Goal: Information Seeking & Learning: Learn about a topic

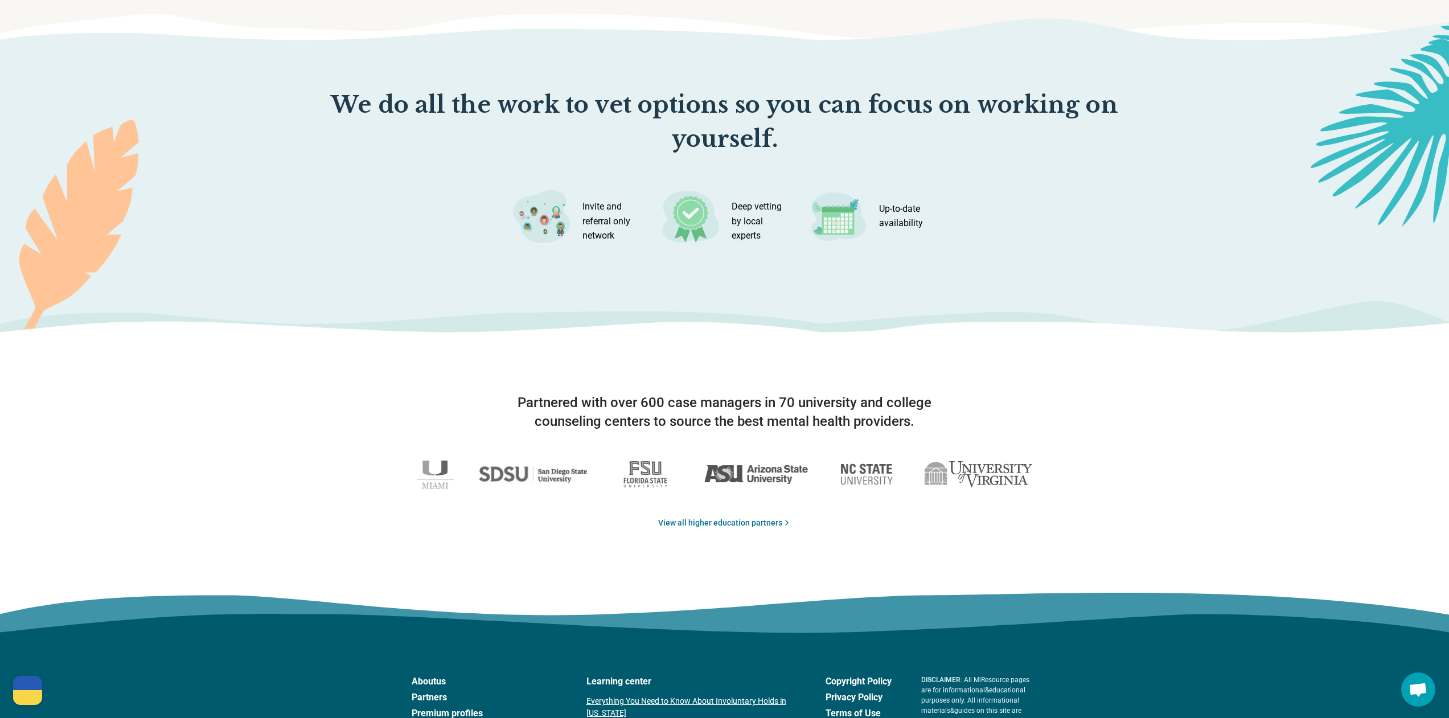
scroll to position [1664, 0]
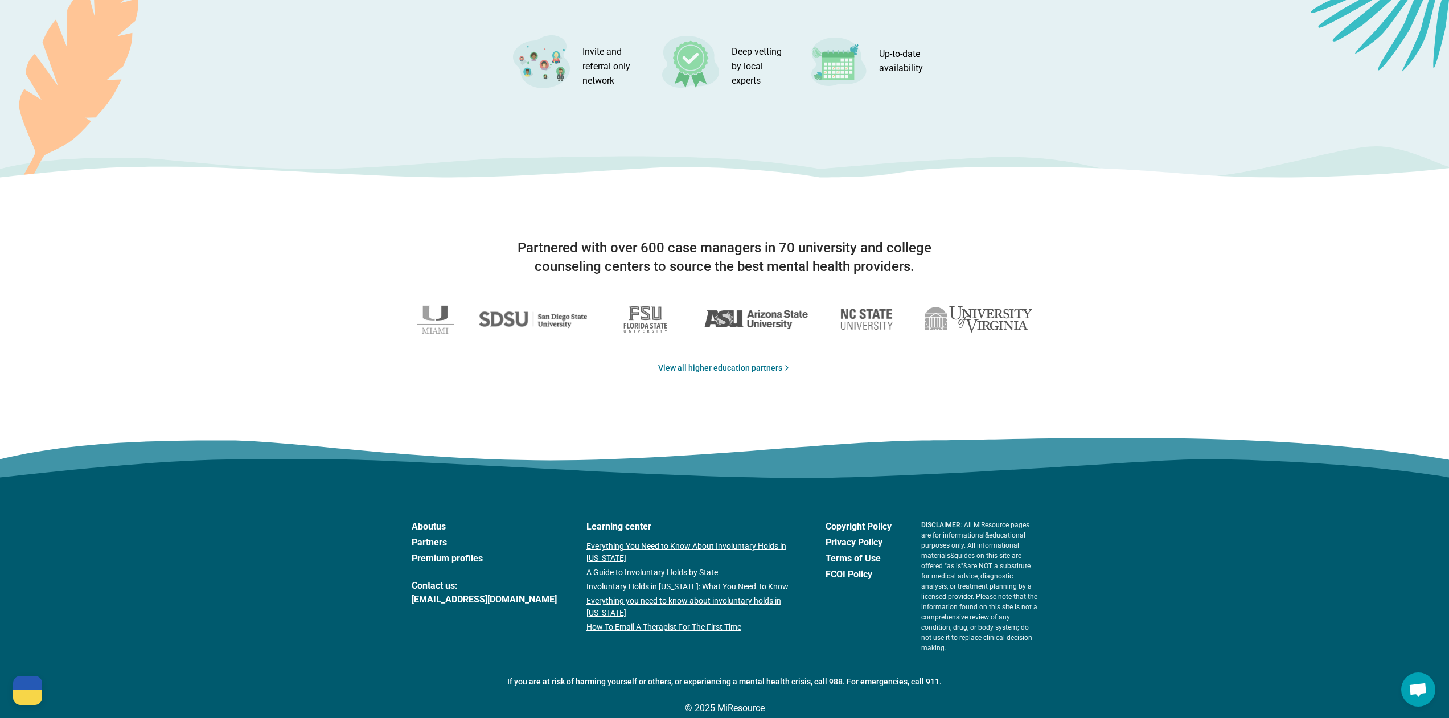
click at [437, 561] on link "Premium profiles" at bounding box center [484, 559] width 145 height 14
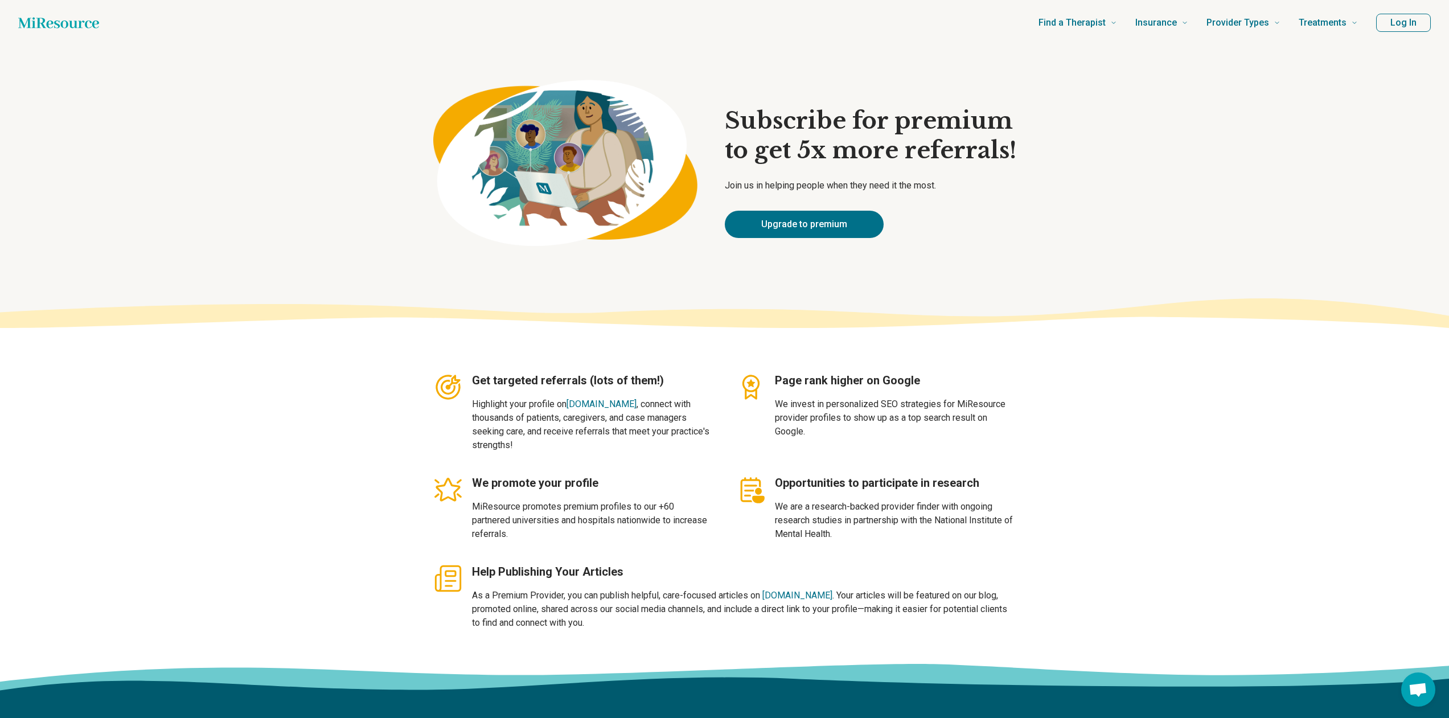
click at [306, 248] on section "Subscribe for premium to get 5x more referrals! Join us in helping people when …" at bounding box center [724, 172] width 1449 height 253
click at [871, 168] on div "Subscribe for premium to get 5x more referrals! Join us in helping people when …" at bounding box center [870, 172] width 291 height 132
click at [1017, 194] on section "Subscribe for premium to get 5x more referrals! Join us in helping people when …" at bounding box center [724, 172] width 1449 height 253
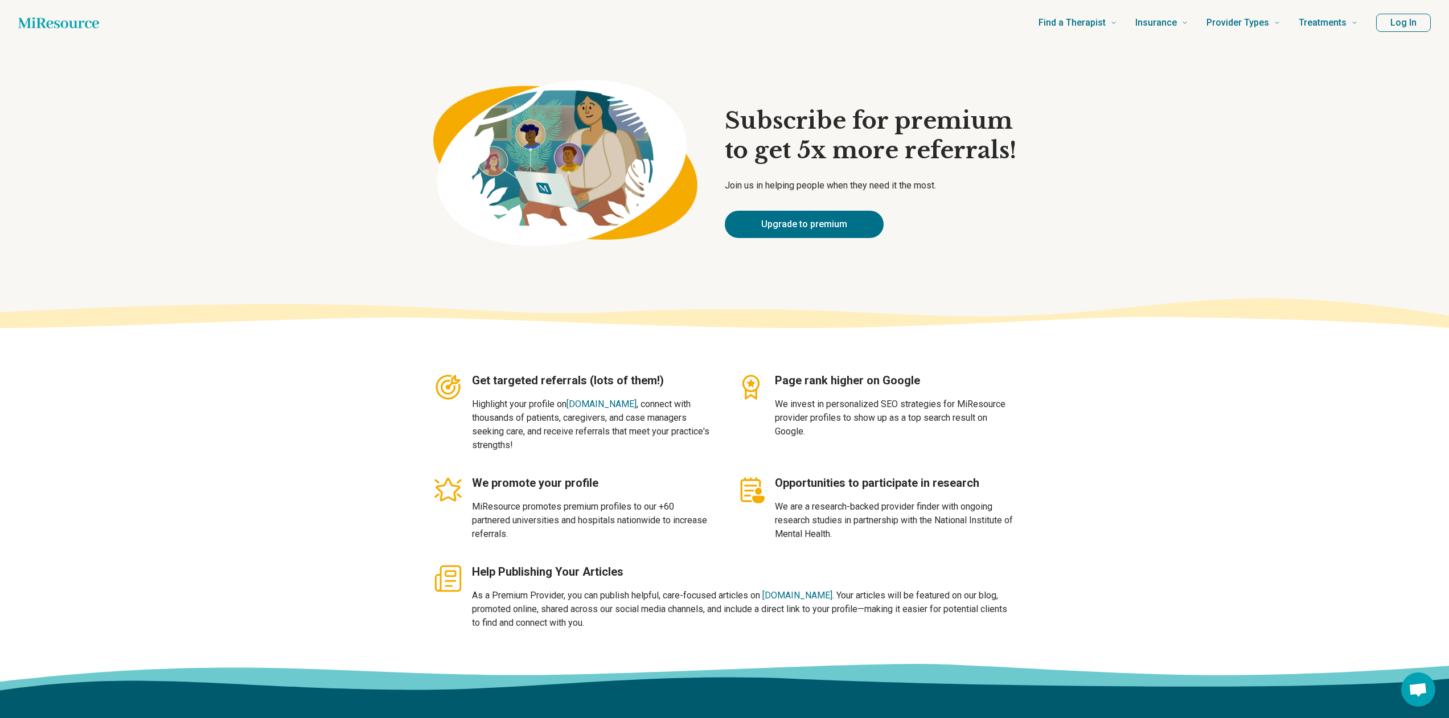
click at [917, 136] on h1 "Subscribe for premium to get 5x more referrals!" at bounding box center [870, 135] width 291 height 59
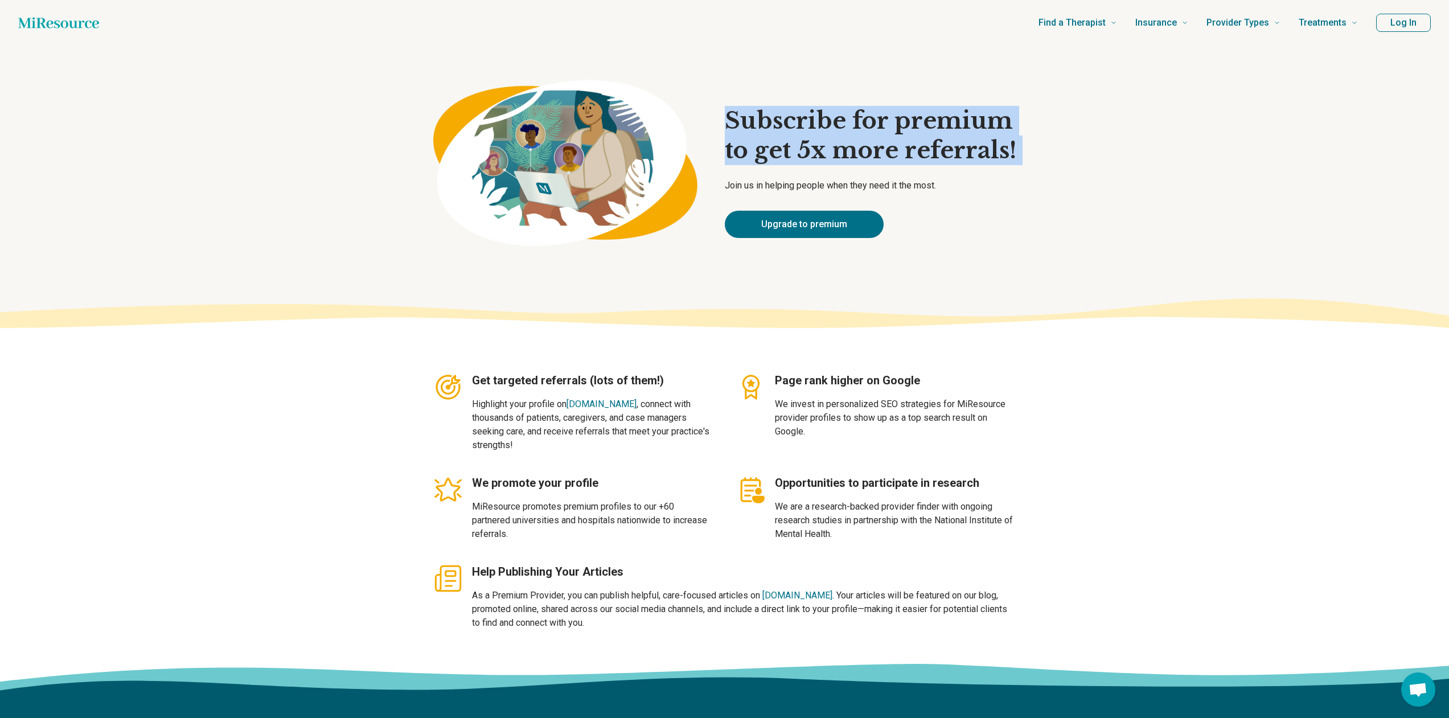
click at [917, 136] on h1 "Subscribe for premium to get 5x more referrals!" at bounding box center [870, 135] width 291 height 59
click at [1104, 155] on section "Subscribe for premium to get 5x more referrals! Join us in helping people when …" at bounding box center [724, 172] width 1449 height 253
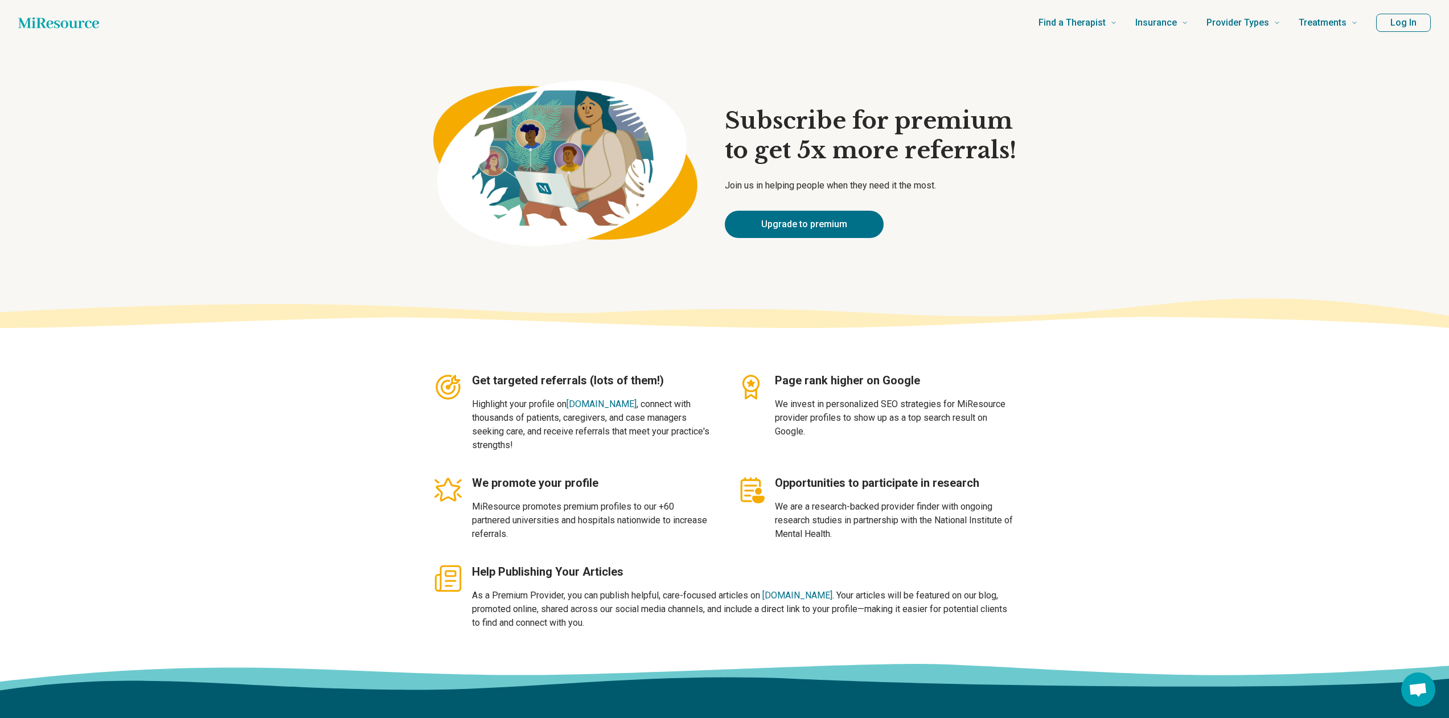
click at [1133, 164] on section "Subscribe for premium to get 5x more referrals! Join us in helping people when …" at bounding box center [724, 172] width 1449 height 253
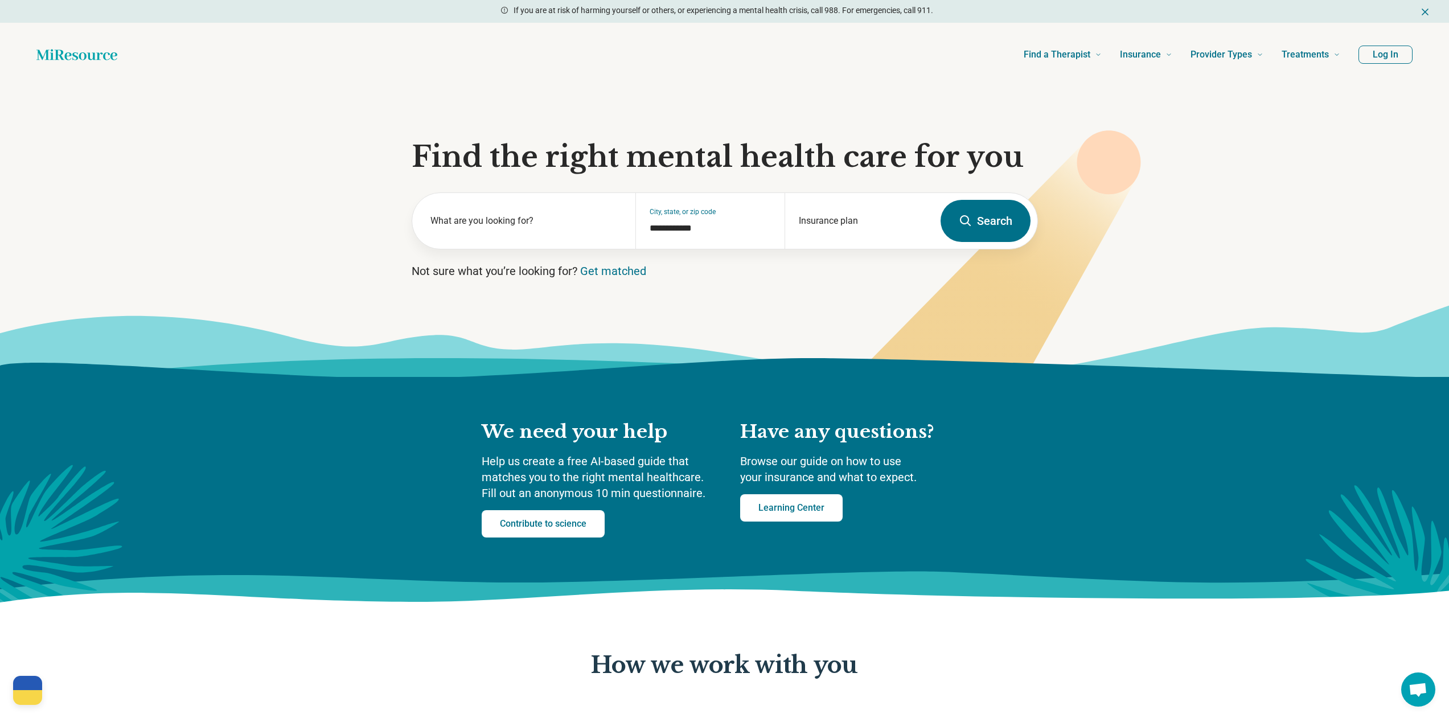
click at [302, 196] on section "**********" at bounding box center [724, 232] width 1449 height 290
click at [586, 275] on link "Get matched" at bounding box center [613, 271] width 66 height 14
click at [773, 314] on icon at bounding box center [724, 341] width 1449 height 72
click at [524, 221] on label "What are you looking for?" at bounding box center [526, 221] width 192 height 14
click at [747, 301] on section "**********" at bounding box center [724, 232] width 1449 height 290
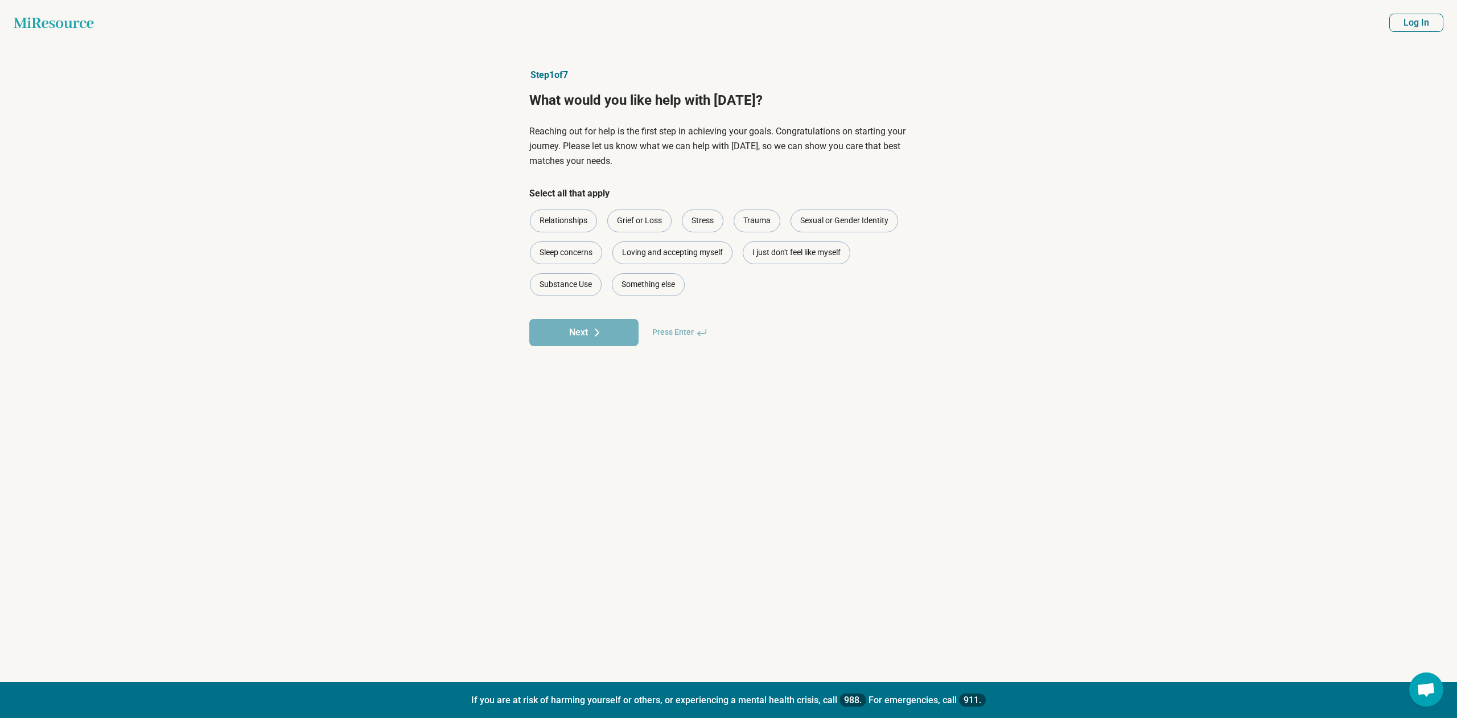
click at [620, 105] on h1 "What would you like help with today?" at bounding box center [728, 100] width 398 height 19
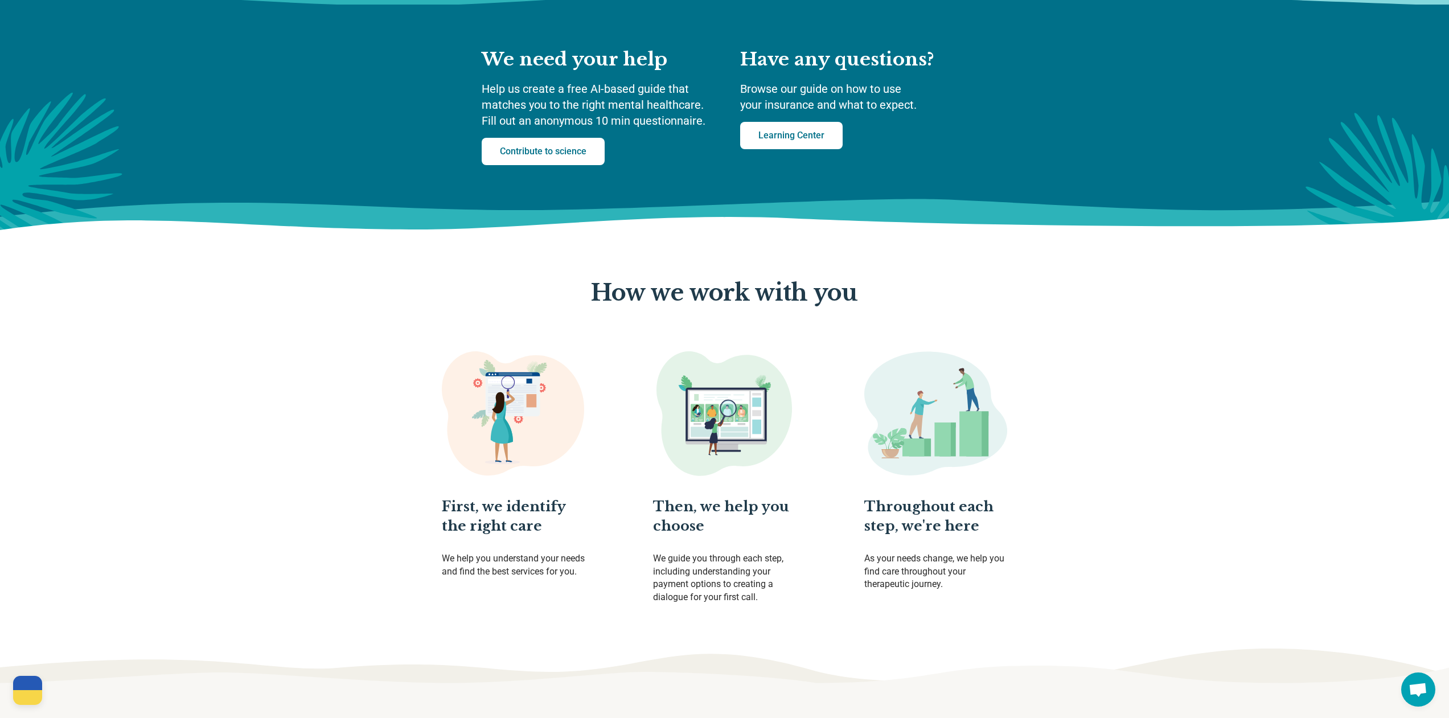
scroll to position [228, 0]
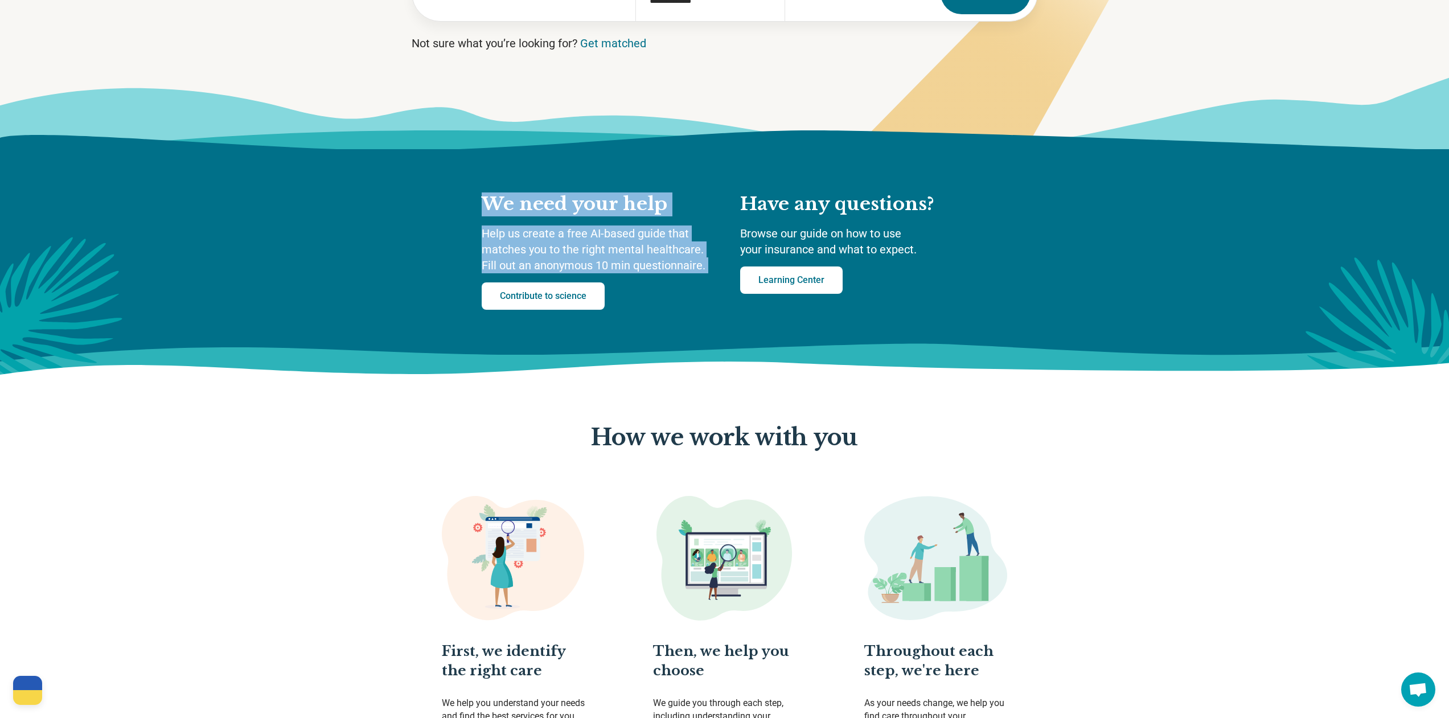
drag, startPoint x: 474, startPoint y: 192, endPoint x: 726, endPoint y: 294, distance: 271.7
click at [726, 294] on div "We need your help Help us create a free AI-based guide that matches you to the …" at bounding box center [724, 263] width 1449 height 229
click at [709, 309] on section "We need your help Help us create a free AI-based guide that matches you to the …" at bounding box center [600, 250] width 236 height 117
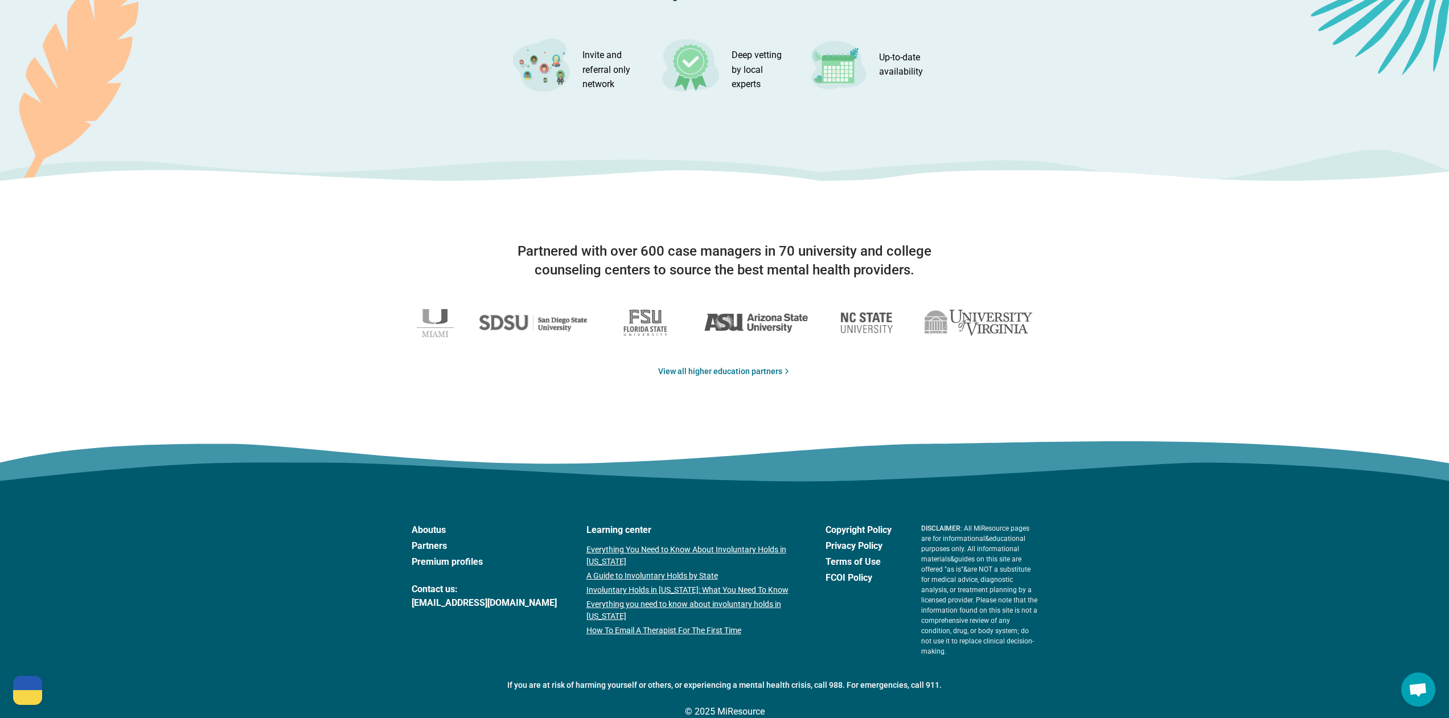
scroll to position [1664, 0]
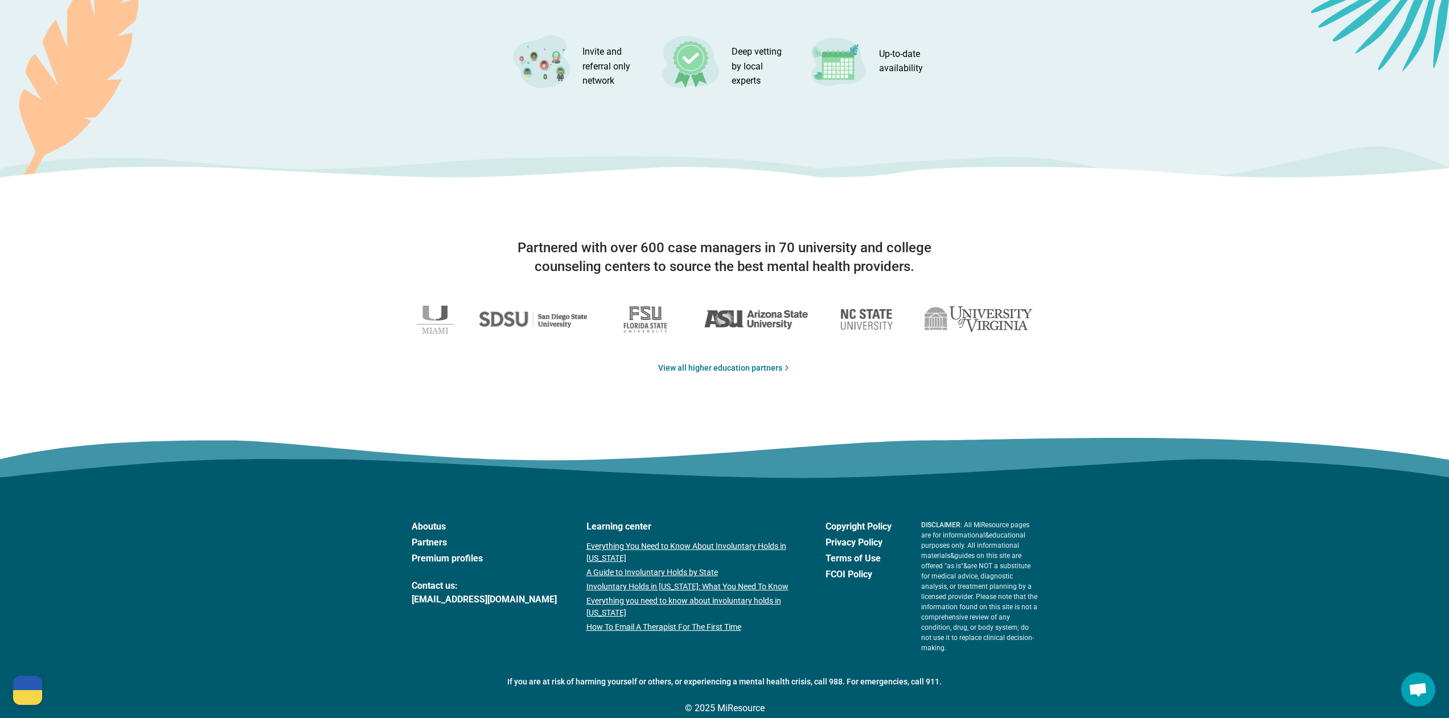
click at [1029, 480] on icon at bounding box center [724, 482] width 1457 height 47
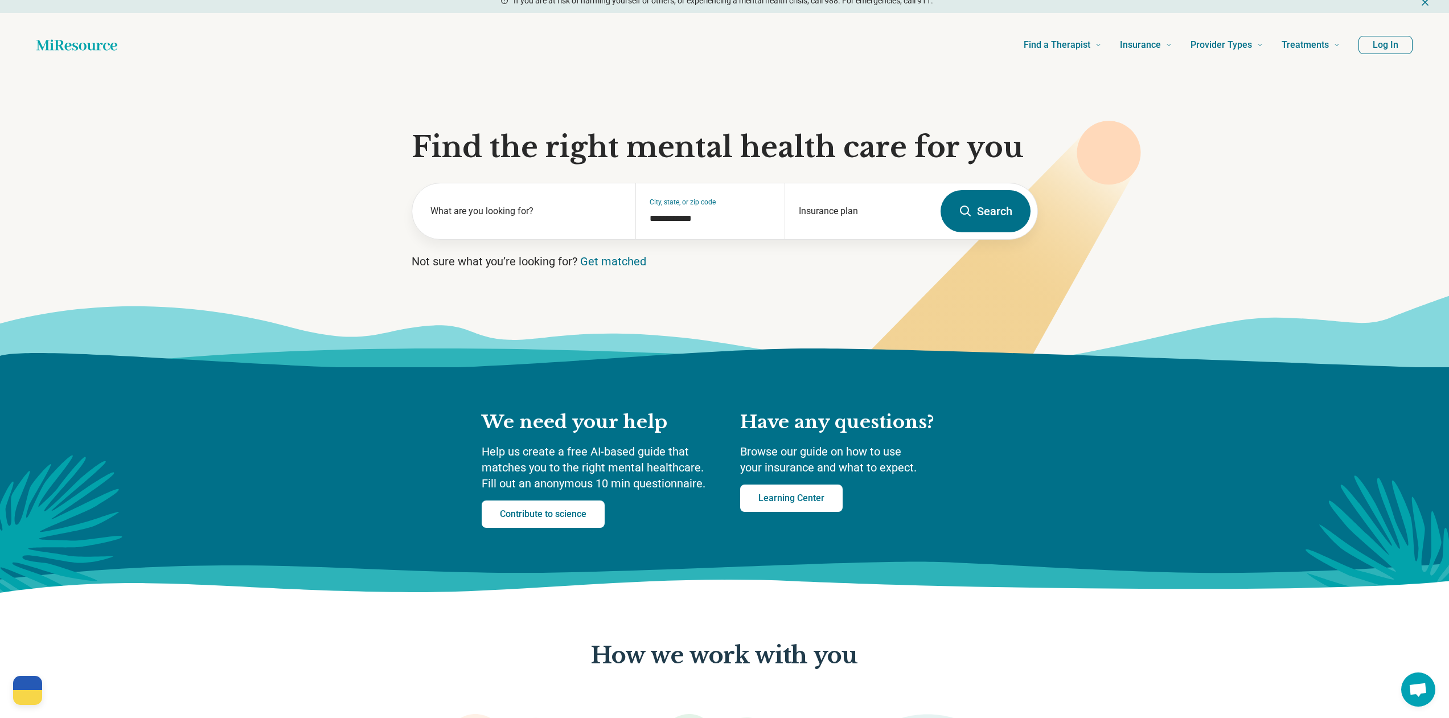
scroll to position [0, 0]
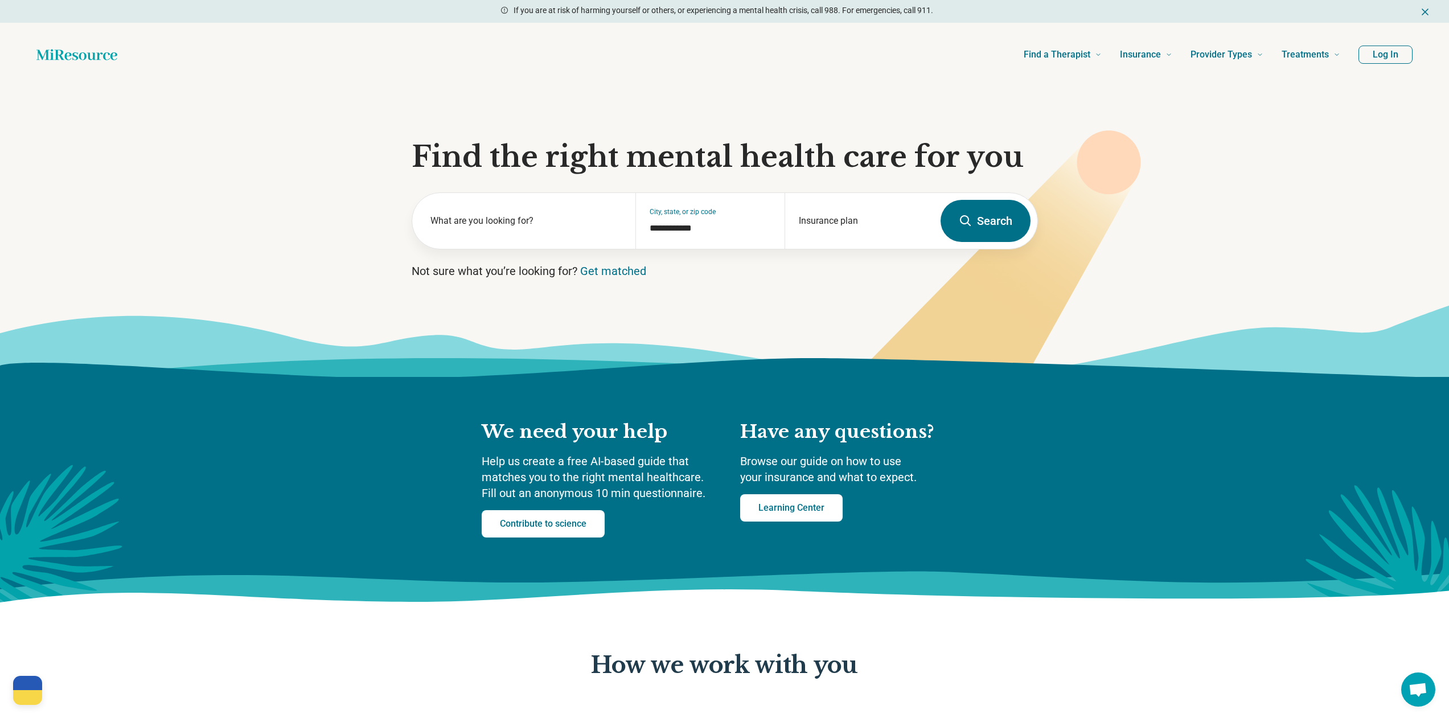
click at [291, 135] on section "**********" at bounding box center [724, 232] width 1449 height 290
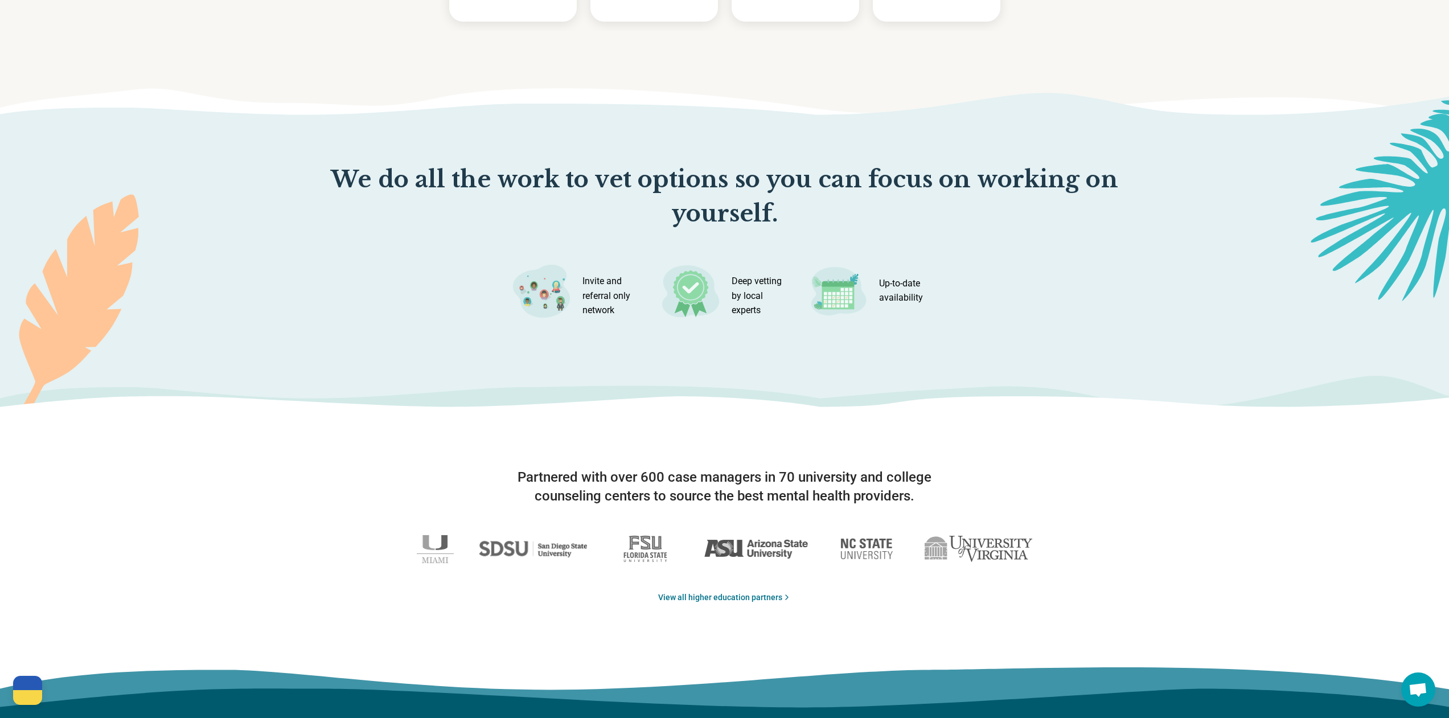
scroll to position [1664, 0]
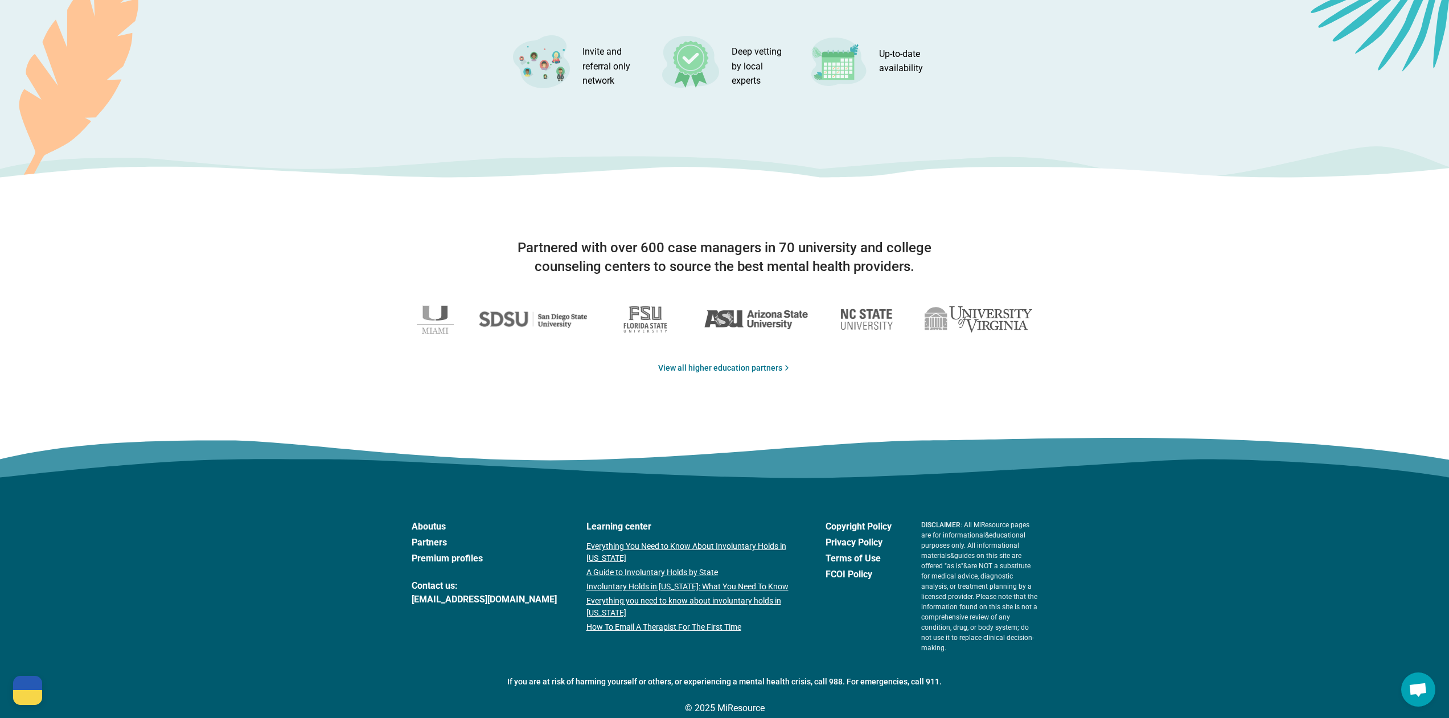
click at [423, 526] on link "About us" at bounding box center [484, 527] width 145 height 14
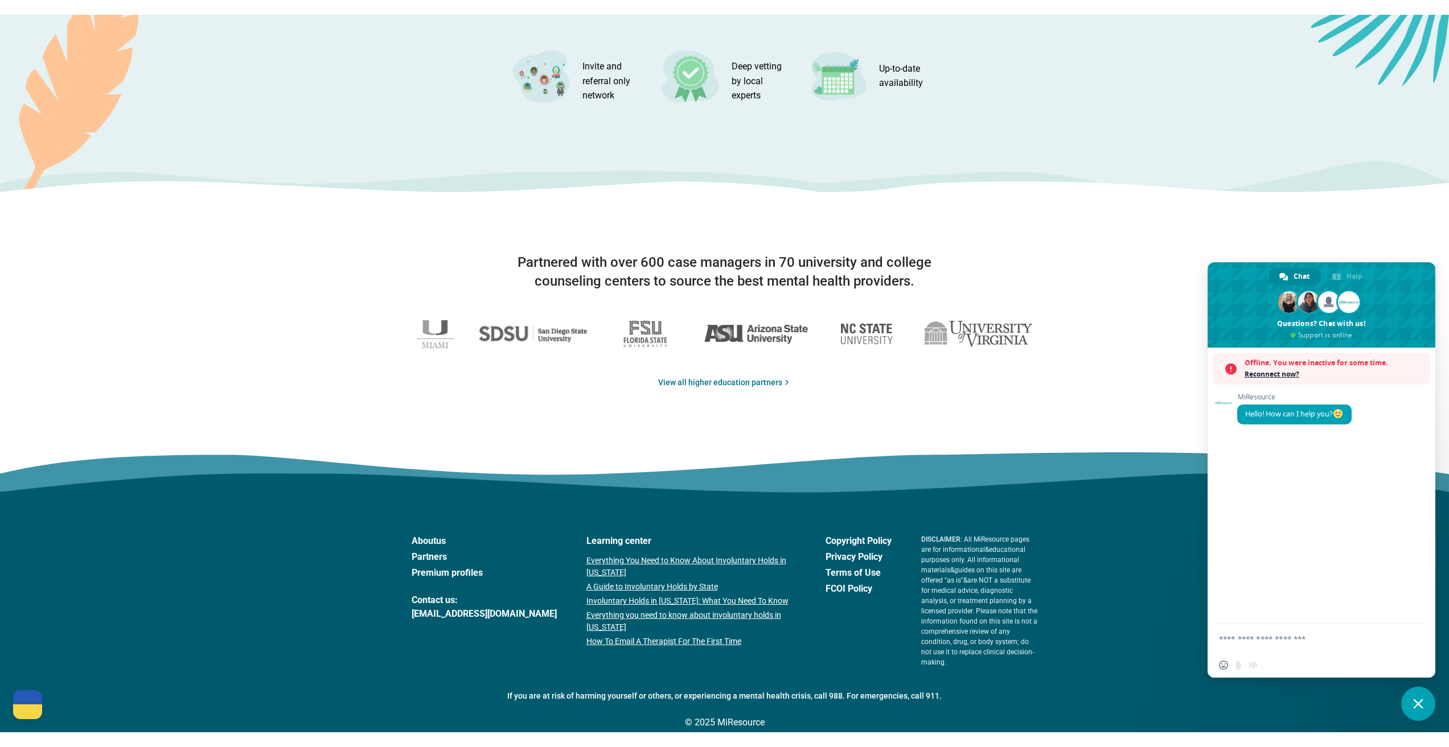
scroll to position [1634, 0]
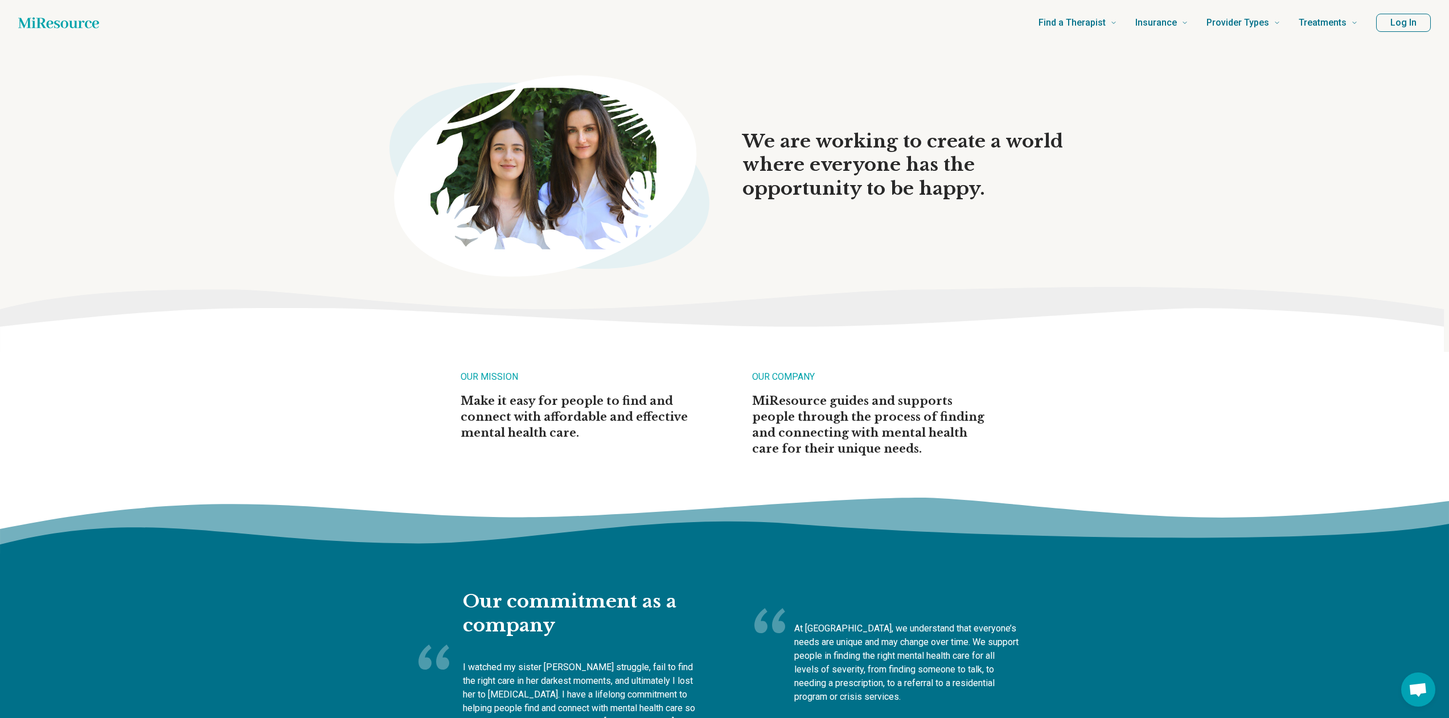
drag, startPoint x: 1030, startPoint y: 311, endPoint x: 1037, endPoint y: 305, distance: 9.3
click at [1034, 310] on icon at bounding box center [724, 319] width 1449 height 65
click at [571, 408] on p "Make it easy for people to find and connect with affordable and effective menta…" at bounding box center [578, 417] width 237 height 48
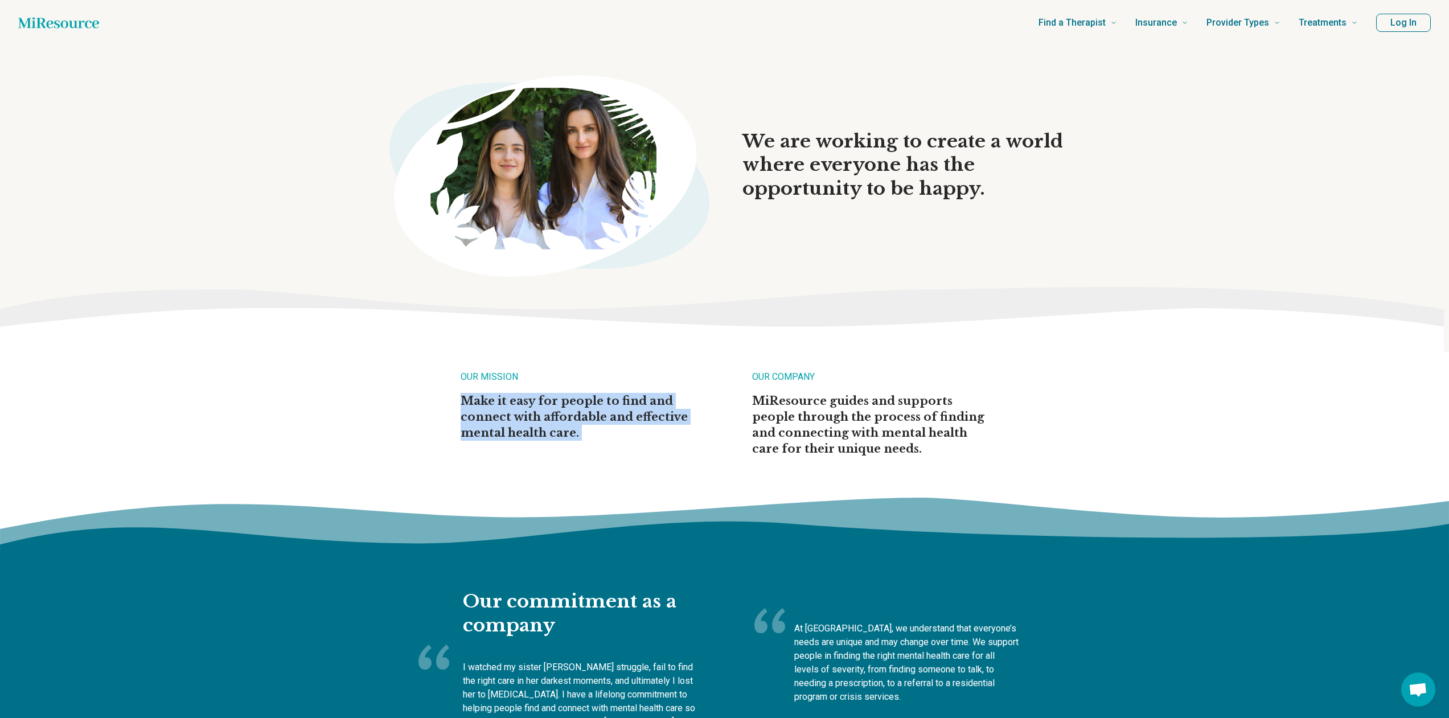
click at [587, 431] on p "Make it easy for people to find and connect with affordable and effective menta…" at bounding box center [578, 417] width 237 height 48
click at [797, 402] on p "MiResource guides and supports people through the process of finding and connec…" at bounding box center [870, 425] width 237 height 64
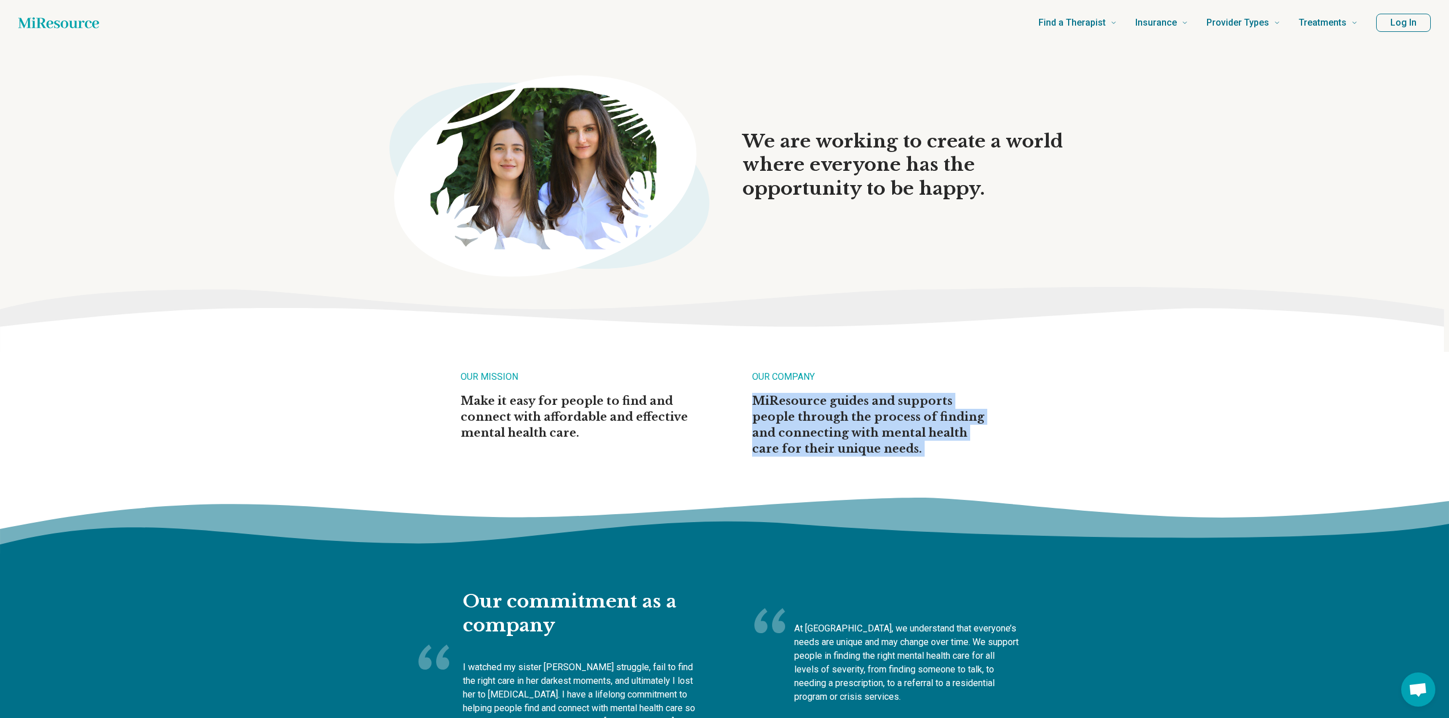
click at [797, 402] on p "MiResource guides and supports people through the process of finding and connec…" at bounding box center [870, 425] width 237 height 64
click at [995, 447] on div "OUR MISSION Make it easy for people to find and connect with affordable and eff…" at bounding box center [724, 413] width 1449 height 123
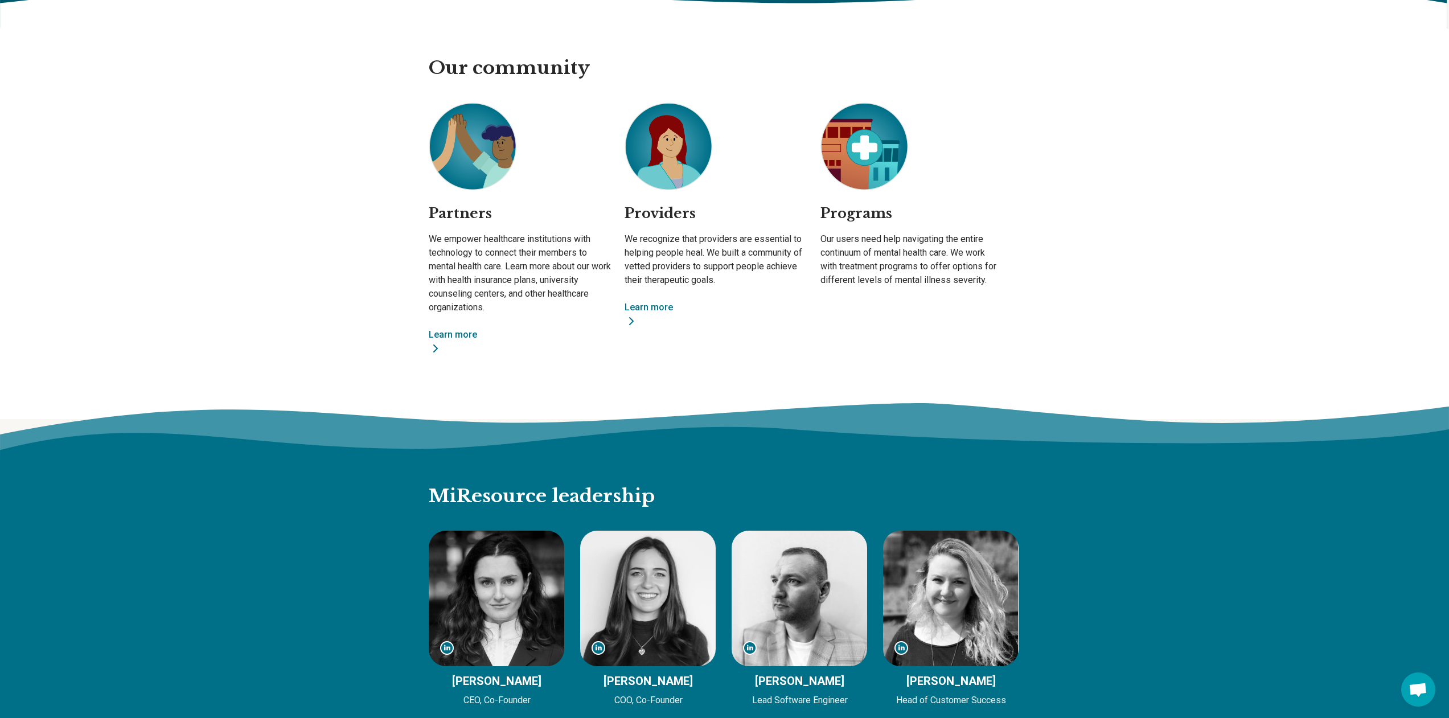
scroll to position [1138, 0]
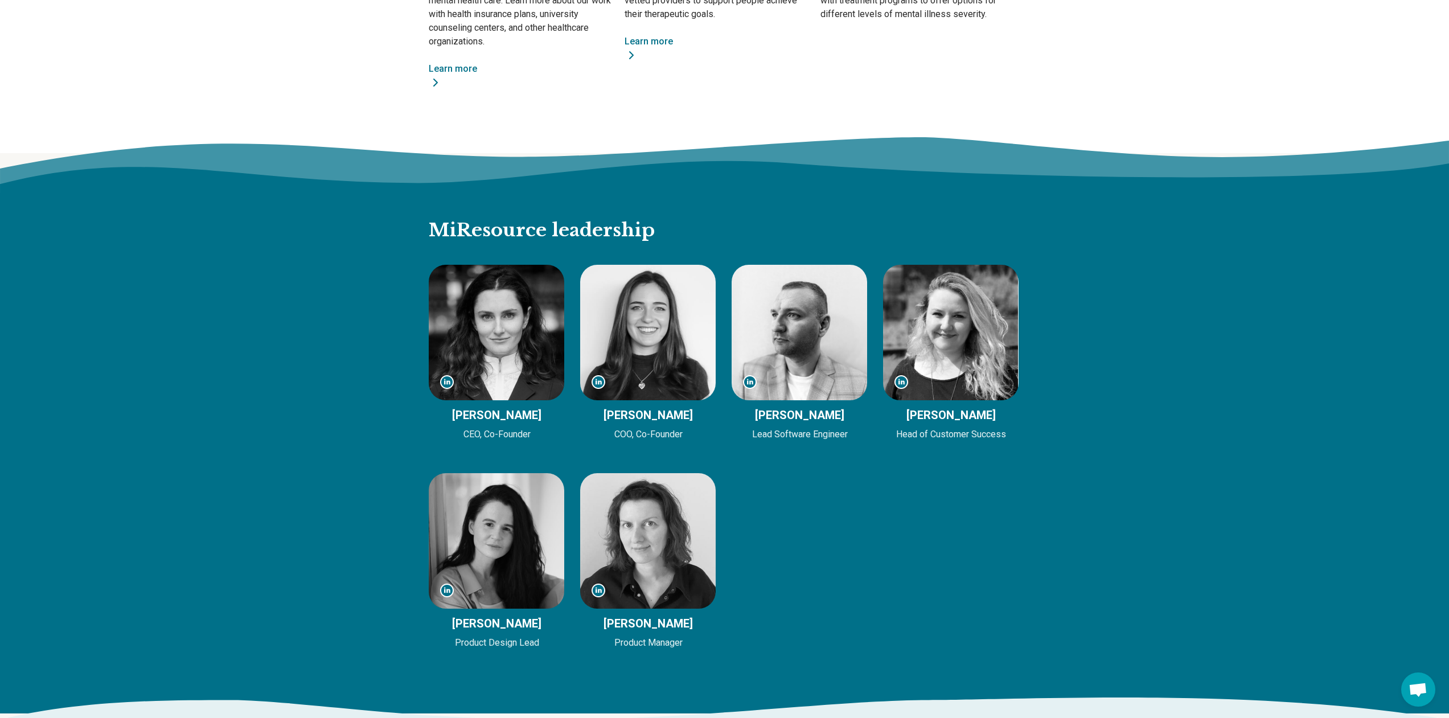
drag, startPoint x: 490, startPoint y: 410, endPoint x: 401, endPoint y: 322, distance: 124.8
click at [401, 322] on div "MiResource leadership Mackenzie Drazan Mackenzie Drazan CEO, Co-Founder Gabriel…" at bounding box center [724, 452] width 1449 height 523
click at [352, 337] on div "MiResource leadership Mackenzie Drazan Mackenzie Drazan CEO, Co-Founder Gabriel…" at bounding box center [724, 452] width 1449 height 523
click at [1098, 441] on div "MiResource leadership Mackenzie Drazan Mackenzie Drazan CEO, Co-Founder Gabriel…" at bounding box center [724, 452] width 1449 height 523
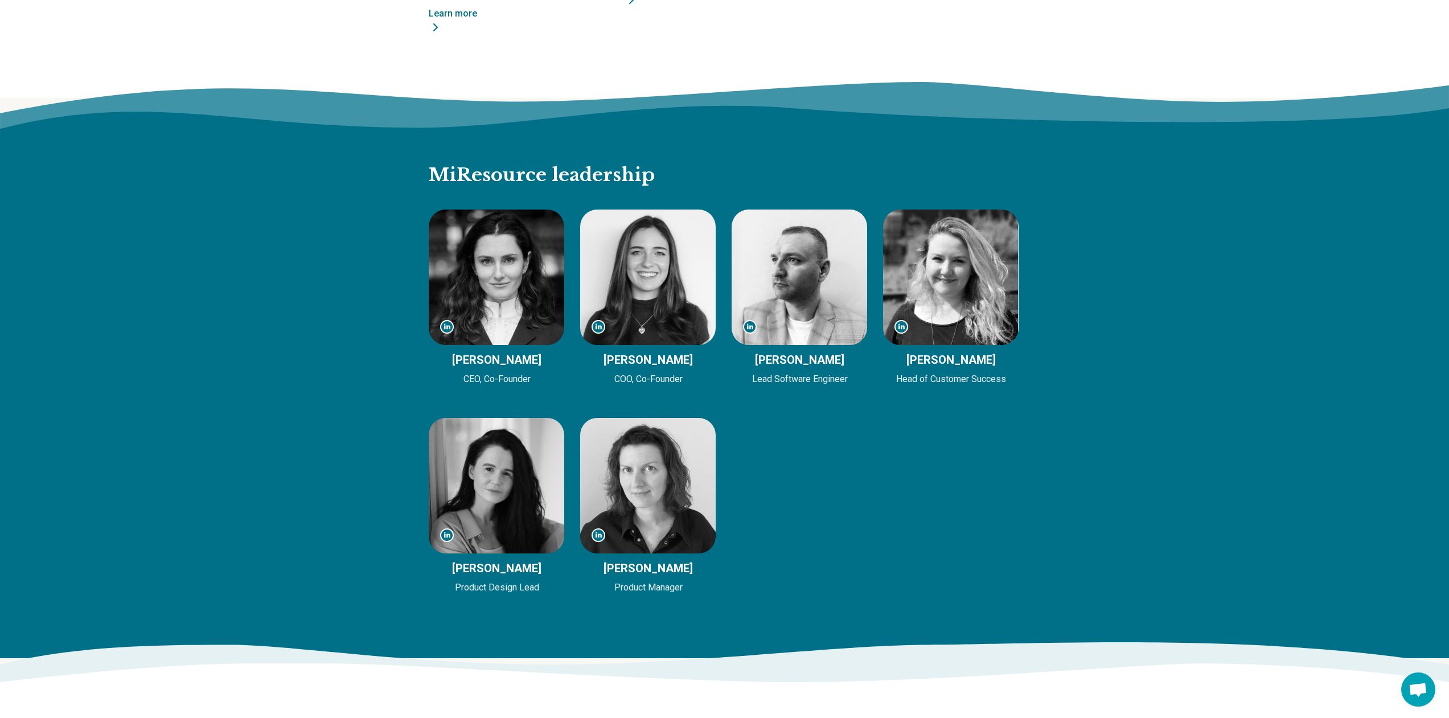
scroll to position [1195, 0]
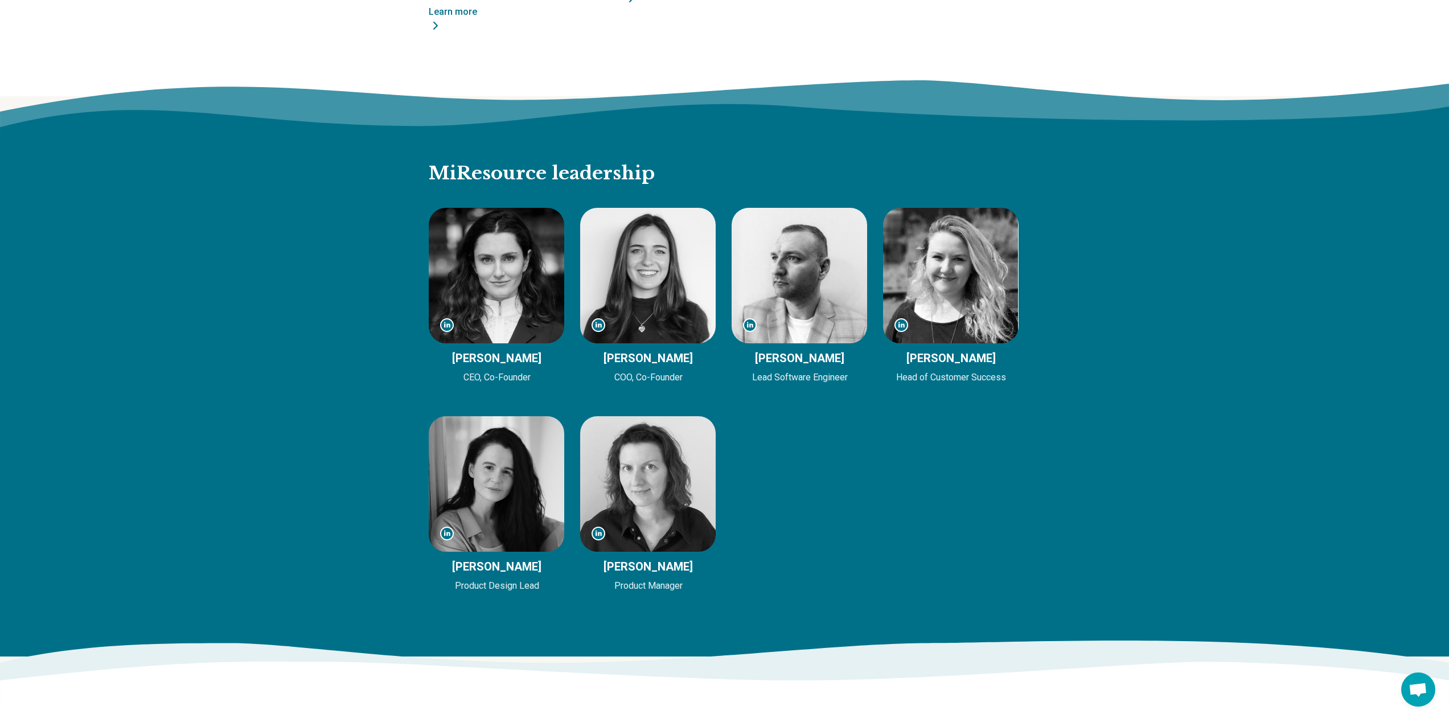
click at [1110, 428] on div "MiResource leadership Mackenzie Drazan Mackenzie Drazan CEO, Co-Founder Gabriel…" at bounding box center [724, 395] width 1449 height 523
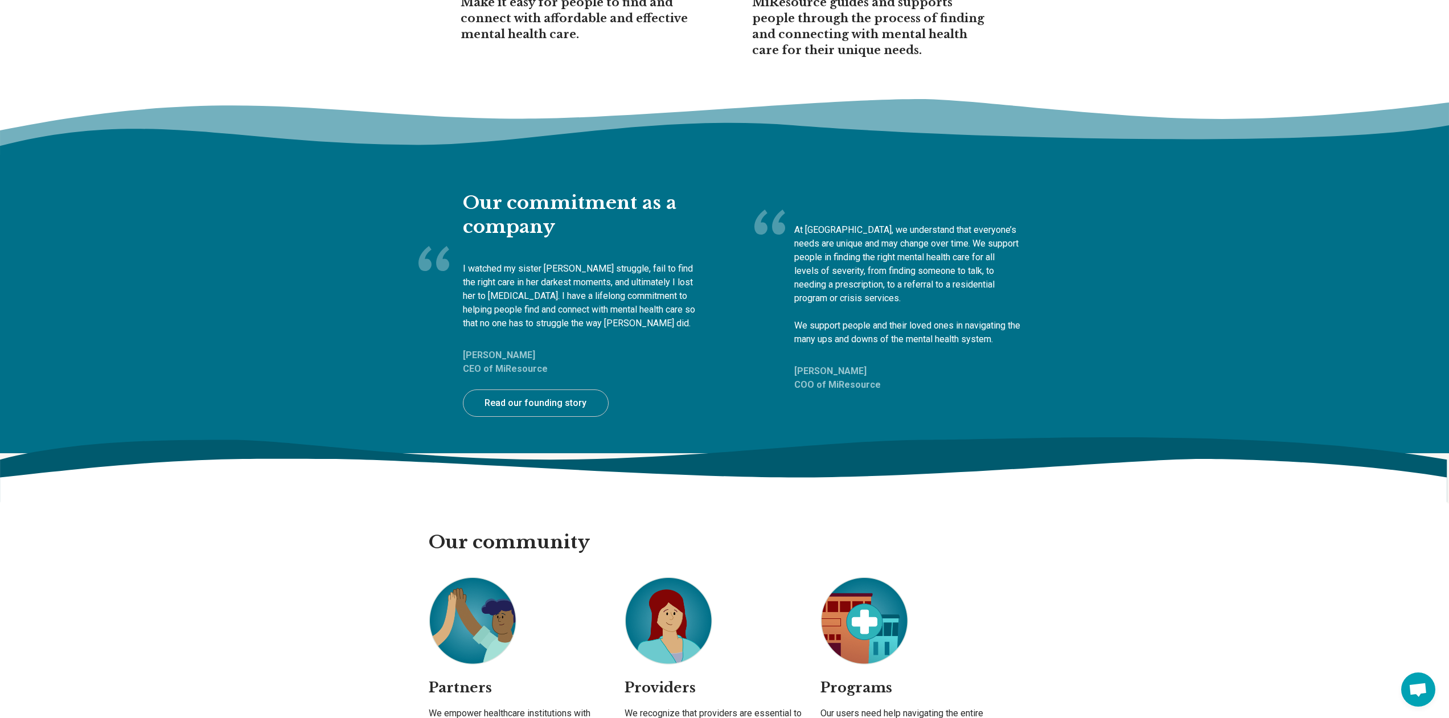
scroll to position [114, 0]
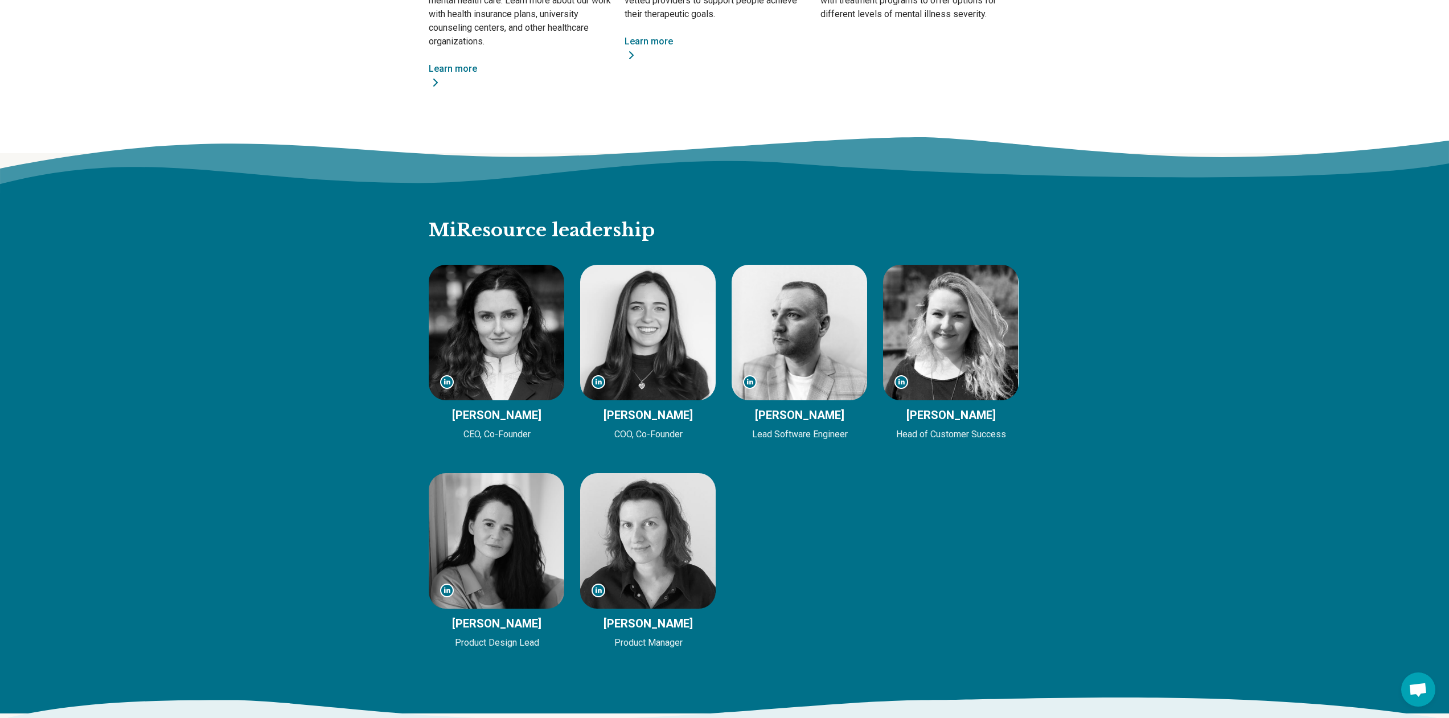
click at [507, 326] on img at bounding box center [496, 332] width 135 height 135
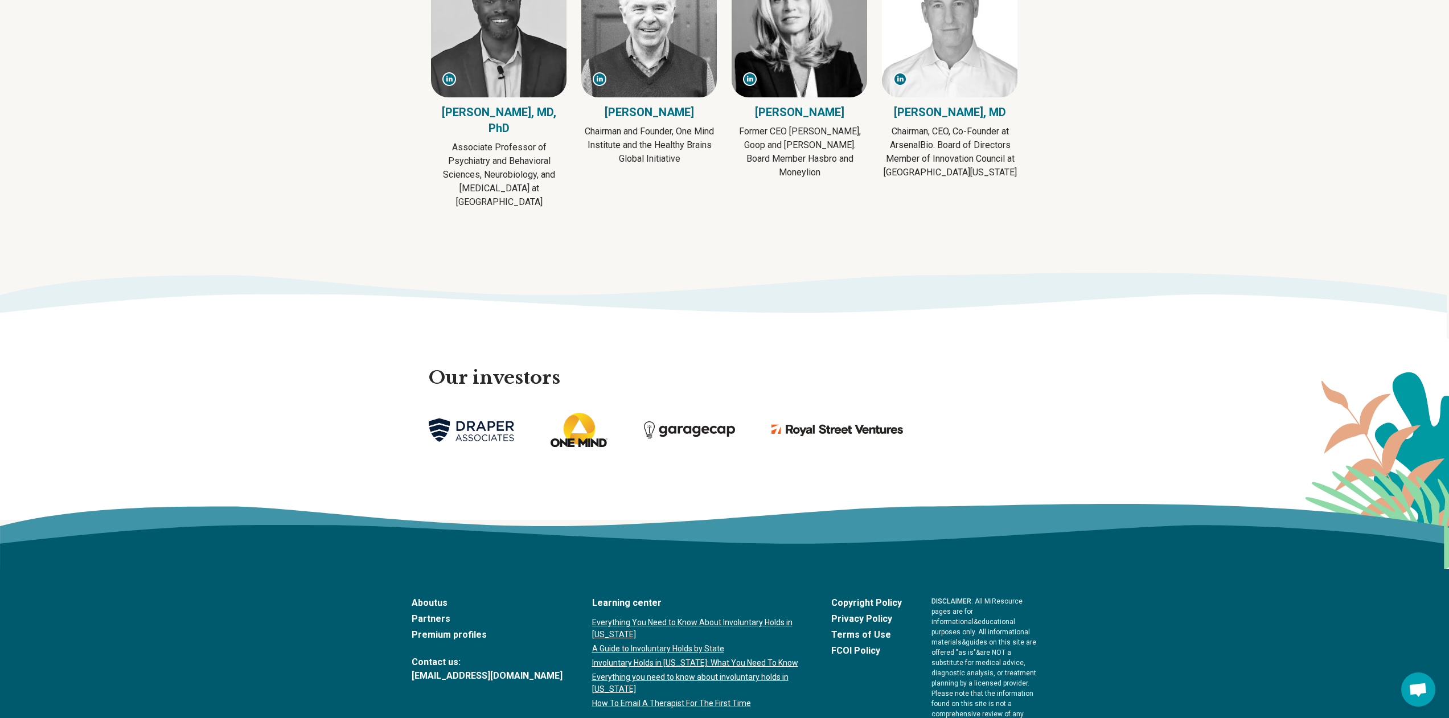
scroll to position [2481, 0]
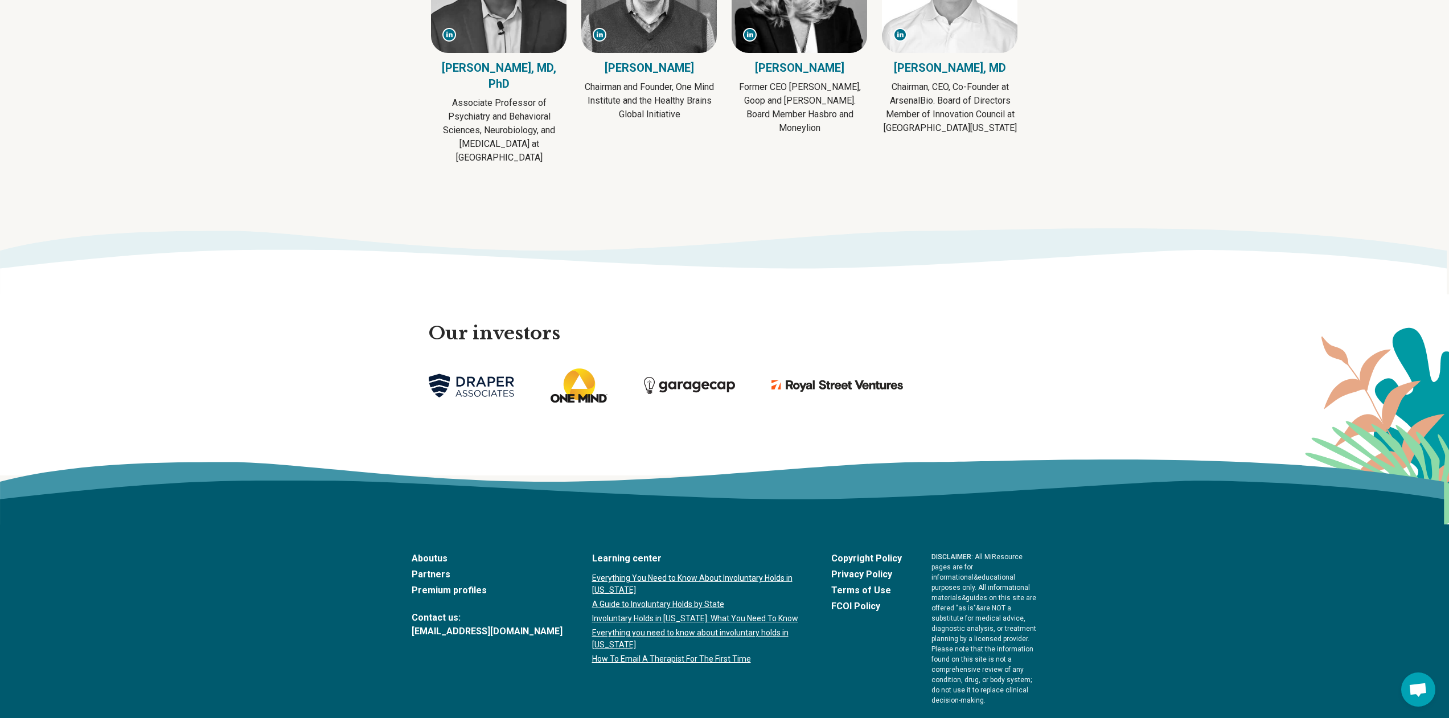
click at [782, 628] on div "About us Partners Premium profiles Contact us: support@miresource.com Learning …" at bounding box center [725, 629] width 626 height 154
click at [1132, 566] on footer "About us Partners Premium profiles Contact us: support@miresource.com Learning …" at bounding box center [724, 657] width 1449 height 266
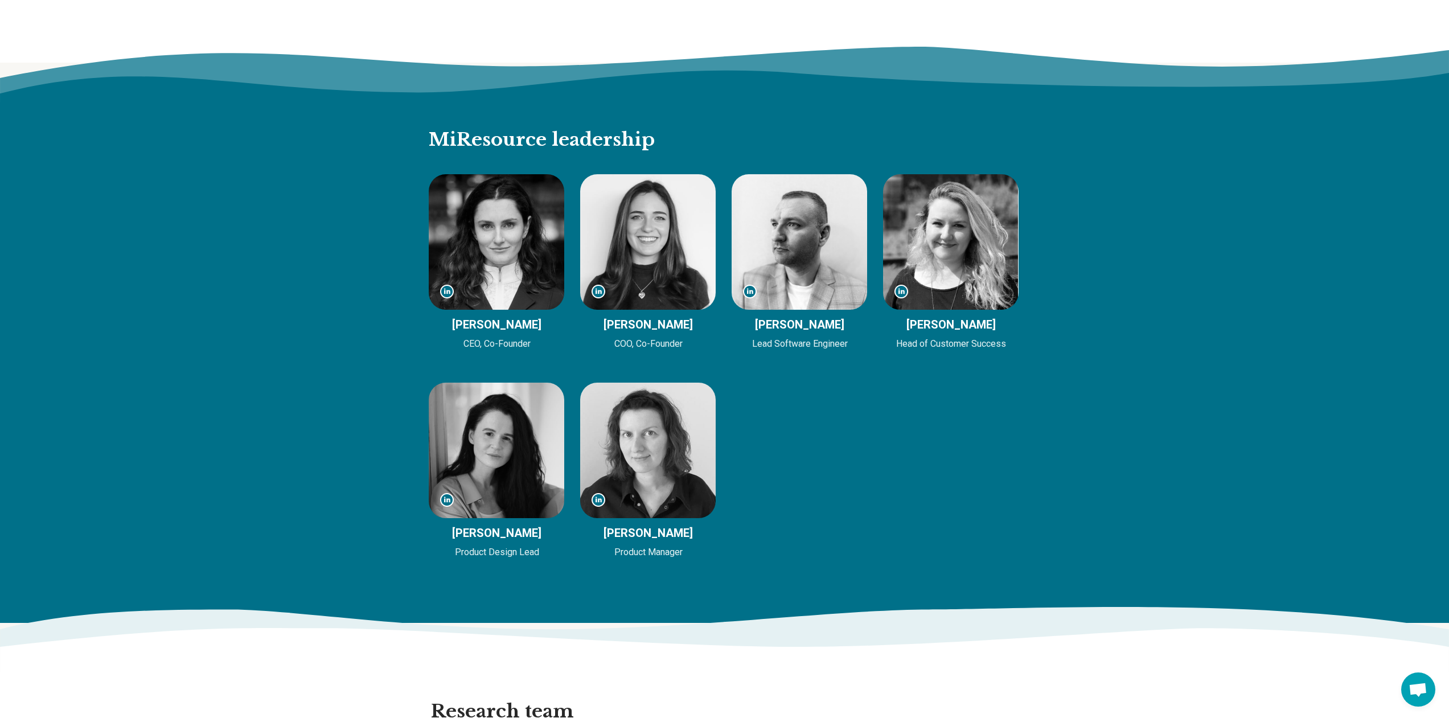
scroll to position [1228, 0]
click at [99, 336] on div "MiResource leadership Mackenzie Drazan Mackenzie Drazan CEO, Co-Founder Gabriel…" at bounding box center [724, 362] width 1449 height 523
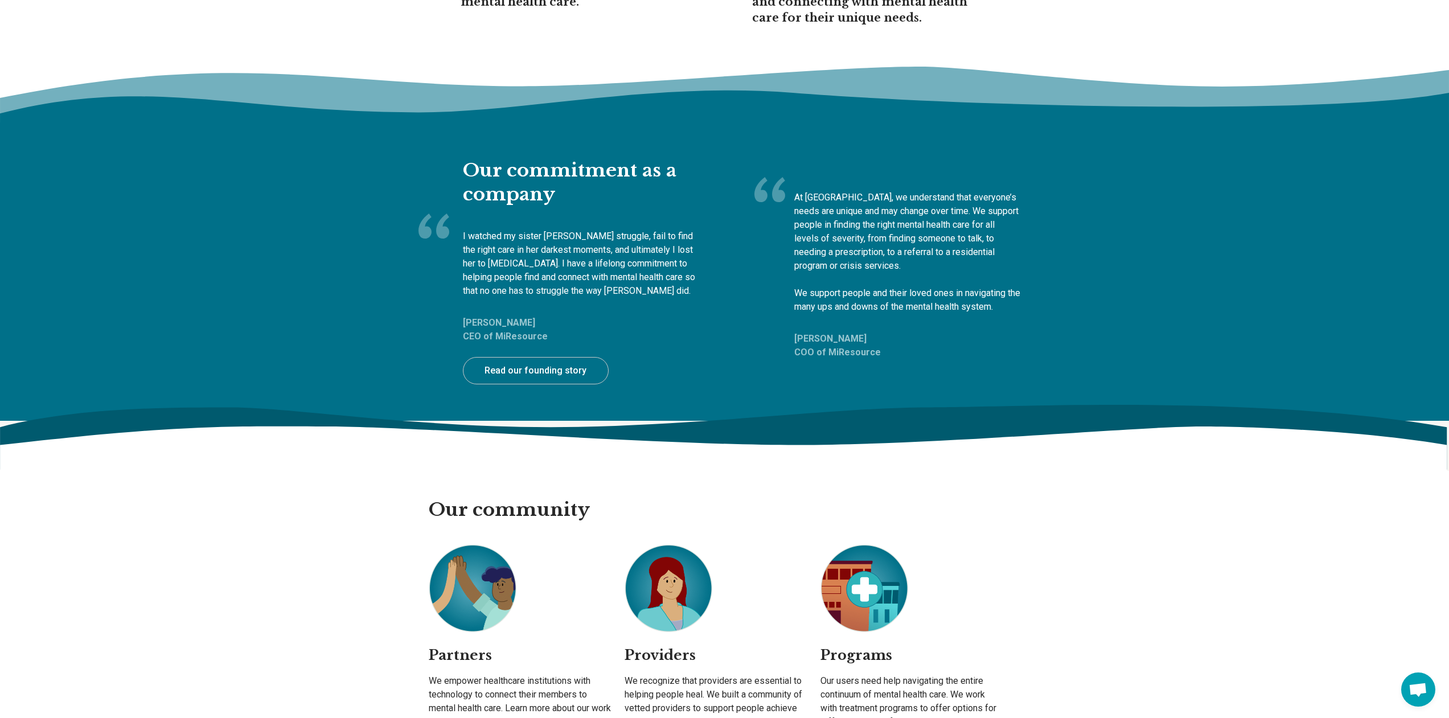
scroll to position [0, 0]
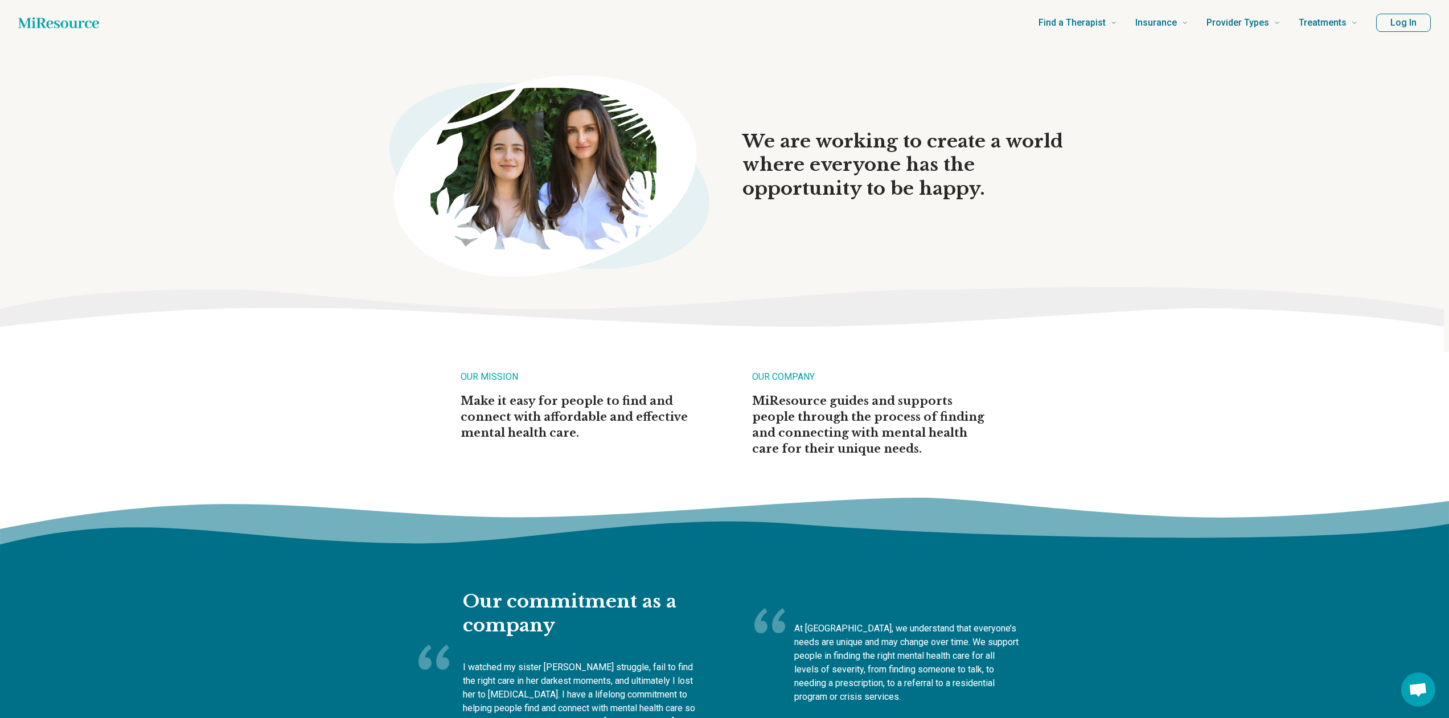
click at [68, 15] on icon "Home page" at bounding box center [58, 22] width 81 height 23
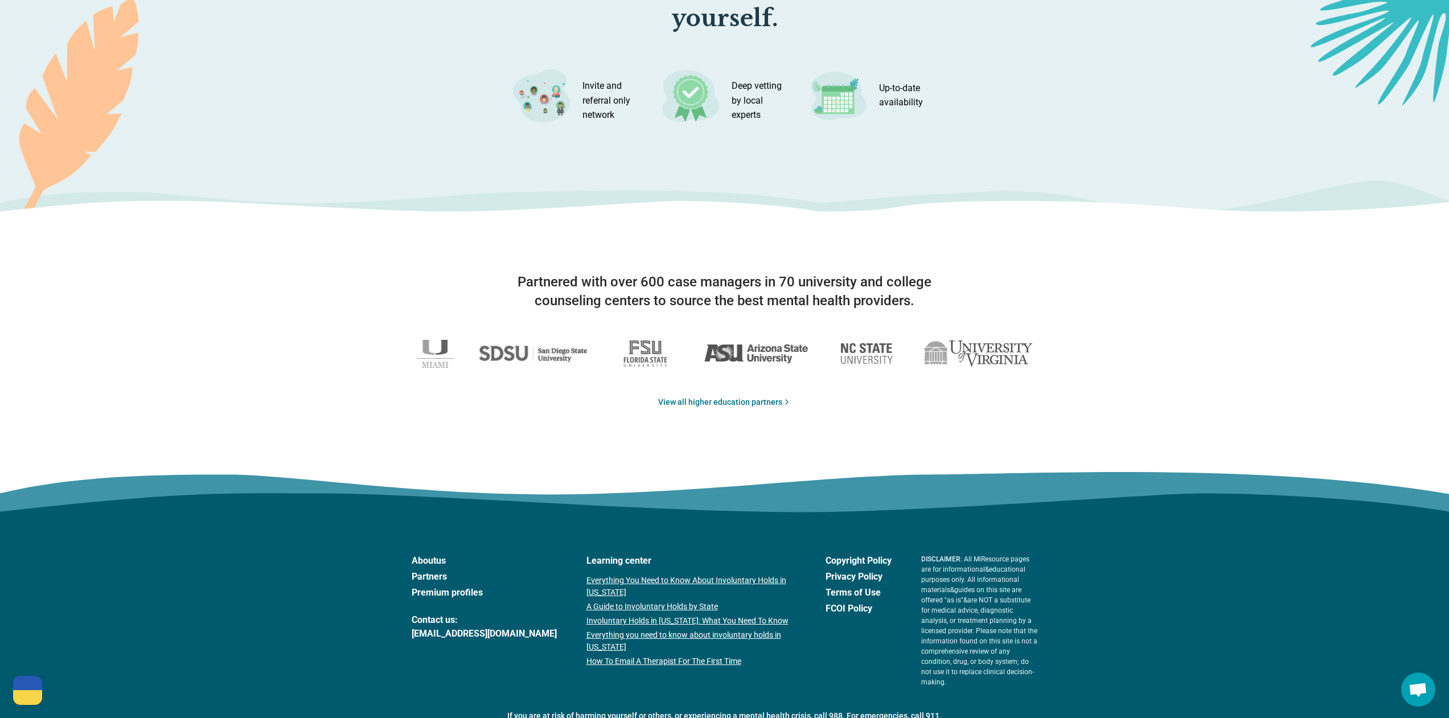
scroll to position [1664, 0]
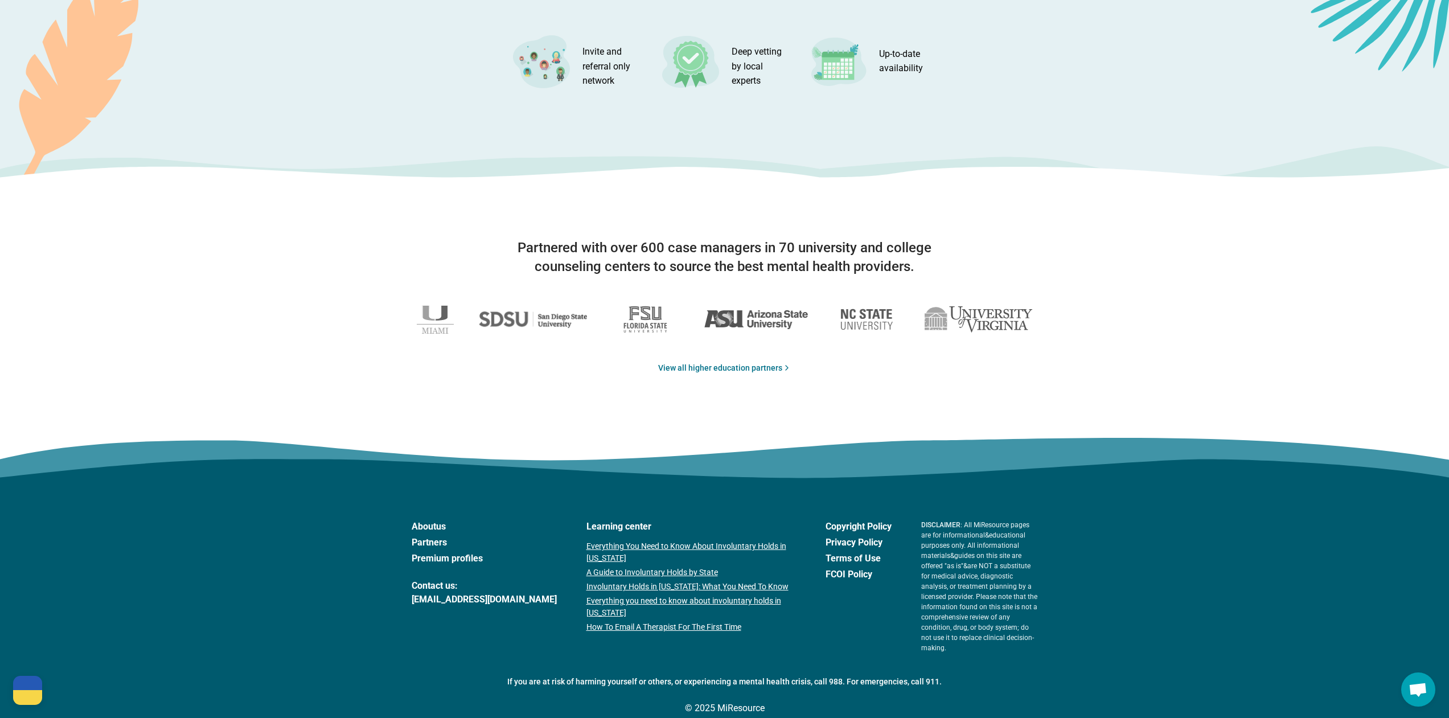
click at [433, 540] on link "Partners" at bounding box center [484, 543] width 145 height 14
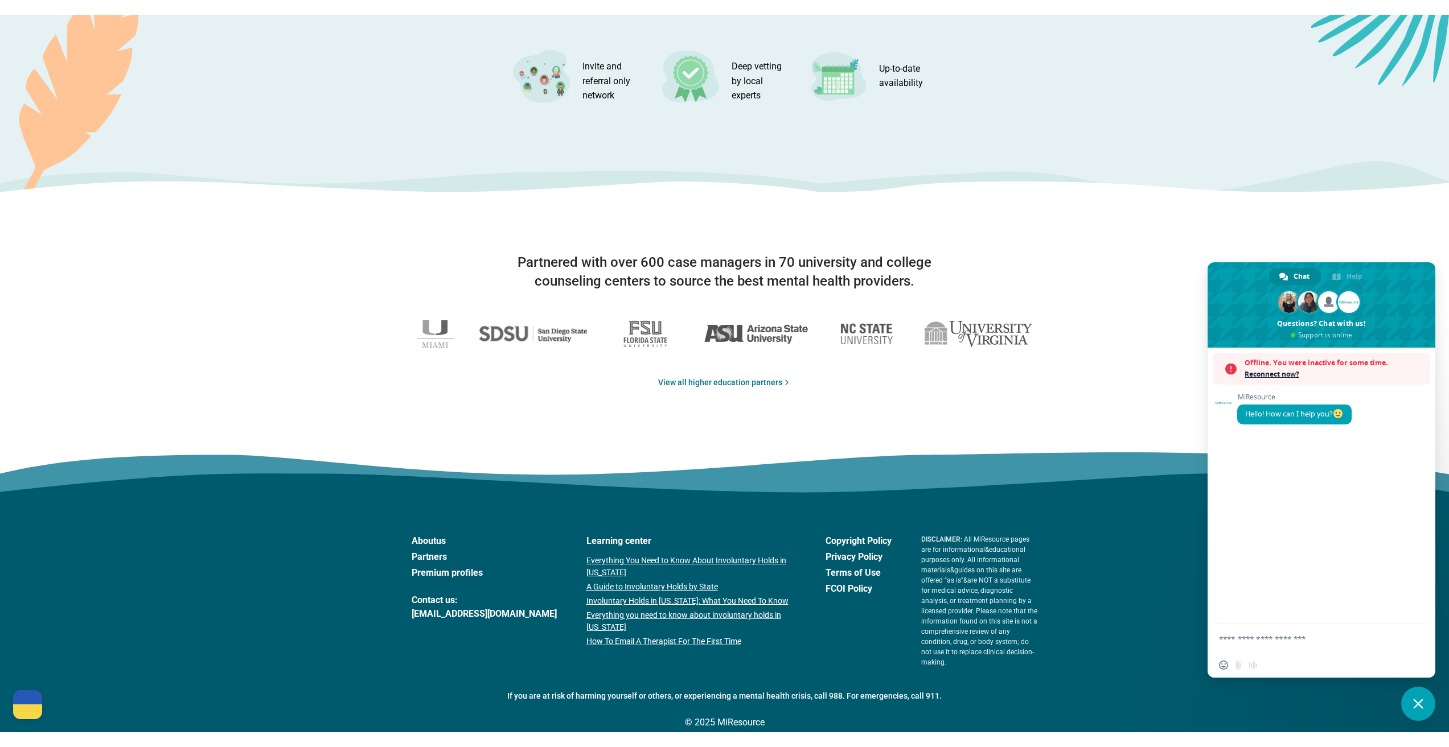
scroll to position [1634, 0]
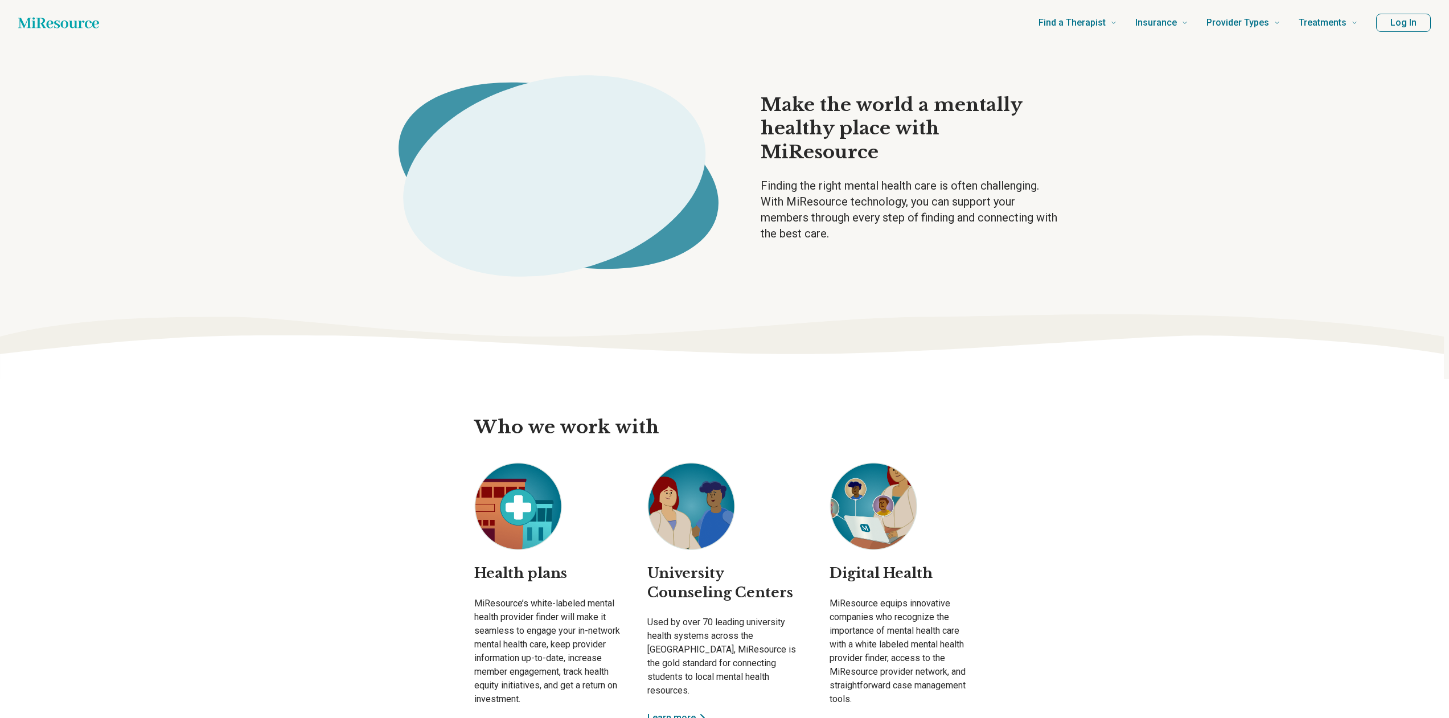
click at [261, 480] on div "Who we work with Health plans MiResource’s white-labeled mental health provider…" at bounding box center [724, 587] width 1449 height 417
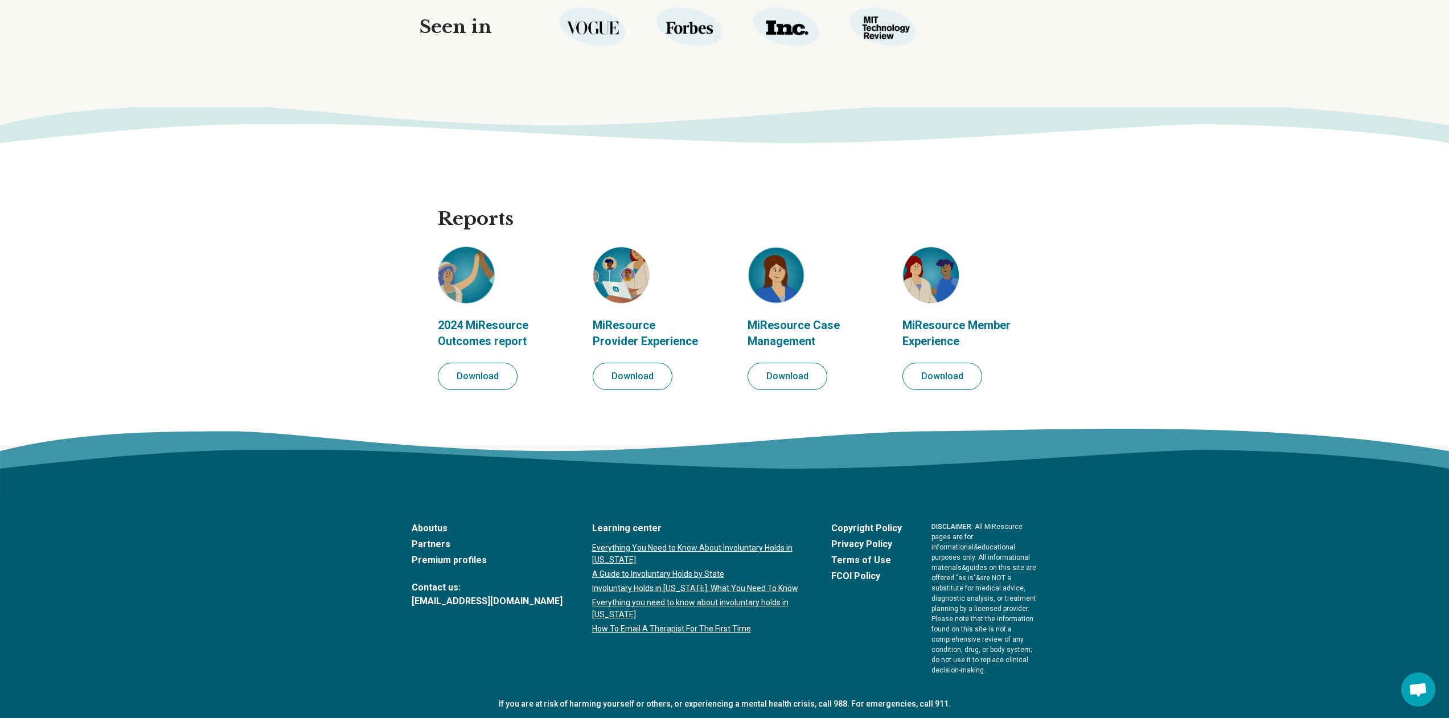
scroll to position [1248, 0]
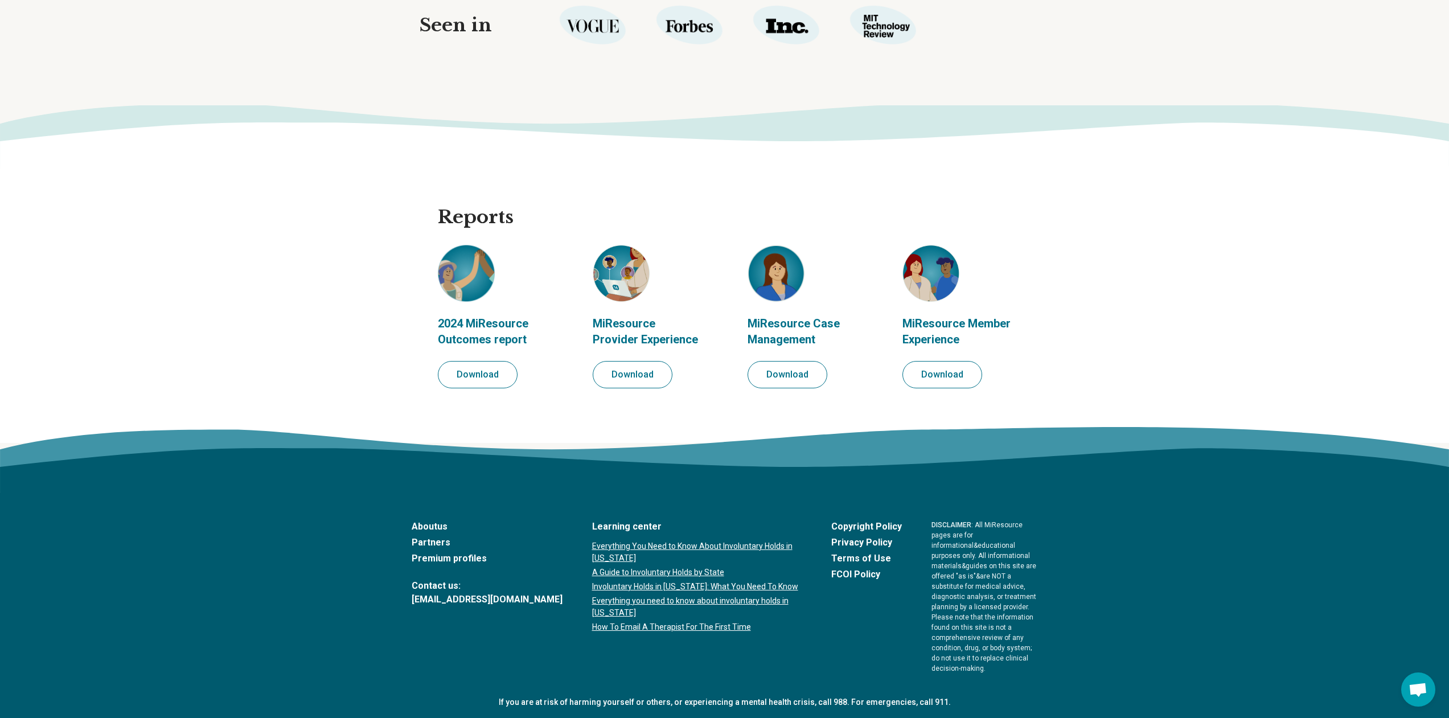
click at [438, 524] on link "About us" at bounding box center [487, 527] width 151 height 14
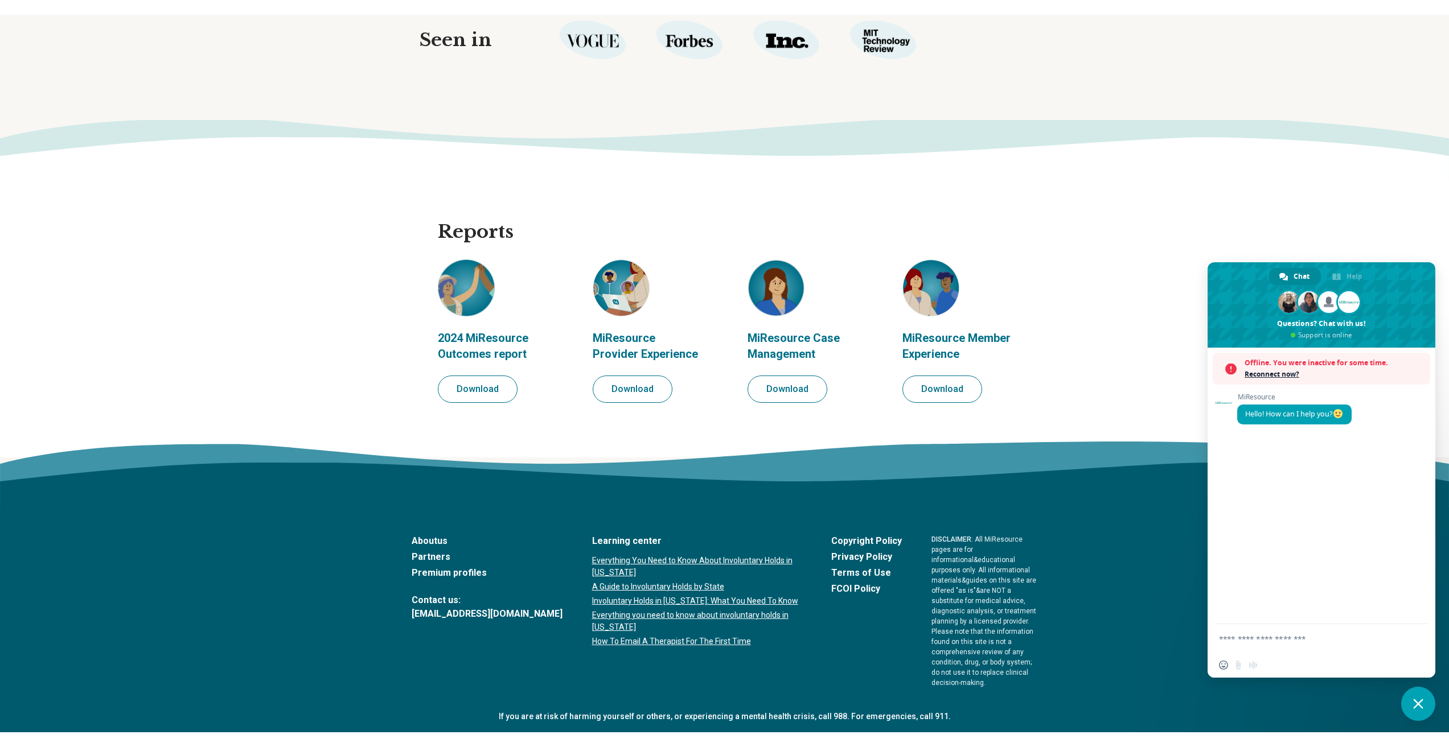
scroll to position [1218, 0]
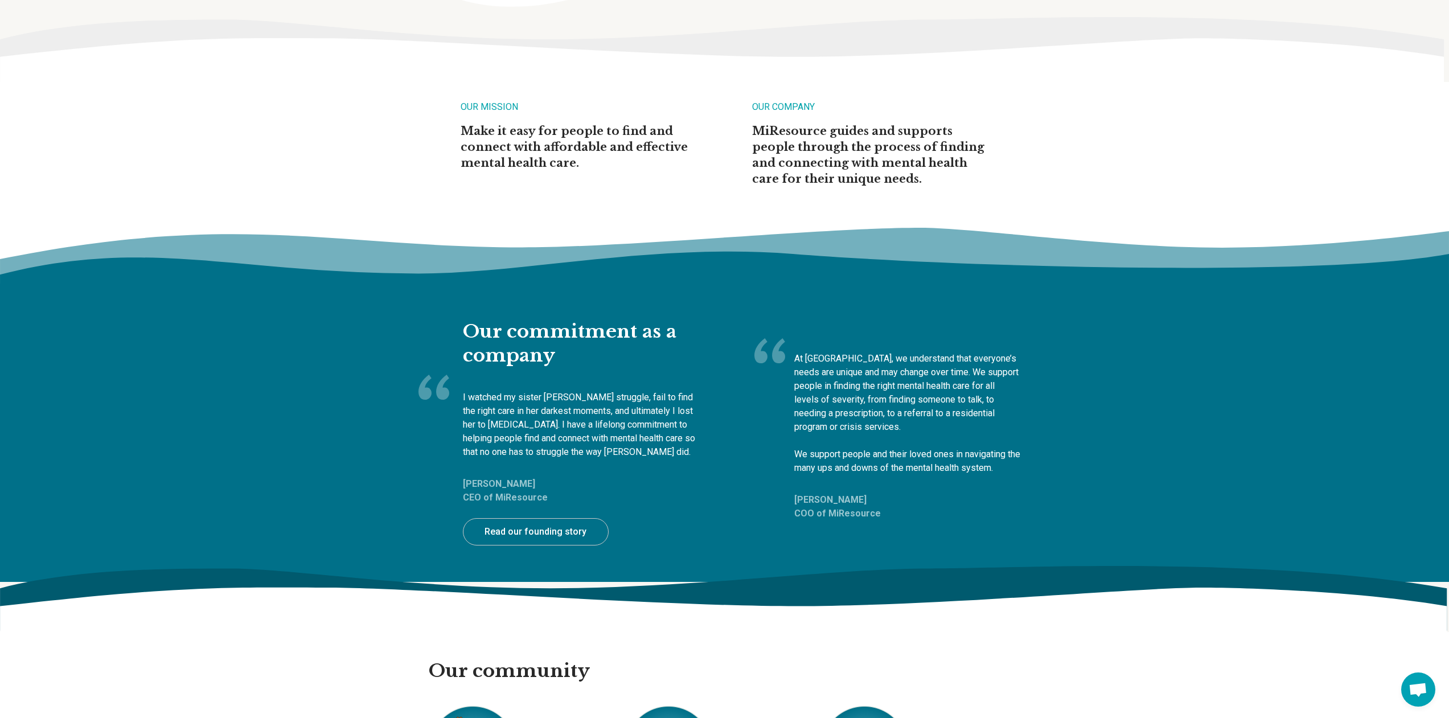
scroll to position [398, 0]
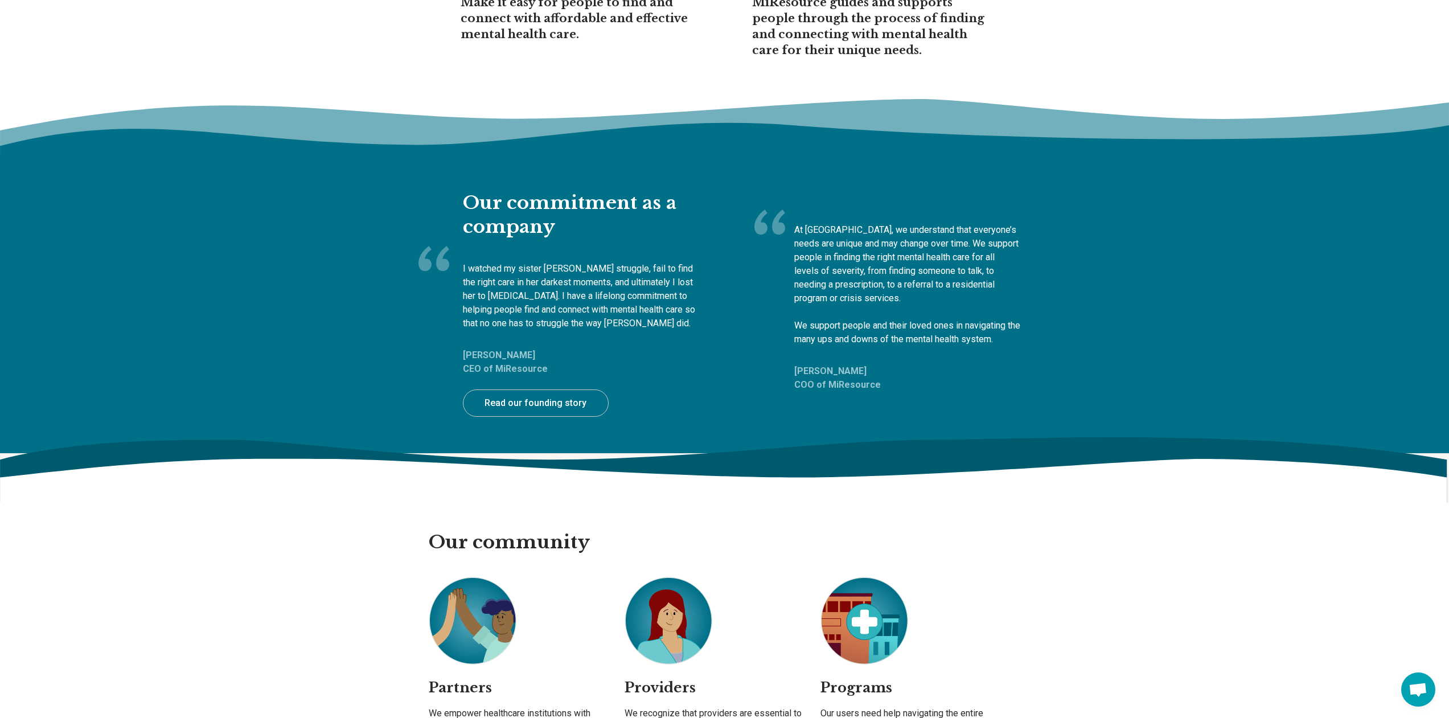
click at [579, 402] on link "Read our founding story" at bounding box center [536, 402] width 146 height 27
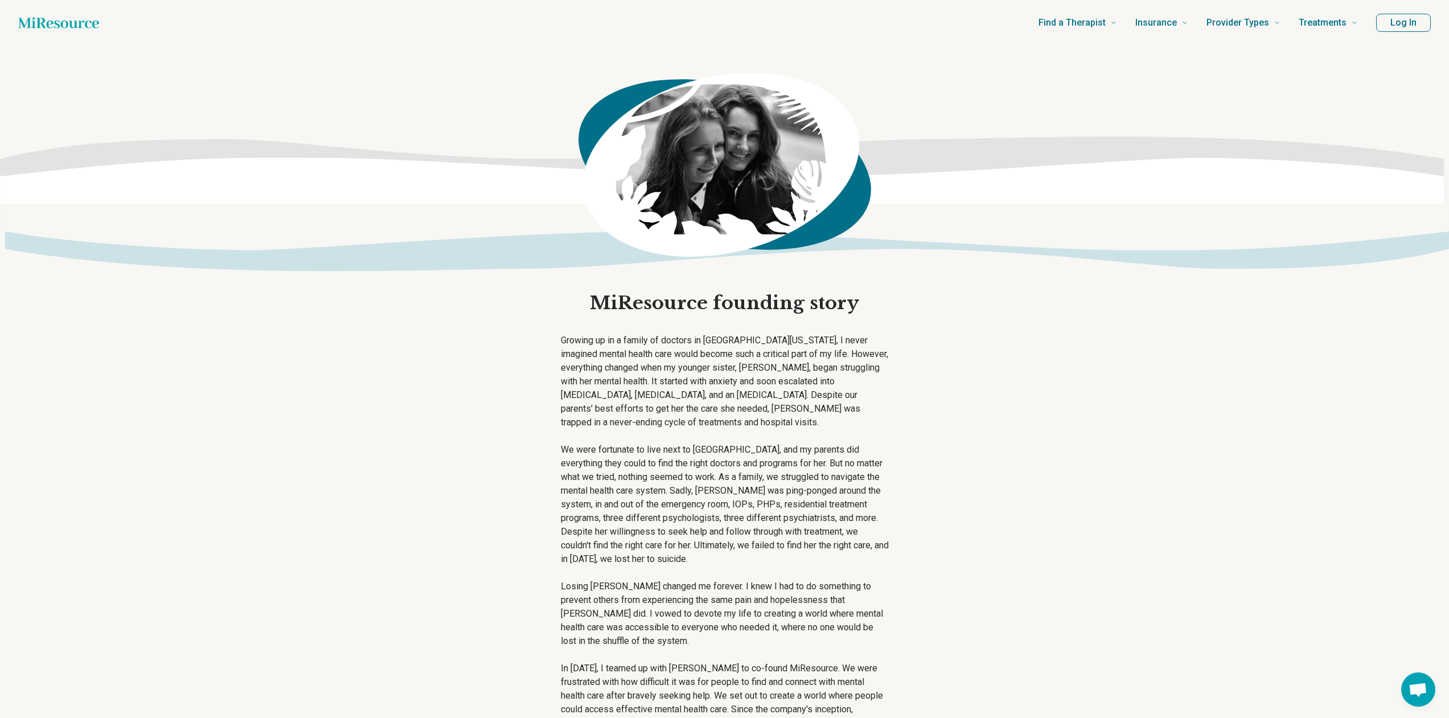
click at [956, 453] on main "MiResource founding story Growing up in a family of doctors in [GEOGRAPHIC_DATA…" at bounding box center [724, 514] width 1449 height 936
click at [725, 384] on p "Growing up in a family of doctors in [GEOGRAPHIC_DATA][US_STATE], I never imagi…" at bounding box center [725, 382] width 328 height 96
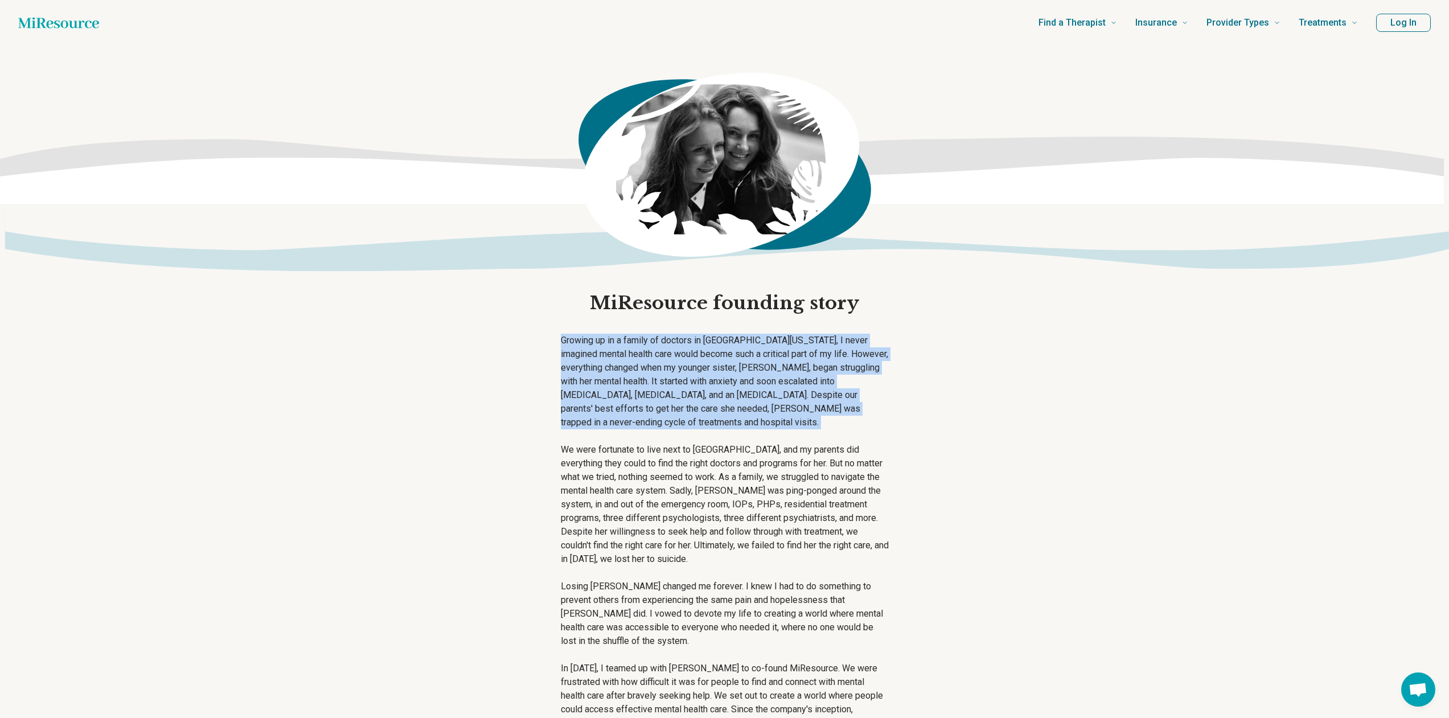
click at [725, 384] on p "Growing up in a family of doctors in [GEOGRAPHIC_DATA][US_STATE], I never imagi…" at bounding box center [725, 382] width 328 height 96
click at [797, 365] on p "Growing up in a family of doctors in [GEOGRAPHIC_DATA][US_STATE], I never imagi…" at bounding box center [725, 382] width 328 height 96
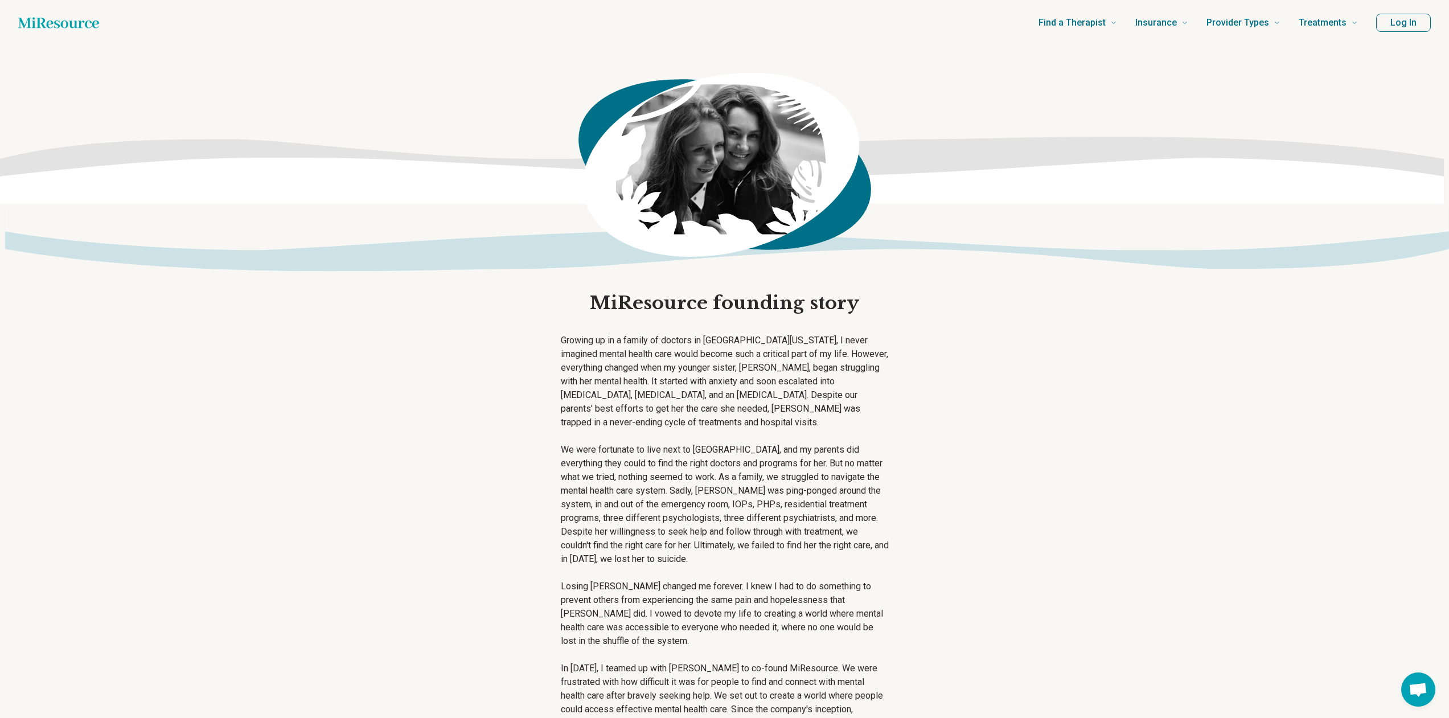
click at [648, 368] on p "Growing up in a family of doctors in [GEOGRAPHIC_DATA][US_STATE], I never imagi…" at bounding box center [725, 382] width 328 height 96
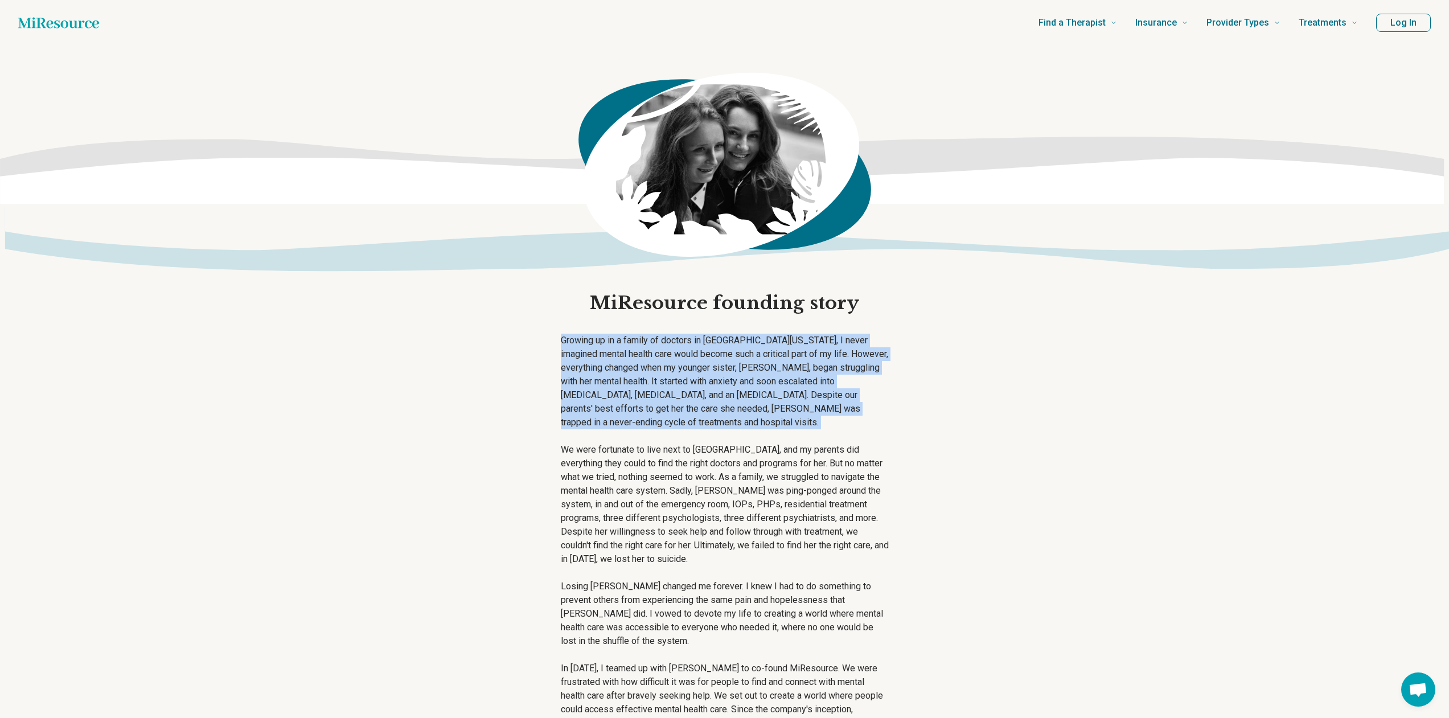
click at [648, 368] on p "Growing up in a family of doctors in [GEOGRAPHIC_DATA][US_STATE], I never imagi…" at bounding box center [725, 382] width 328 height 96
click at [689, 363] on p "Growing up in a family of doctors in [GEOGRAPHIC_DATA][US_STATE], I never imagi…" at bounding box center [725, 382] width 328 height 96
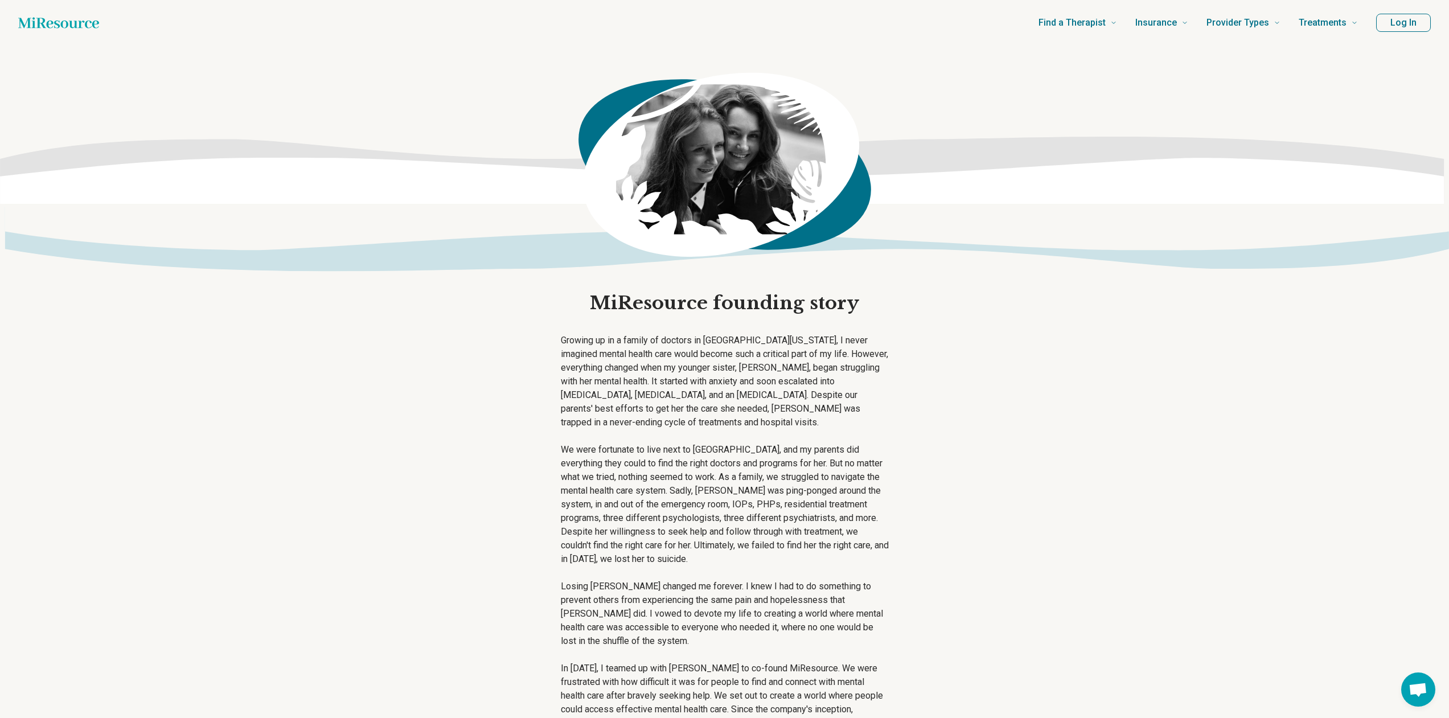
click at [760, 344] on p "Growing up in a family of doctors in [GEOGRAPHIC_DATA][US_STATE], I never imagi…" at bounding box center [725, 382] width 328 height 96
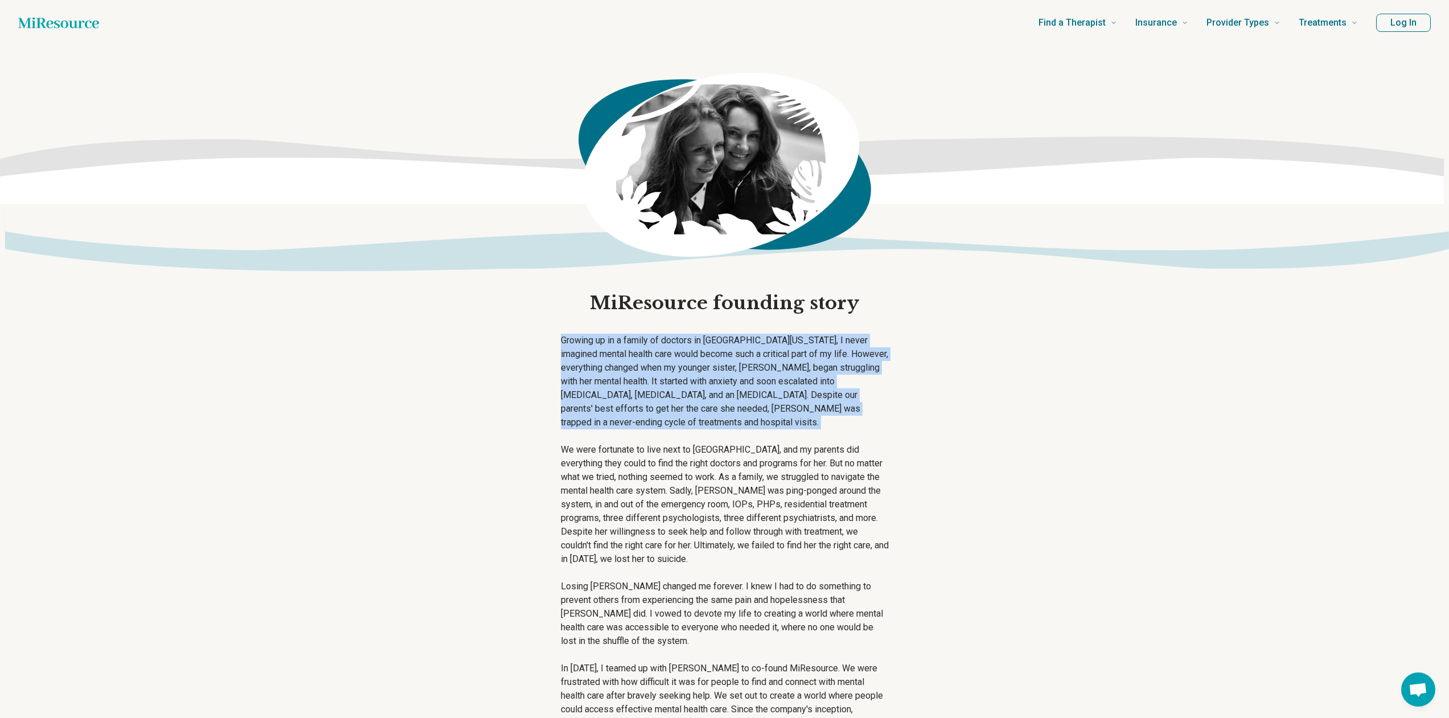
click at [760, 344] on p "Growing up in a family of doctors in [GEOGRAPHIC_DATA][US_STATE], I never imagi…" at bounding box center [725, 382] width 328 height 96
click at [985, 389] on main "MiResource founding story Growing up in a family of doctors in [GEOGRAPHIC_DATA…" at bounding box center [724, 514] width 1449 height 936
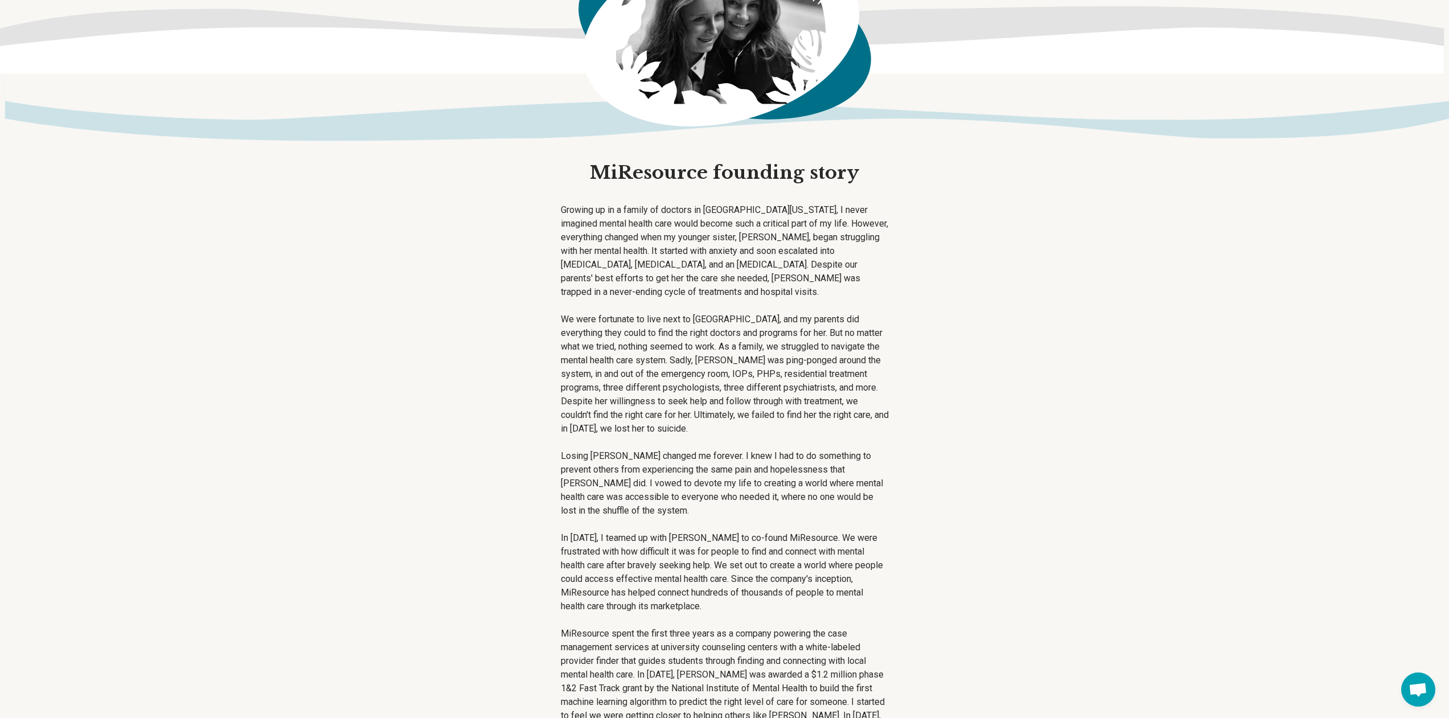
scroll to position [171, 0]
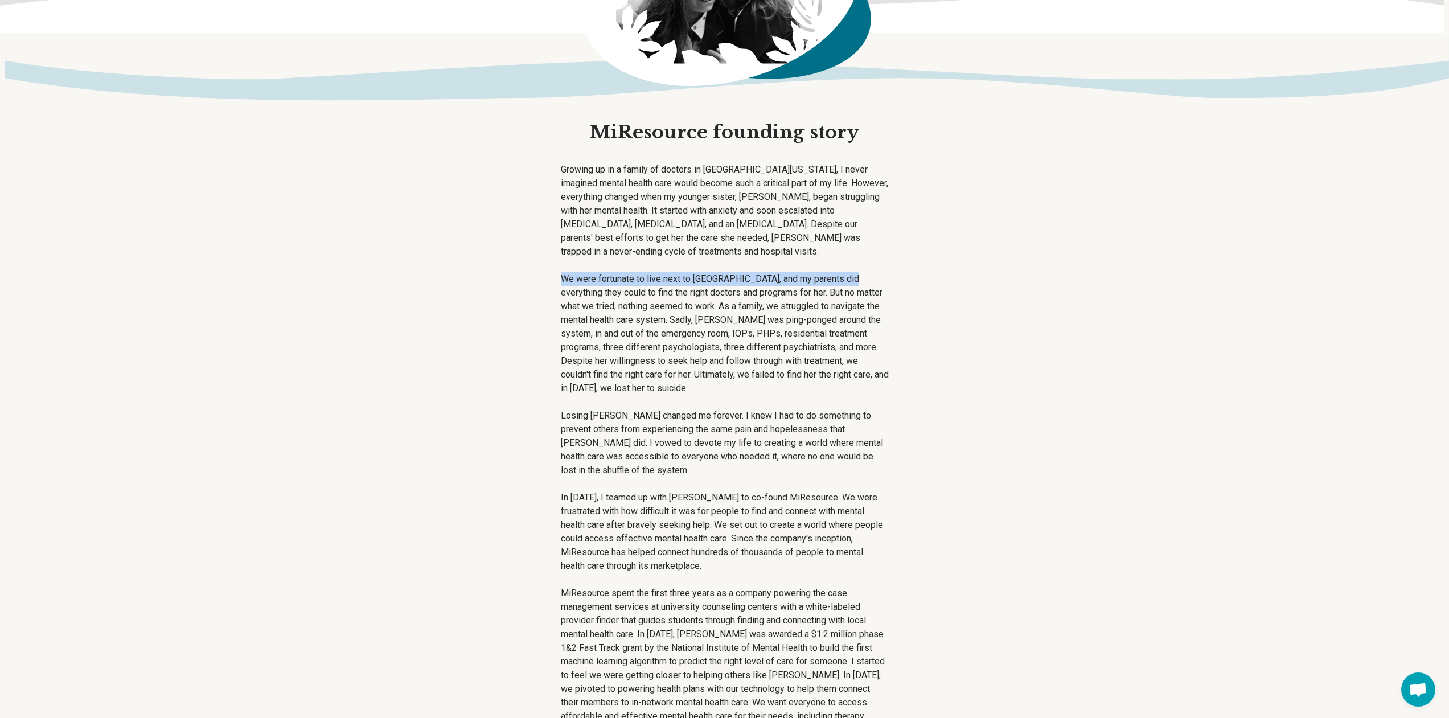
drag, startPoint x: 559, startPoint y: 277, endPoint x: 940, endPoint y: 264, distance: 381.0
click at [940, 264] on main "MiResource founding story Growing up in a family of doctors in [GEOGRAPHIC_DATA…" at bounding box center [724, 343] width 1449 height 936
click at [888, 305] on div "MiResource founding story Growing up in a family of doctors in [GEOGRAPHIC_DATA…" at bounding box center [725, 343] width 346 height 936
click at [620, 288] on p "We were fortunate to live next to [GEOGRAPHIC_DATA], and my parents did everyth…" at bounding box center [725, 333] width 328 height 123
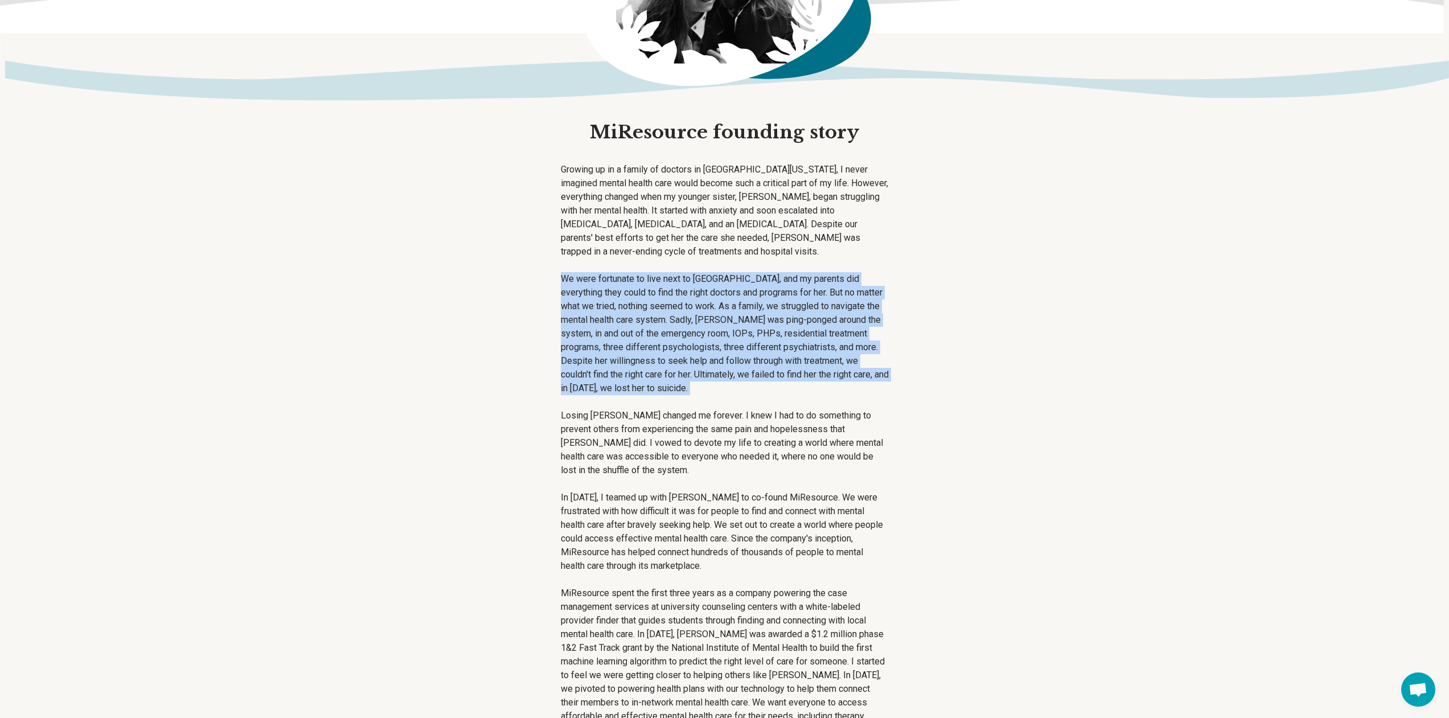
click at [620, 288] on p "We were fortunate to live next to [GEOGRAPHIC_DATA], and my parents did everyth…" at bounding box center [725, 333] width 328 height 123
click at [948, 312] on main "MiResource founding story Growing up in a family of doctors in [GEOGRAPHIC_DATA…" at bounding box center [724, 343] width 1449 height 936
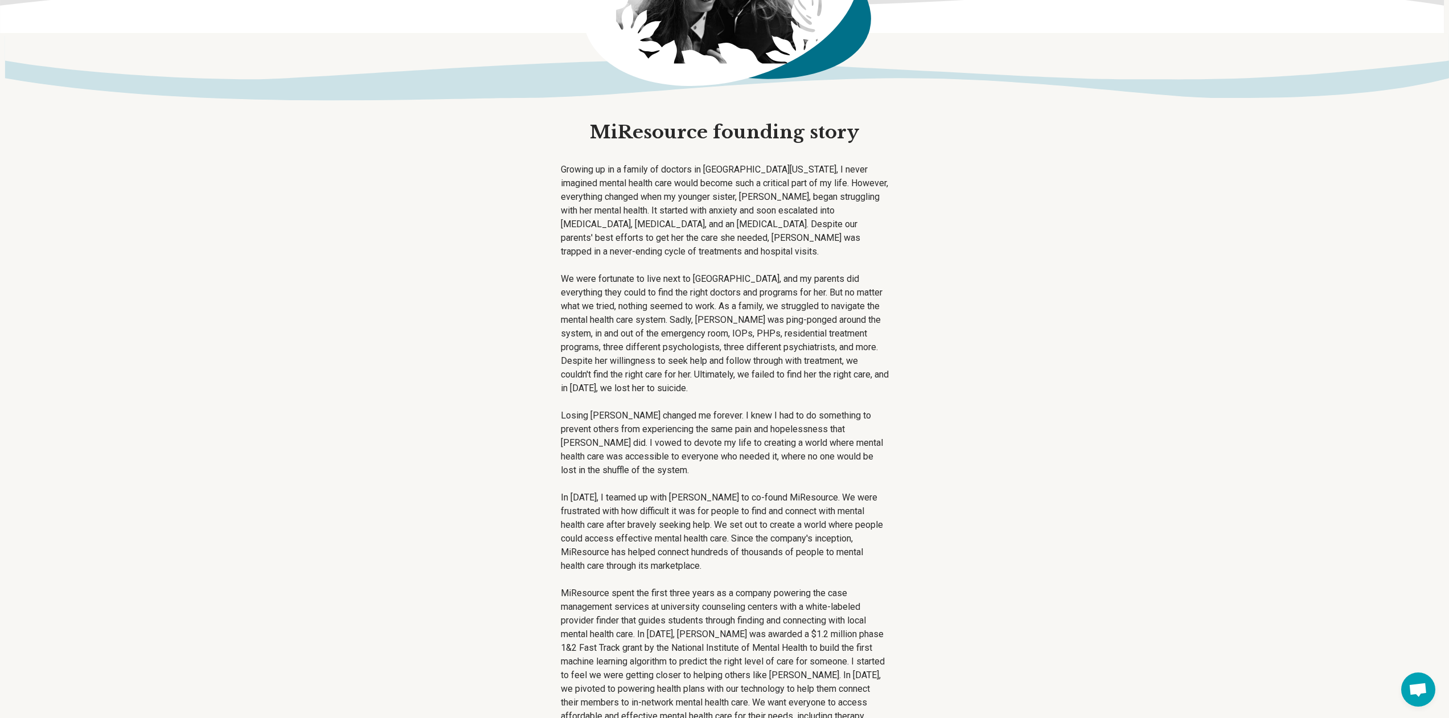
click at [811, 321] on p "We were fortunate to live next to [GEOGRAPHIC_DATA], and my parents did everyth…" at bounding box center [725, 333] width 328 height 123
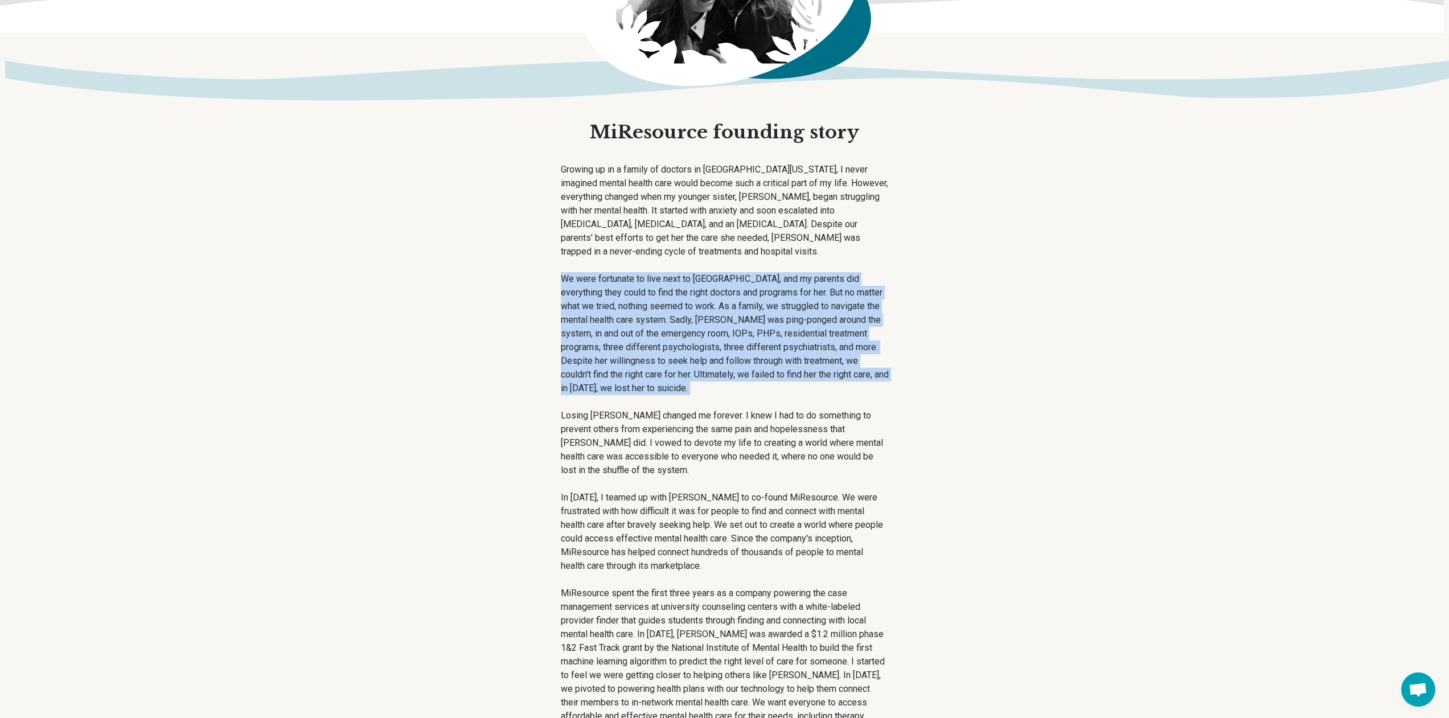
click at [811, 321] on p "We were fortunate to live next to [GEOGRAPHIC_DATA], and my parents did everyth…" at bounding box center [725, 333] width 328 height 123
click at [968, 339] on main "MiResource founding story Growing up in a family of doctors in [GEOGRAPHIC_DATA…" at bounding box center [724, 343] width 1449 height 936
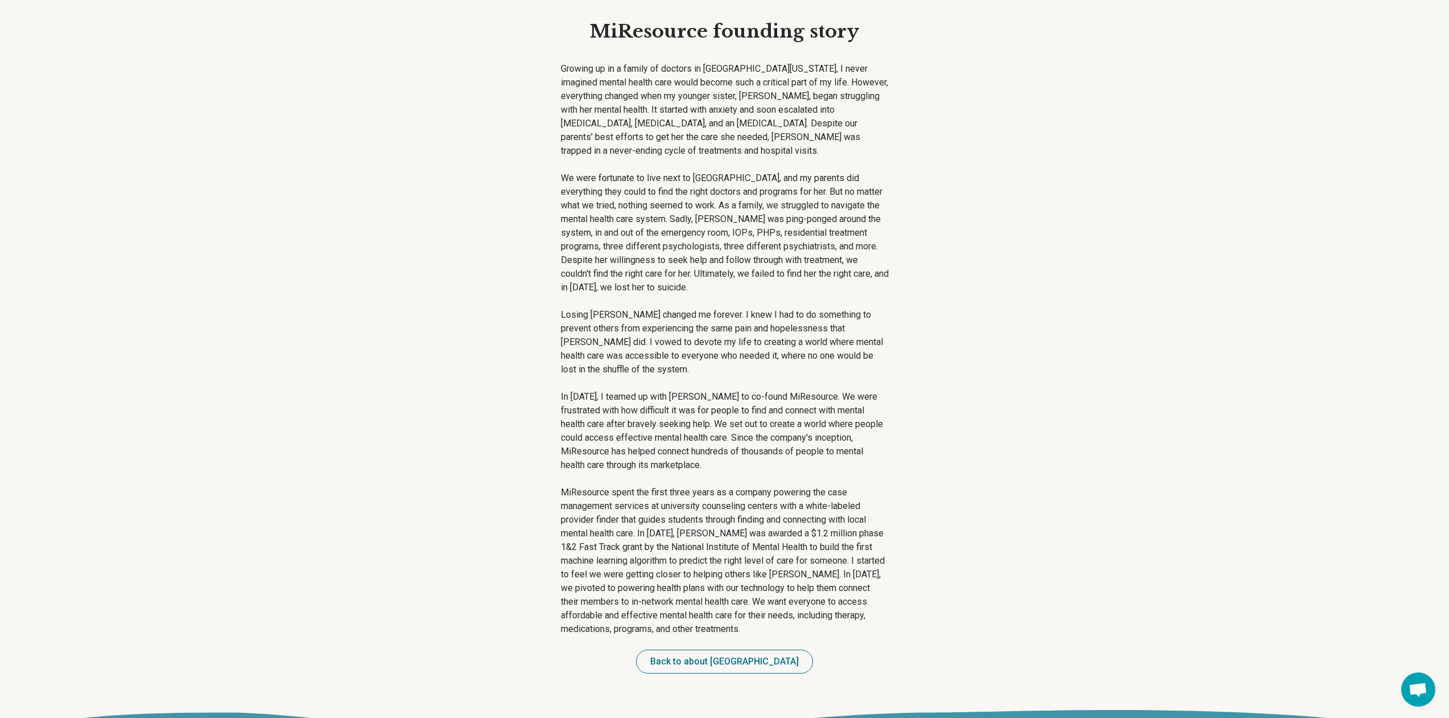
scroll to position [285, 0]
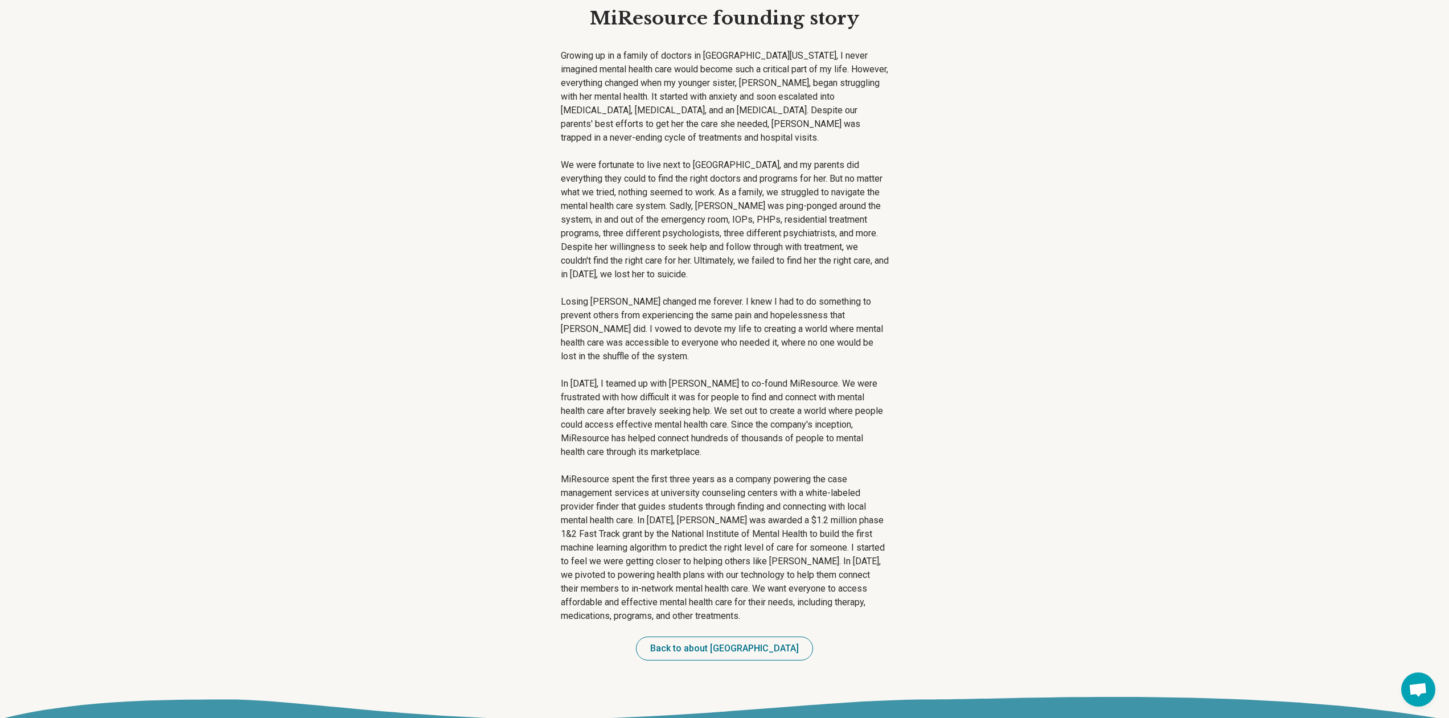
click at [582, 302] on p "Losing [PERSON_NAME] changed me forever. I knew I had to do something to preven…" at bounding box center [725, 329] width 328 height 68
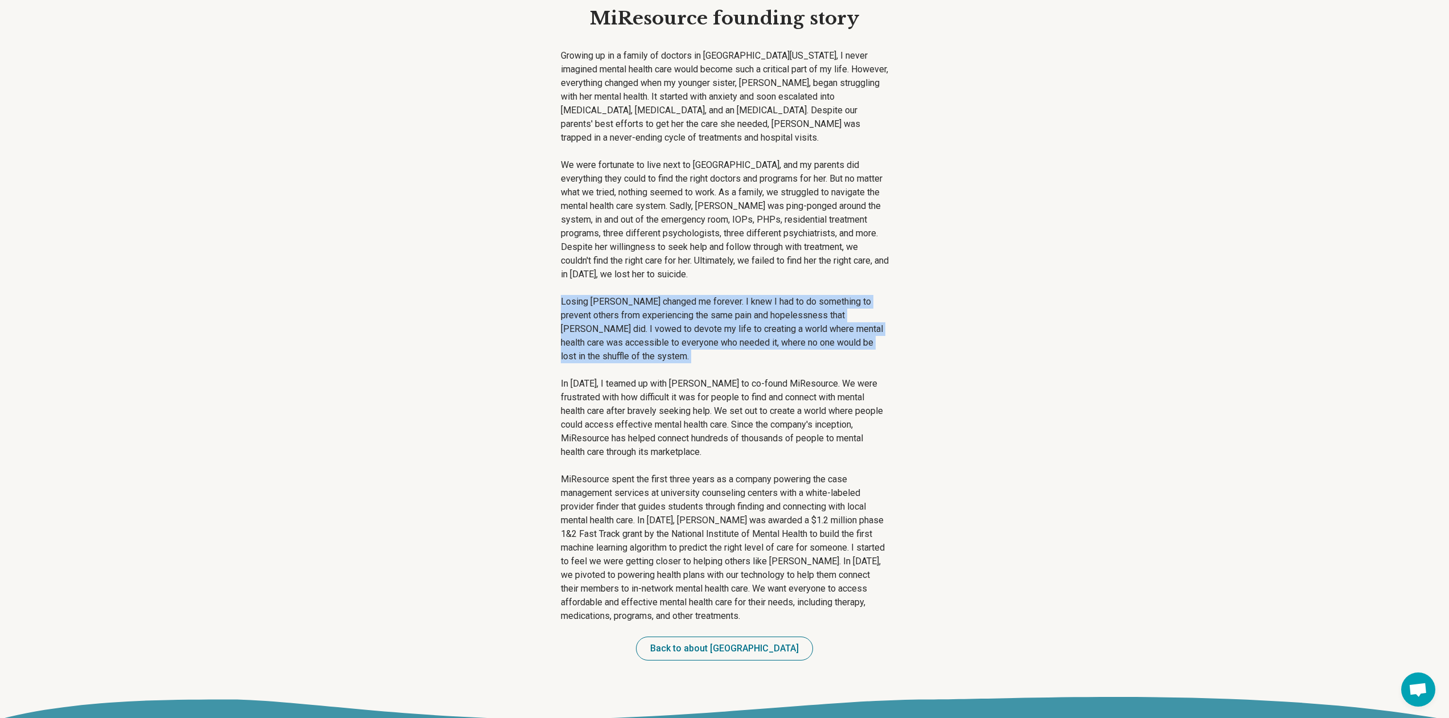
click at [582, 302] on p "Losing [PERSON_NAME] changed me forever. I knew I had to do something to preven…" at bounding box center [725, 329] width 328 height 68
click at [1053, 320] on main "MiResource founding story Growing up in a family of doctors in [GEOGRAPHIC_DATA…" at bounding box center [724, 229] width 1449 height 936
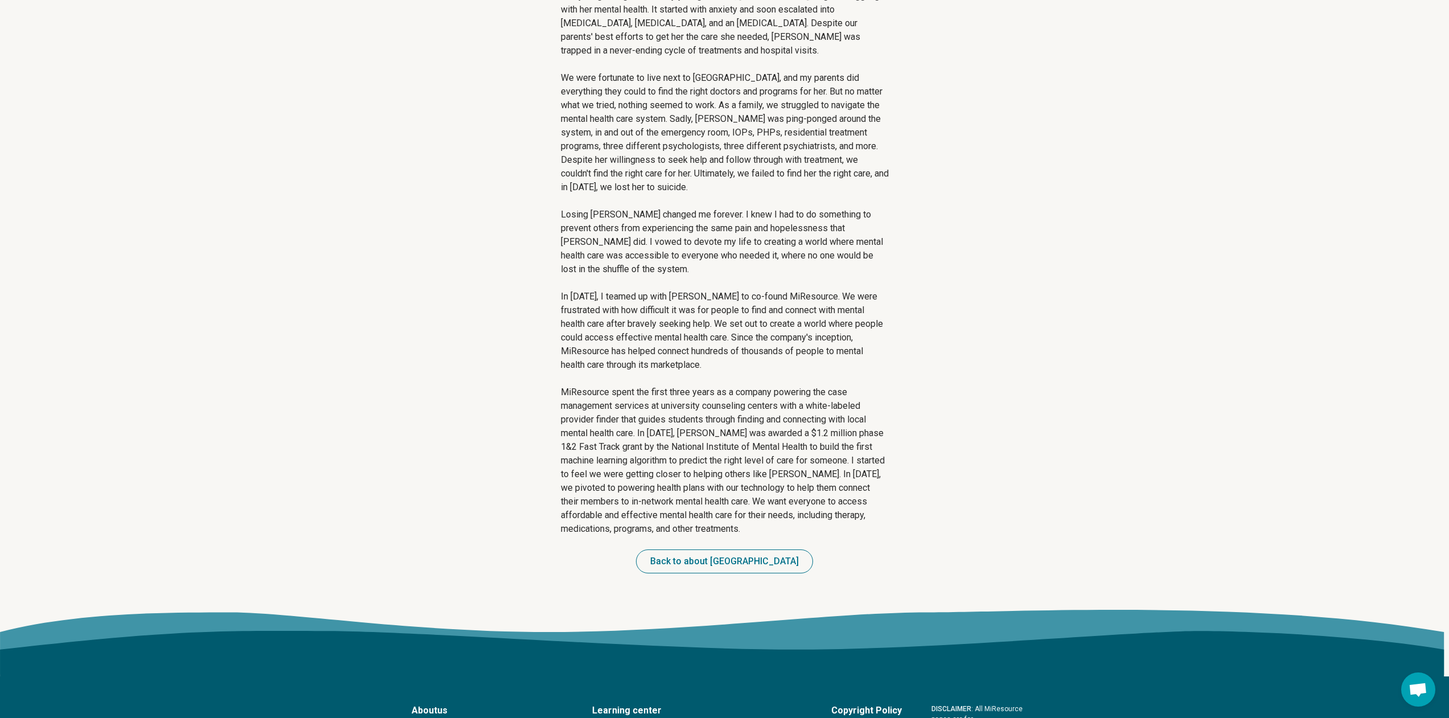
scroll to position [398, 0]
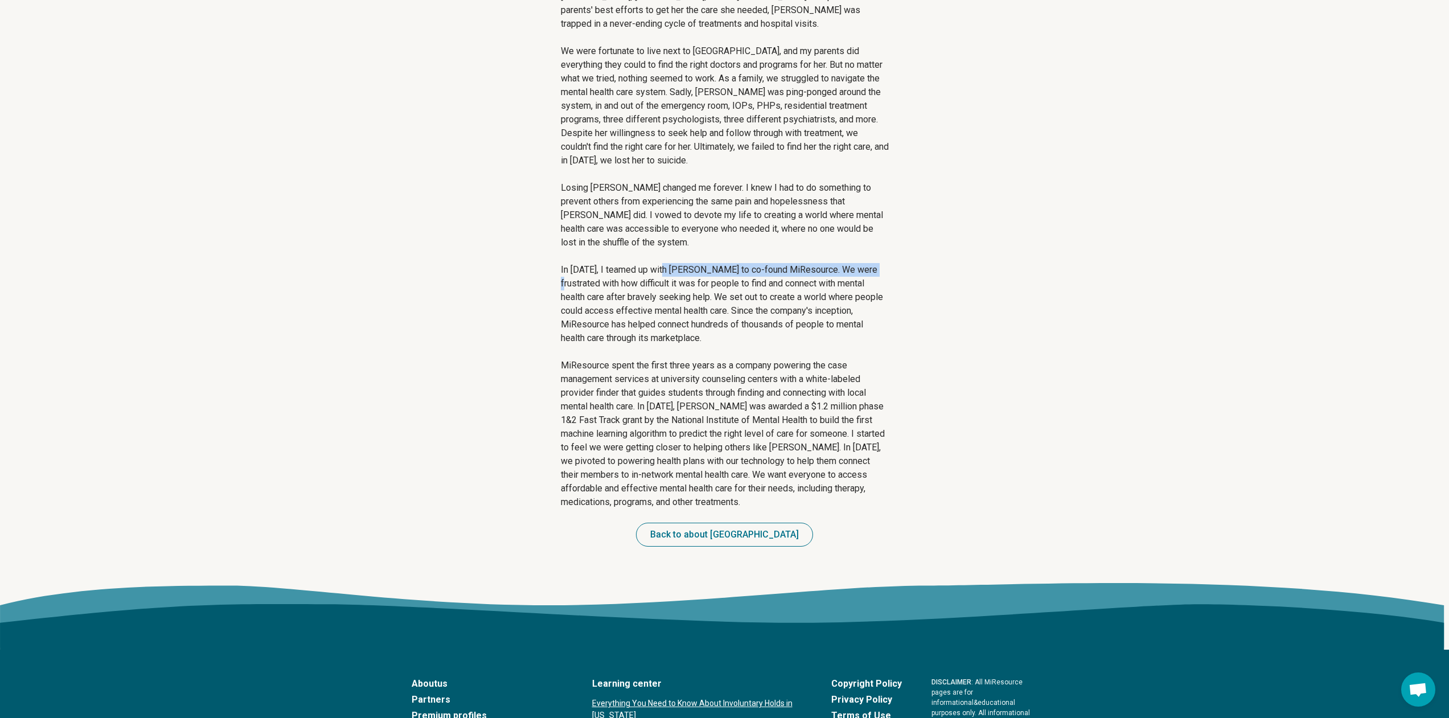
drag, startPoint x: 665, startPoint y: 270, endPoint x: 967, endPoint y: 274, distance: 302.3
click at [967, 274] on main "MiResource founding story Growing up in a family of doctors in [GEOGRAPHIC_DATA…" at bounding box center [724, 115] width 1449 height 936
click at [708, 264] on p "In [DATE], I teamed up with [PERSON_NAME] to co-found MiResource. We were frust…" at bounding box center [725, 304] width 328 height 82
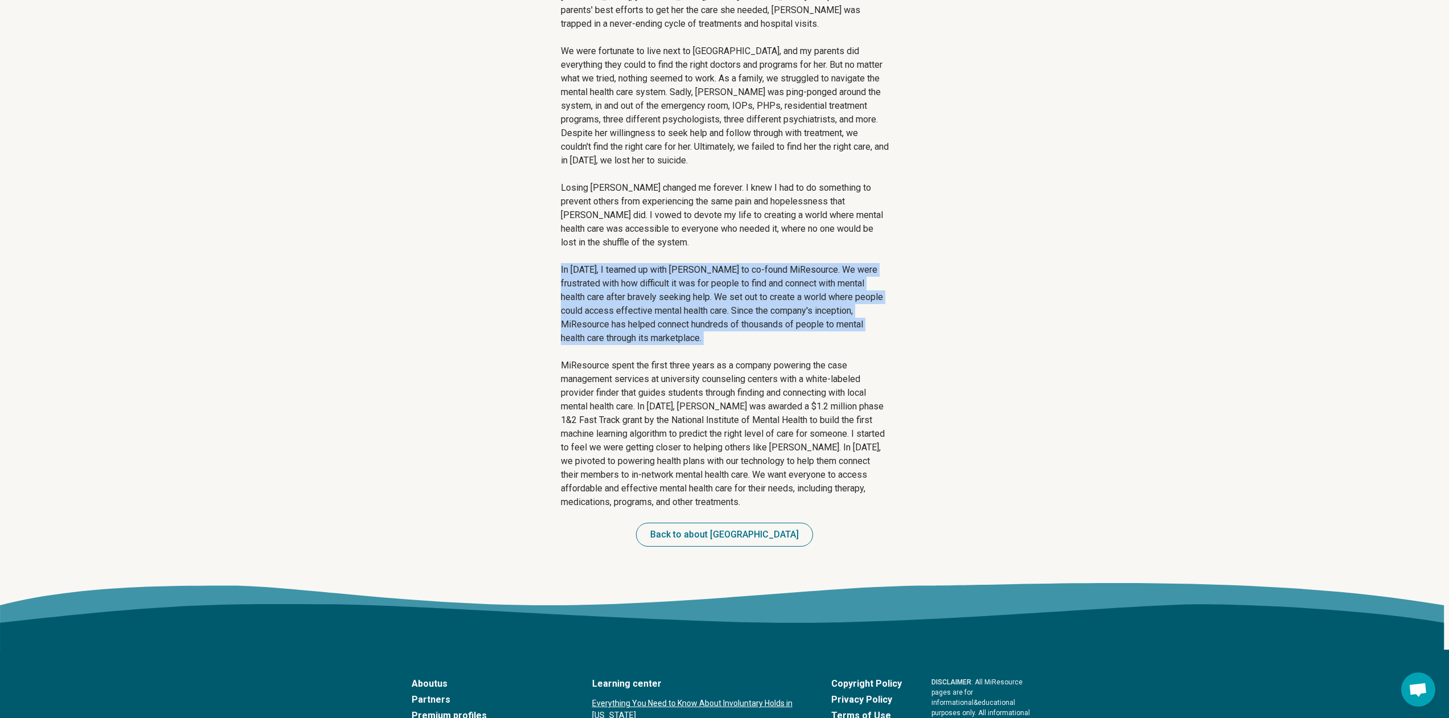
click at [708, 264] on p "In [DATE], I teamed up with [PERSON_NAME] to co-found MiResource. We were frust…" at bounding box center [725, 304] width 328 height 82
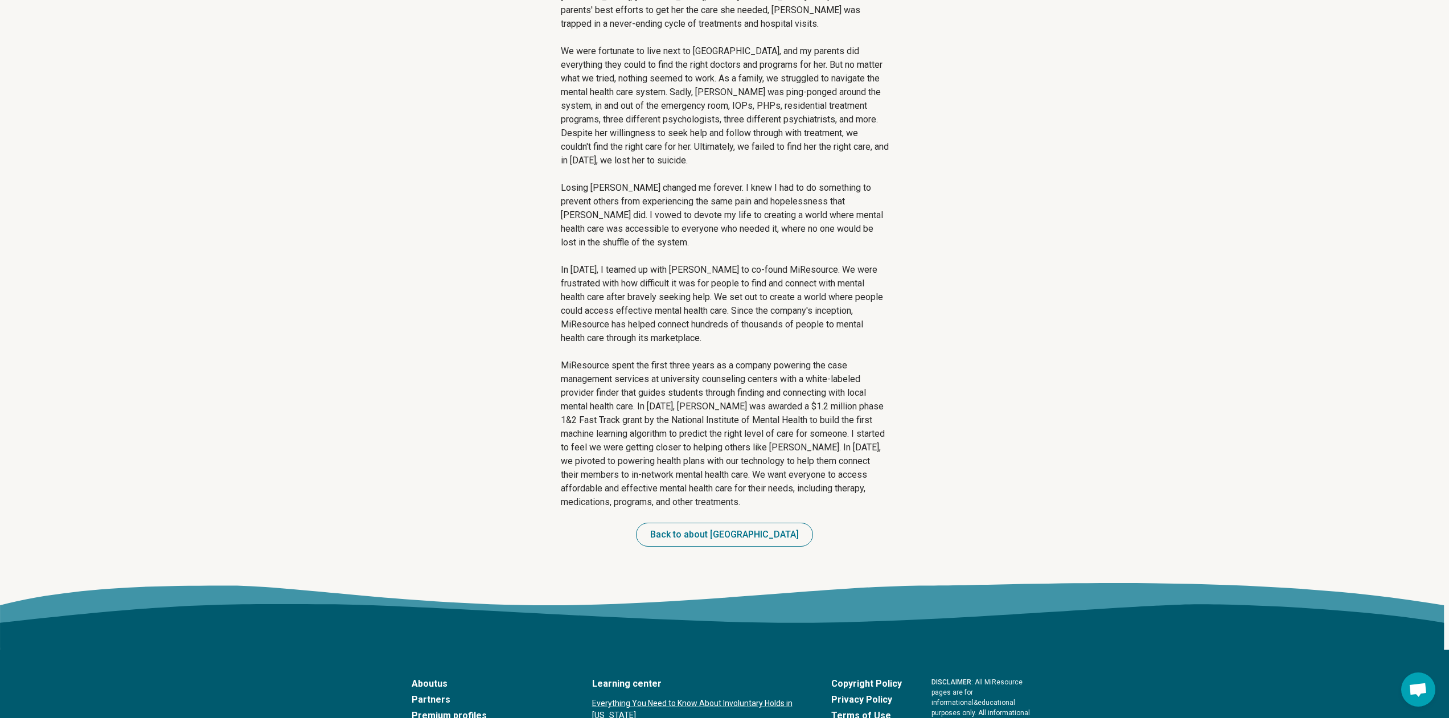
click at [849, 384] on p "MiResource spent the first three years as a company powering the case managemen…" at bounding box center [725, 434] width 328 height 150
drag, startPoint x: 565, startPoint y: 380, endPoint x: 919, endPoint y: 379, distance: 353.5
click at [919, 379] on main "MiResource founding story Growing up in a family of doctors in [GEOGRAPHIC_DATA…" at bounding box center [724, 115] width 1449 height 936
click at [716, 392] on p "MiResource spent the first three years as a company powering the case managemen…" at bounding box center [725, 434] width 328 height 150
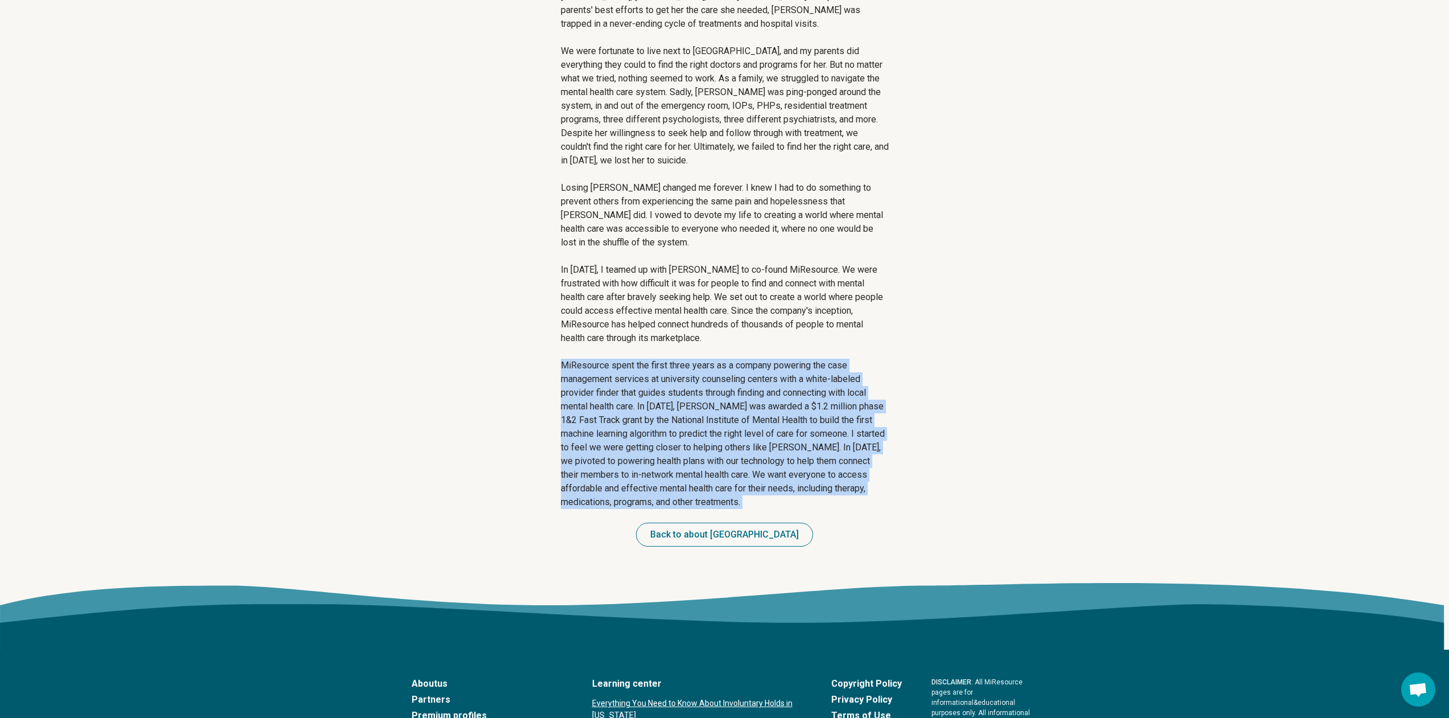
click at [716, 392] on p "MiResource spent the first three years as a company powering the case managemen…" at bounding box center [725, 434] width 328 height 150
click at [669, 417] on p "MiResource spent the first three years as a company powering the case managemen…" at bounding box center [725, 434] width 328 height 150
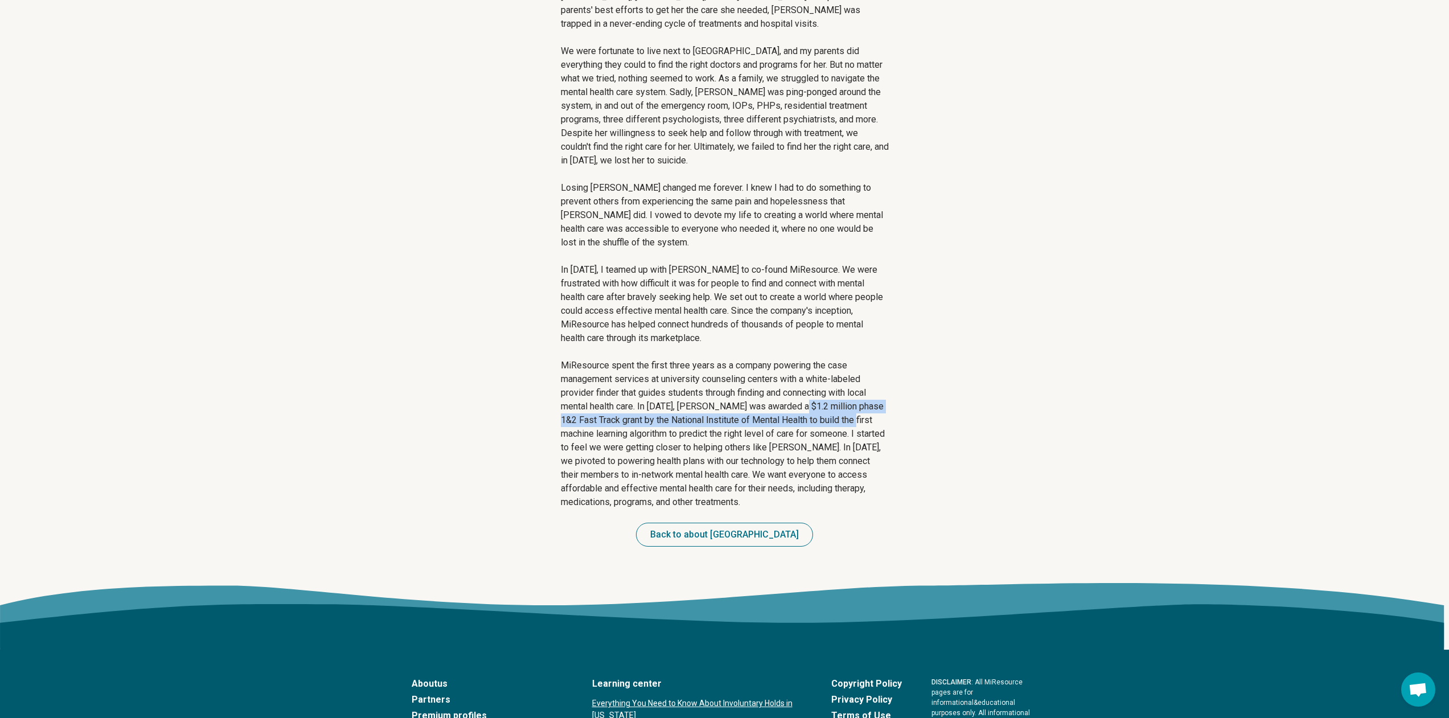
drag, startPoint x: 807, startPoint y: 407, endPoint x: 946, endPoint y: 418, distance: 139.9
click at [946, 418] on main "MiResource founding story Growing up in a family of doctors in [GEOGRAPHIC_DATA…" at bounding box center [724, 115] width 1449 height 936
click at [621, 429] on p "MiResource spent the first three years as a company powering the case managemen…" at bounding box center [725, 434] width 328 height 150
click at [627, 422] on p "MiResource spent the first three years as a company powering the case managemen…" at bounding box center [725, 434] width 328 height 150
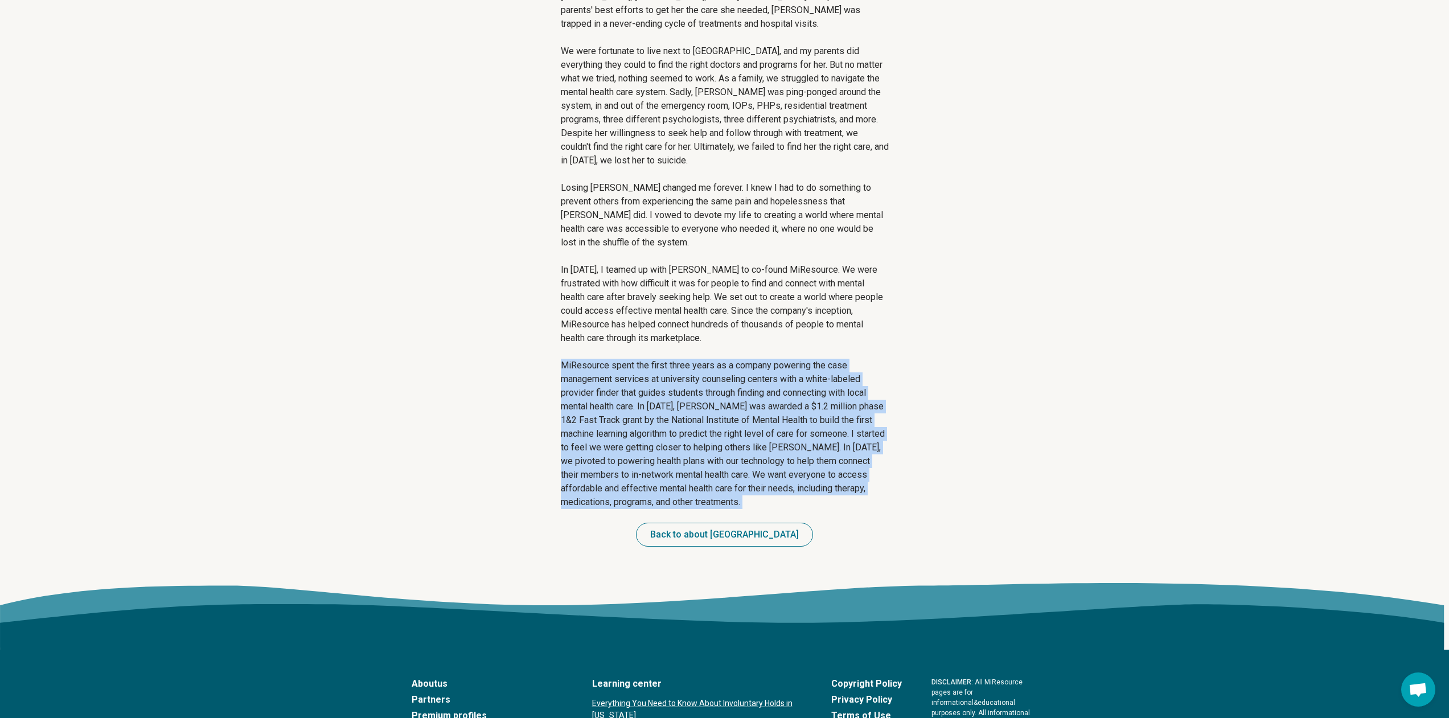
click at [627, 422] on p "MiResource spent the first three years as a company powering the case managemen…" at bounding box center [725, 434] width 328 height 150
click at [993, 431] on main "MiResource founding story Growing up in a family of doctors in [GEOGRAPHIC_DATA…" at bounding box center [724, 115] width 1449 height 936
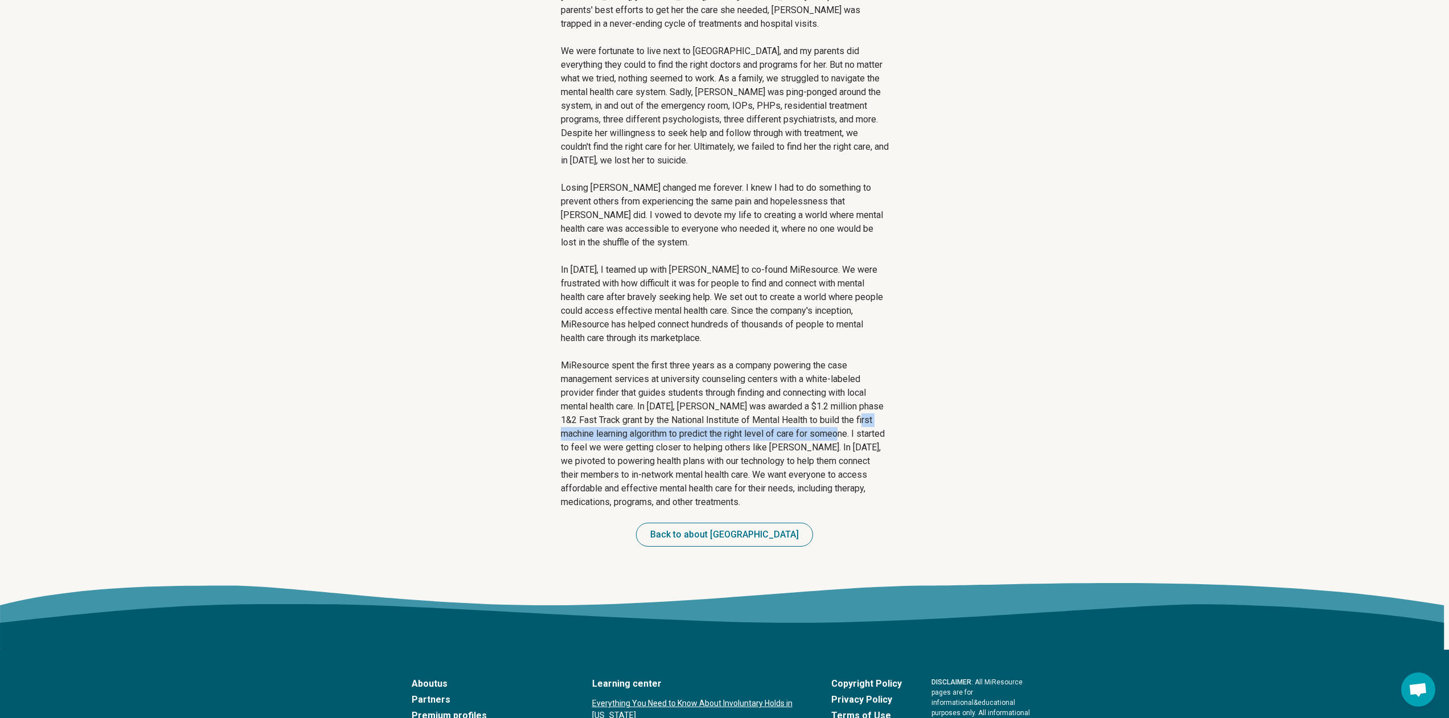
drag, startPoint x: 566, startPoint y: 431, endPoint x: 935, endPoint y: 434, distance: 368.8
click at [935, 434] on main "MiResource founding story Growing up in a family of doctors in [GEOGRAPHIC_DATA…" at bounding box center [724, 115] width 1449 height 936
click at [899, 466] on main "MiResource founding story Growing up in a family of doctors in [GEOGRAPHIC_DATA…" at bounding box center [724, 115] width 1449 height 936
click at [697, 448] on p "MiResource spent the first three years as a company powering the case managemen…" at bounding box center [725, 434] width 328 height 150
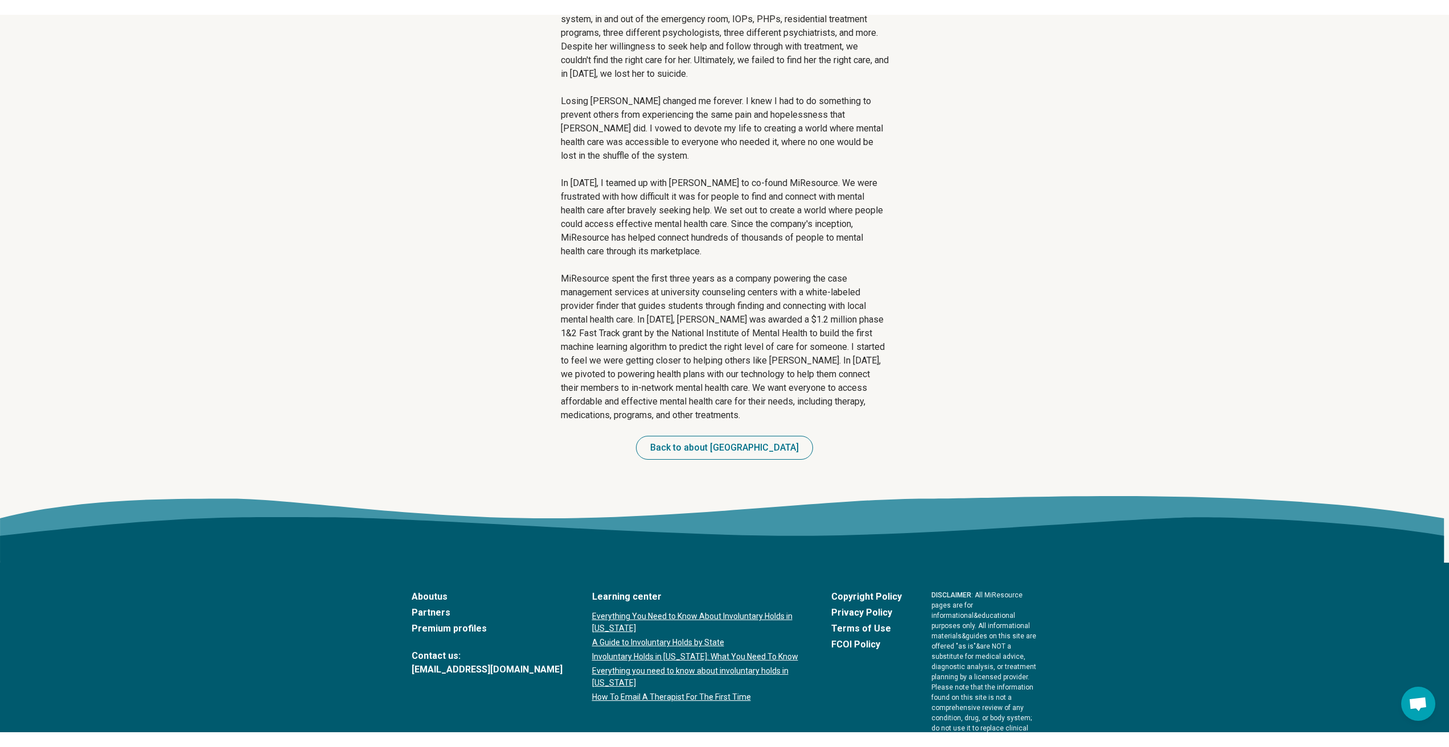
scroll to position [512, 0]
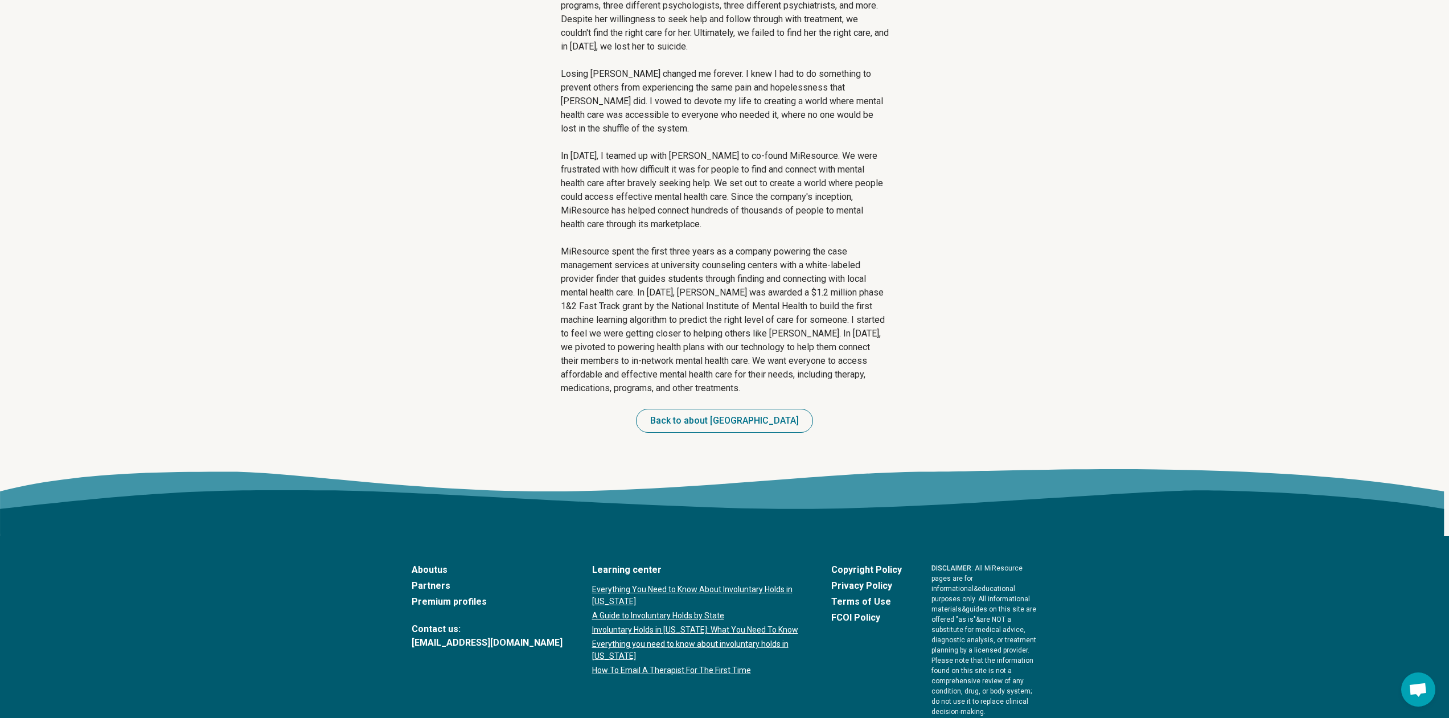
click at [980, 349] on main "MiResource founding story Growing up in a family of doctors in [GEOGRAPHIC_DATA…" at bounding box center [724, 1] width 1449 height 936
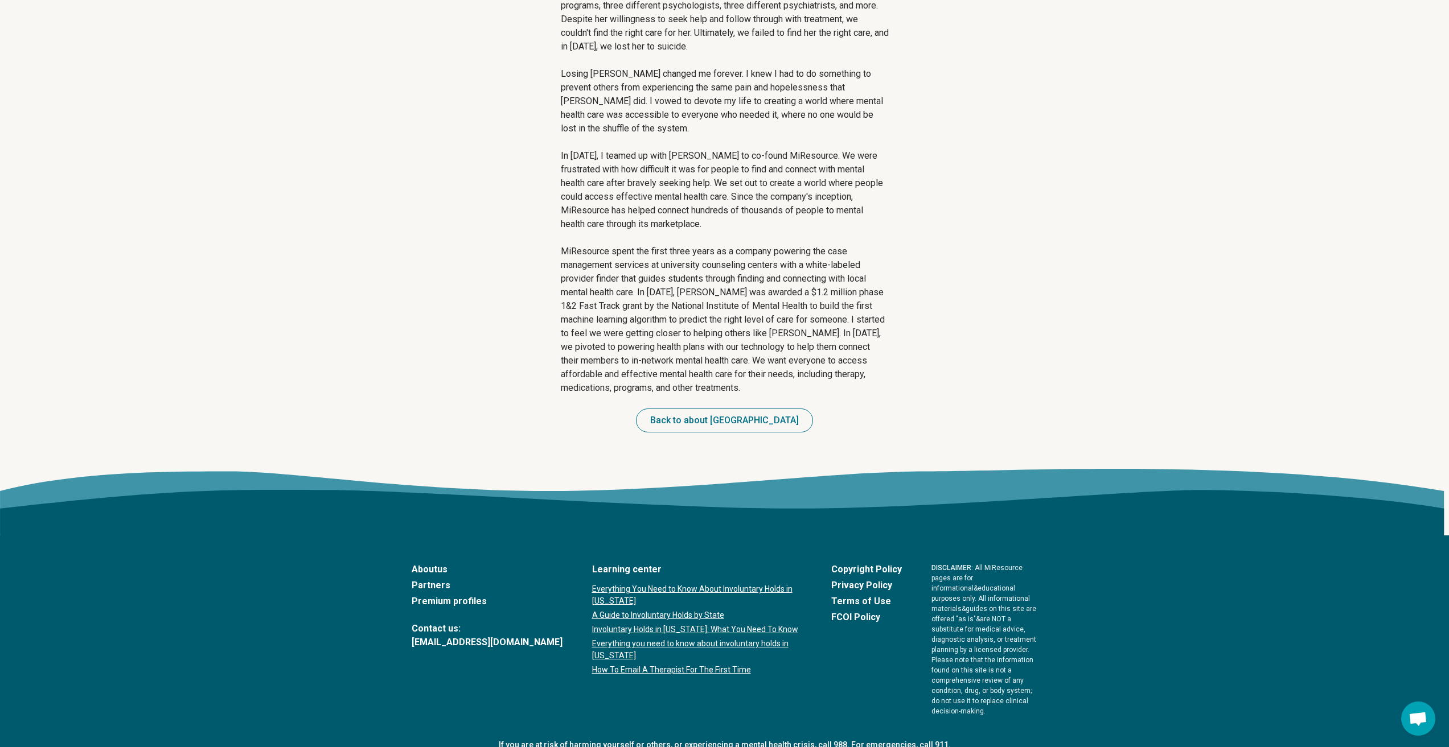
click at [463, 402] on main "MiResource founding story Growing up in a family of doctors in [GEOGRAPHIC_DATA…" at bounding box center [724, 1] width 1449 height 936
click at [469, 400] on main "MiResource founding story Growing up in a family of doctors in [GEOGRAPHIC_DATA…" at bounding box center [724, 1] width 1449 height 936
click at [469, 399] on main "MiResource founding story Growing up in a family of doctors in [GEOGRAPHIC_DATA…" at bounding box center [724, 1] width 1449 height 936
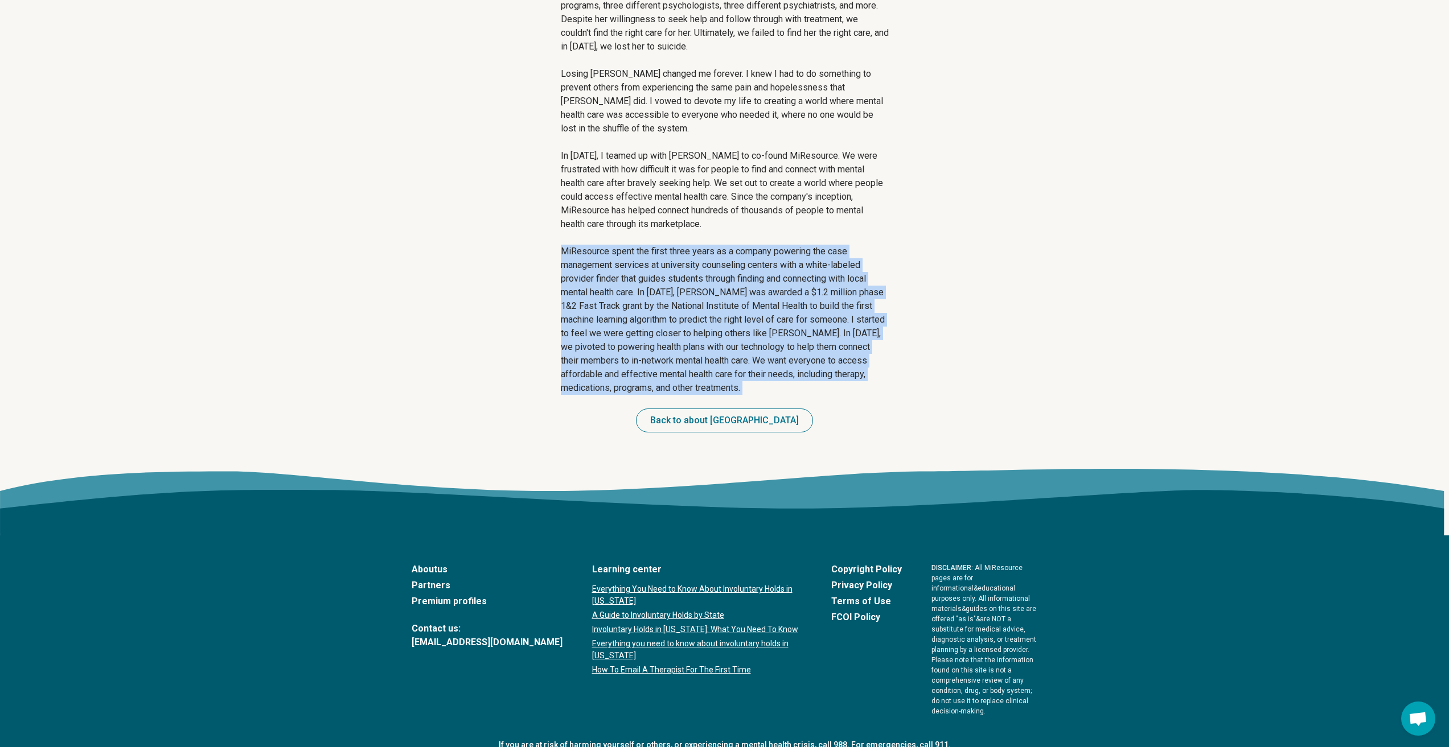
click at [469, 399] on main "MiResource founding story Growing up in a family of doctors in [GEOGRAPHIC_DATA…" at bounding box center [724, 1] width 1449 height 936
click at [526, 401] on main "MiResource founding story Growing up in a family of doctors in [GEOGRAPHIC_DATA…" at bounding box center [724, 1] width 1449 height 936
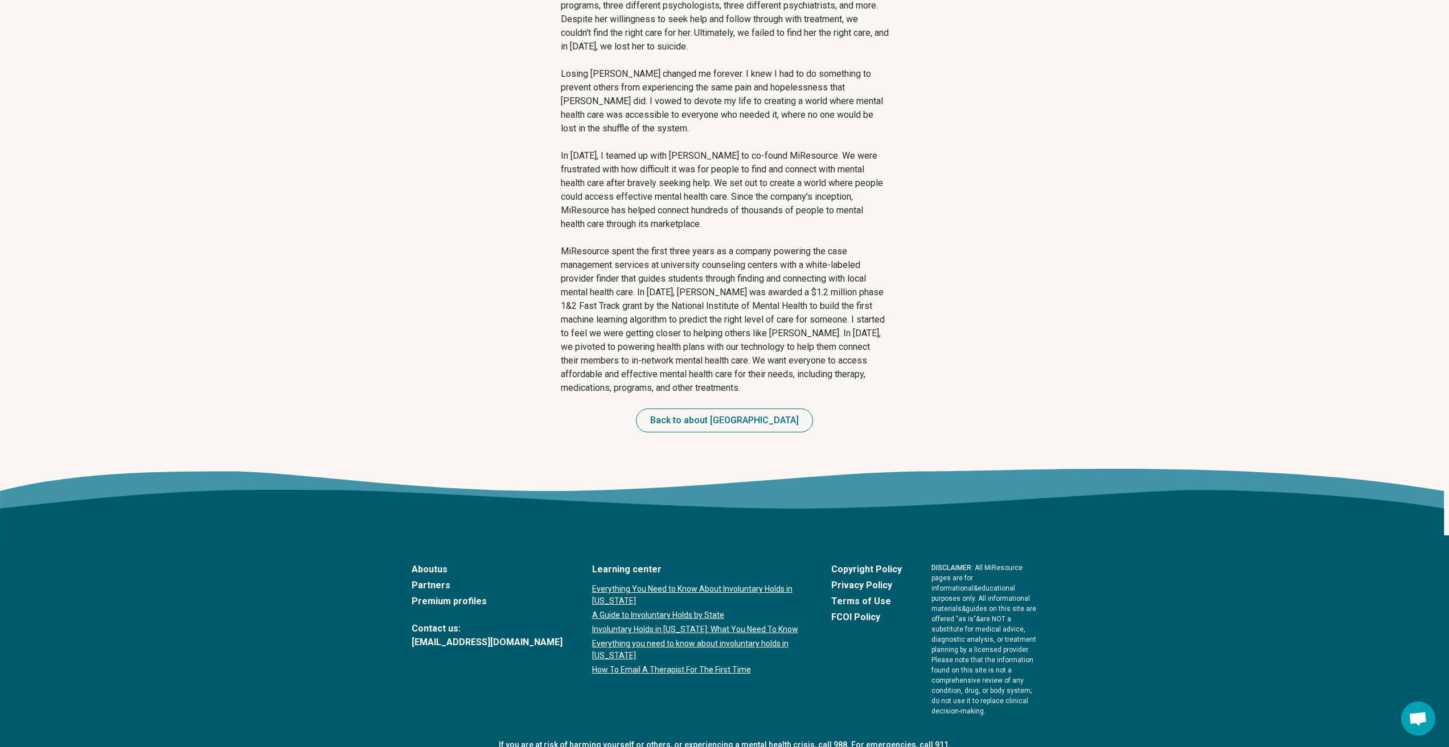
click at [649, 373] on p "MiResource spent the first three years as a company powering the case managemen…" at bounding box center [725, 320] width 328 height 150
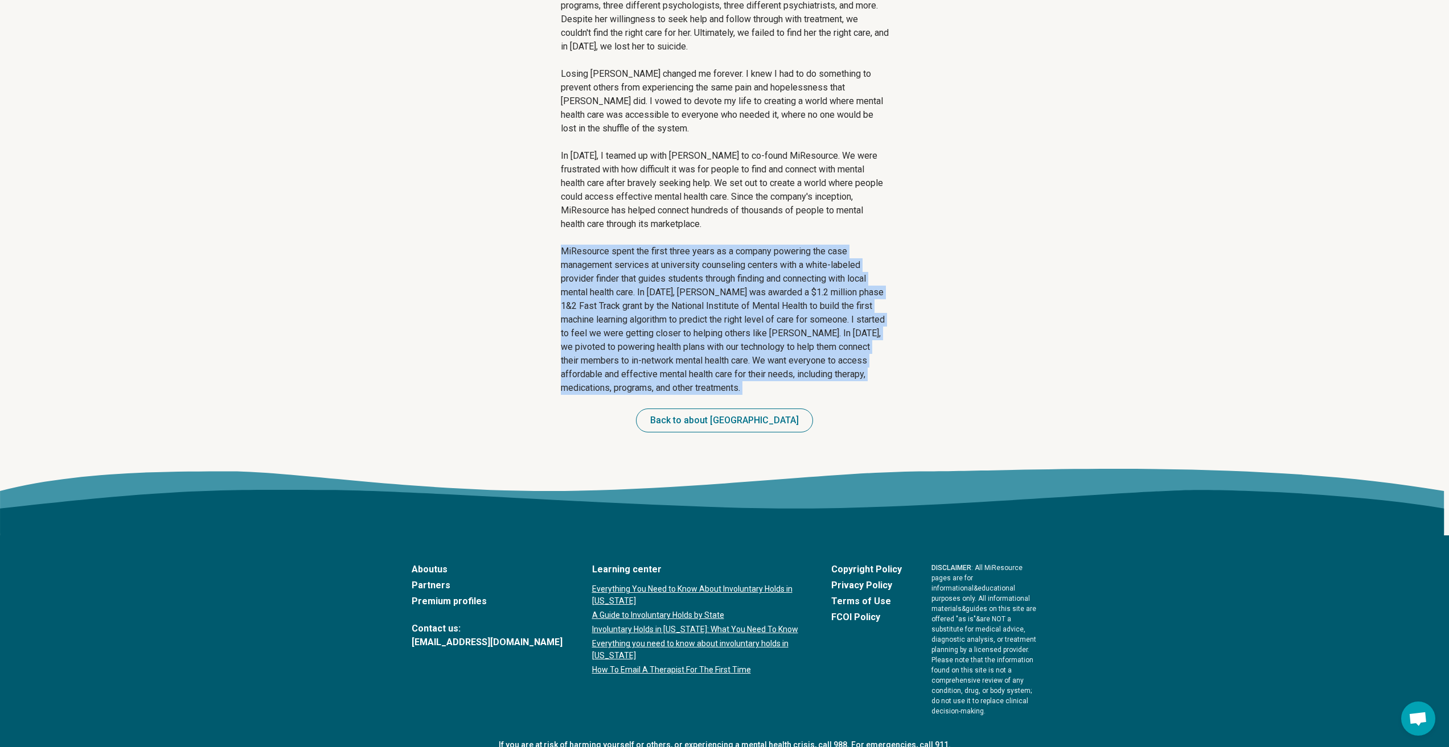
click at [649, 373] on p "MiResource spent the first three years as a company powering the case managemen…" at bounding box center [725, 320] width 328 height 150
click at [592, 426] on div "MiResource founding story Growing up in a family of doctors in [GEOGRAPHIC_DATA…" at bounding box center [725, 1] width 346 height 936
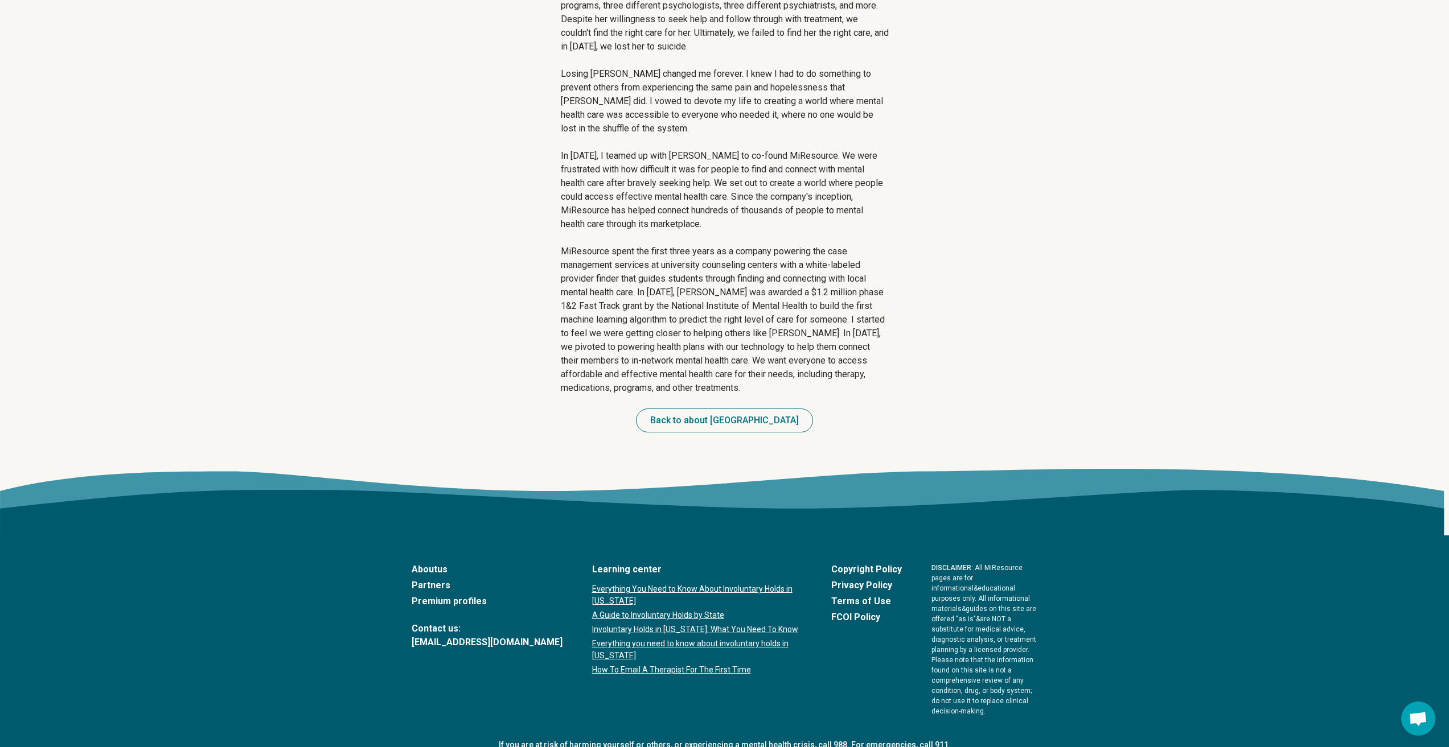
click at [817, 388] on p "MiResource spent the first three years as a company powering the case managemen…" at bounding box center [725, 320] width 328 height 150
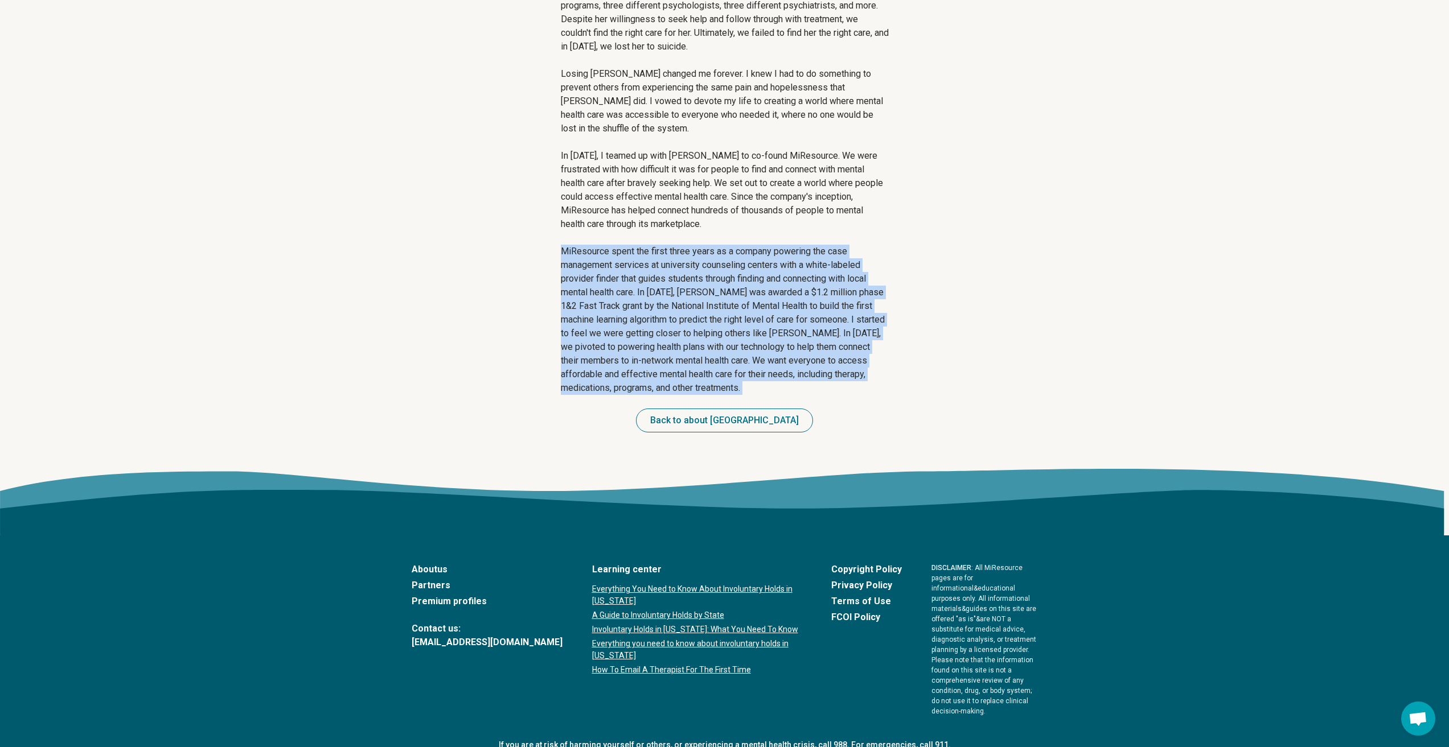
click at [817, 388] on p "MiResource spent the first three years as a company powering the case managemen…" at bounding box center [725, 320] width 328 height 150
click at [873, 396] on div "MiResource founding story Growing up in a family of doctors in [GEOGRAPHIC_DATA…" at bounding box center [725, 1] width 346 height 936
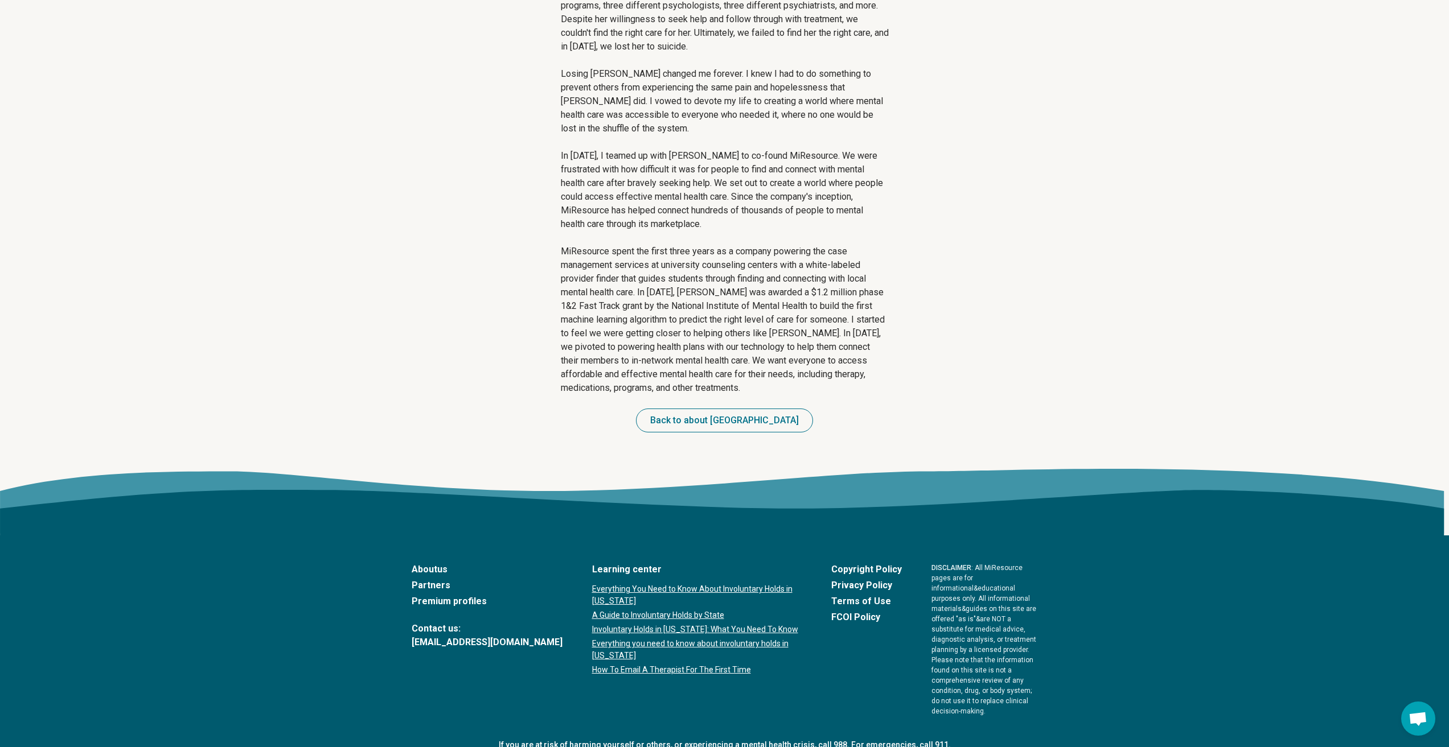
click at [1420, 717] on span "Open chat" at bounding box center [1417, 720] width 19 height 16
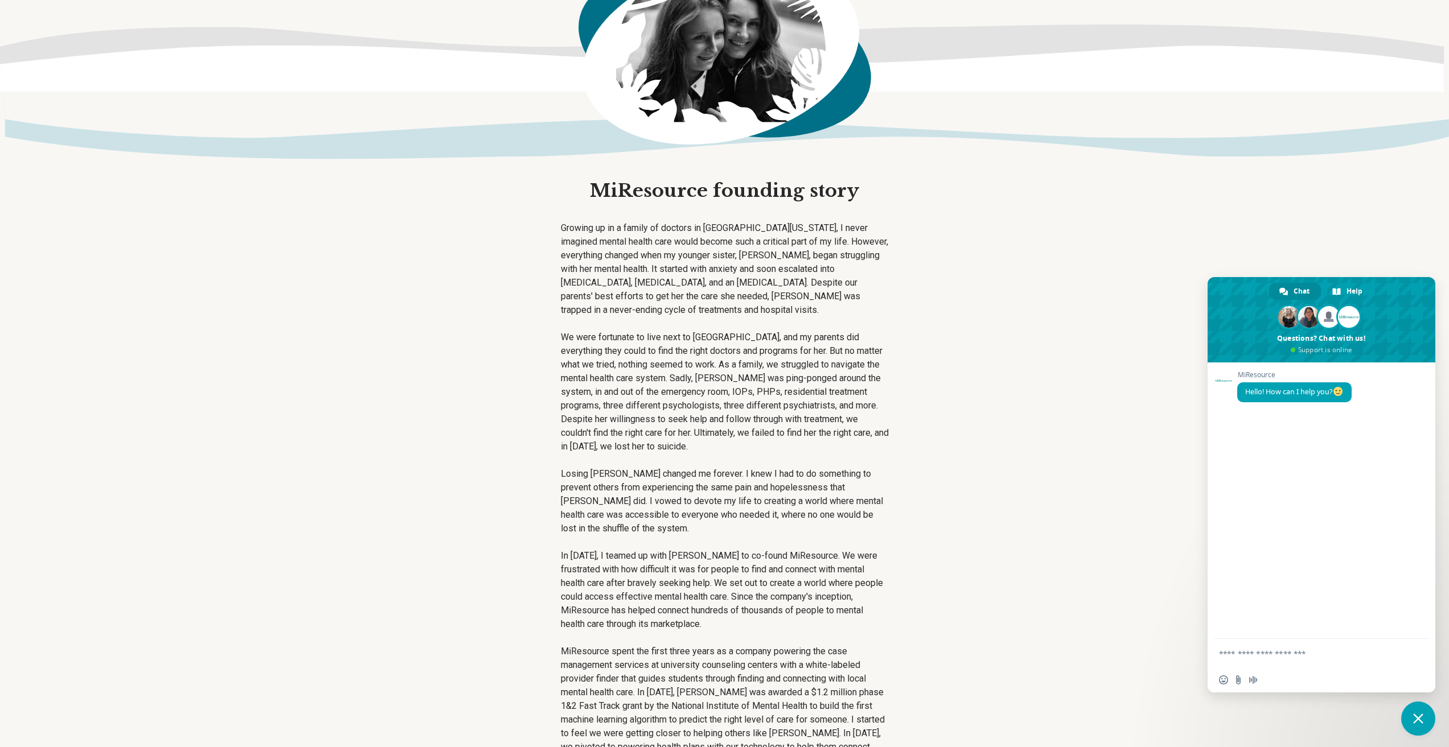
scroll to position [0, 0]
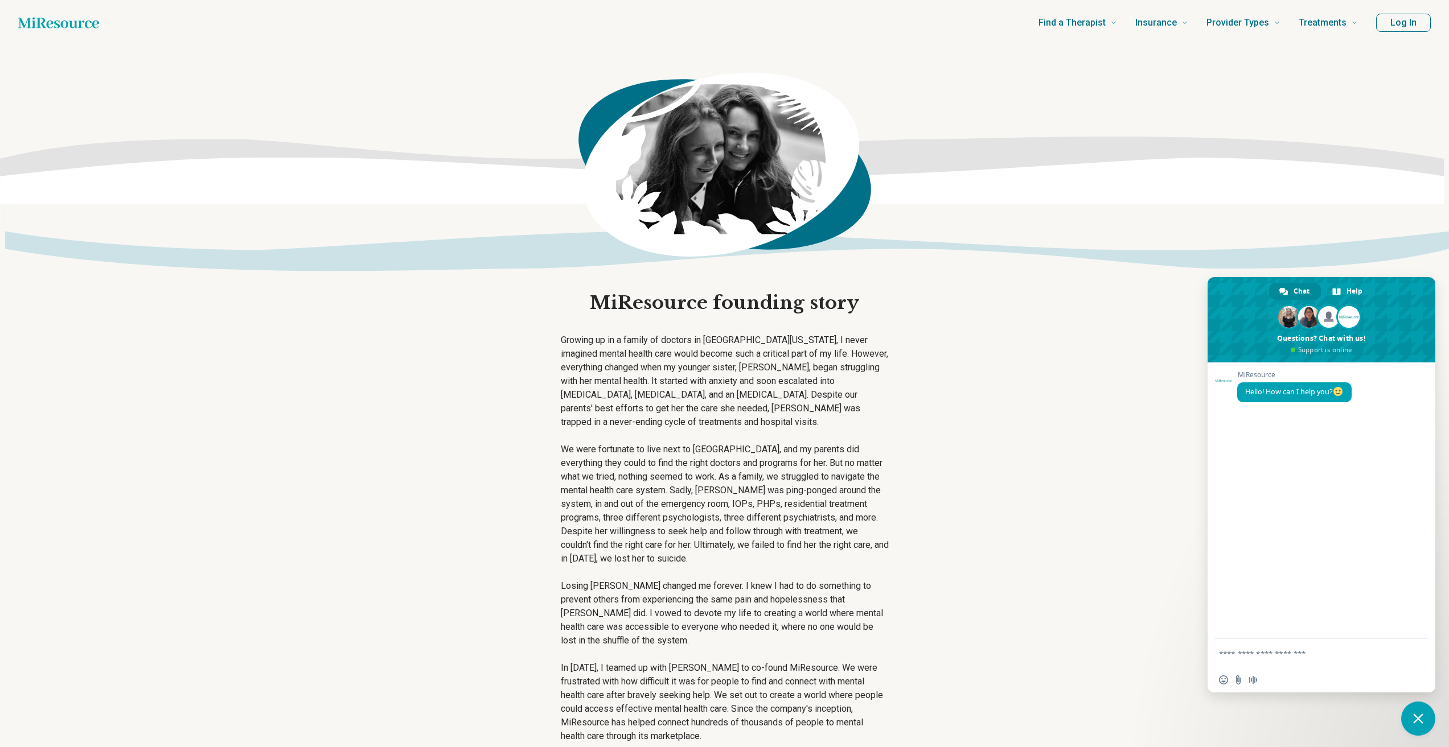
click at [597, 300] on h1 "MiResource founding story" at bounding box center [724, 303] width 269 height 24
click at [776, 362] on p "Growing up in a family of doctors in [GEOGRAPHIC_DATA][US_STATE], I never imagi…" at bounding box center [725, 382] width 328 height 96
click at [720, 384] on p "Growing up in a family of doctors in [GEOGRAPHIC_DATA][US_STATE], I never imagi…" at bounding box center [725, 382] width 328 height 96
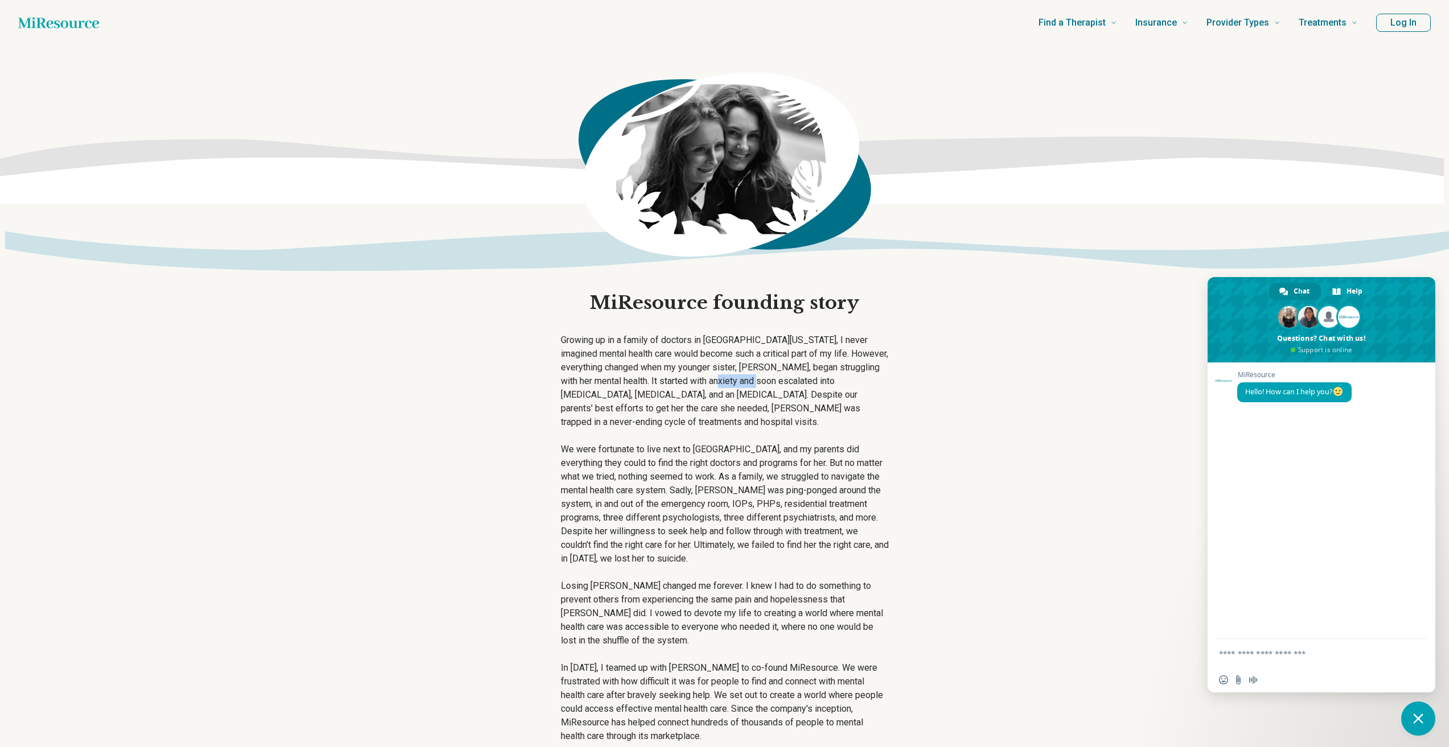
click at [720, 384] on p "Growing up in a family of doctors in [GEOGRAPHIC_DATA][US_STATE], I never imagi…" at bounding box center [725, 382] width 328 height 96
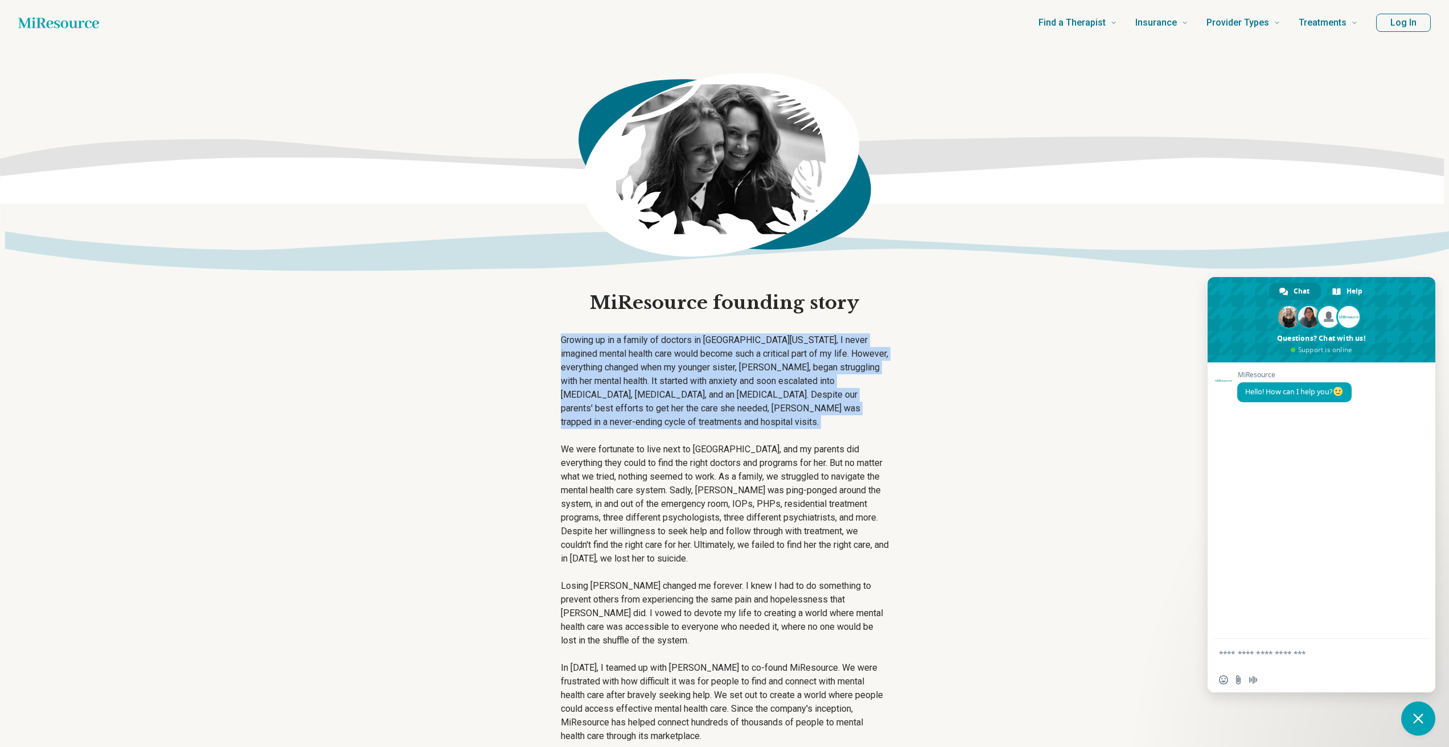
click at [720, 384] on p "Growing up in a family of doctors in [GEOGRAPHIC_DATA][US_STATE], I never imagi…" at bounding box center [725, 382] width 328 height 96
click at [849, 423] on p "Growing up in a family of doctors in [GEOGRAPHIC_DATA][US_STATE], I never imagi…" at bounding box center [725, 382] width 328 height 96
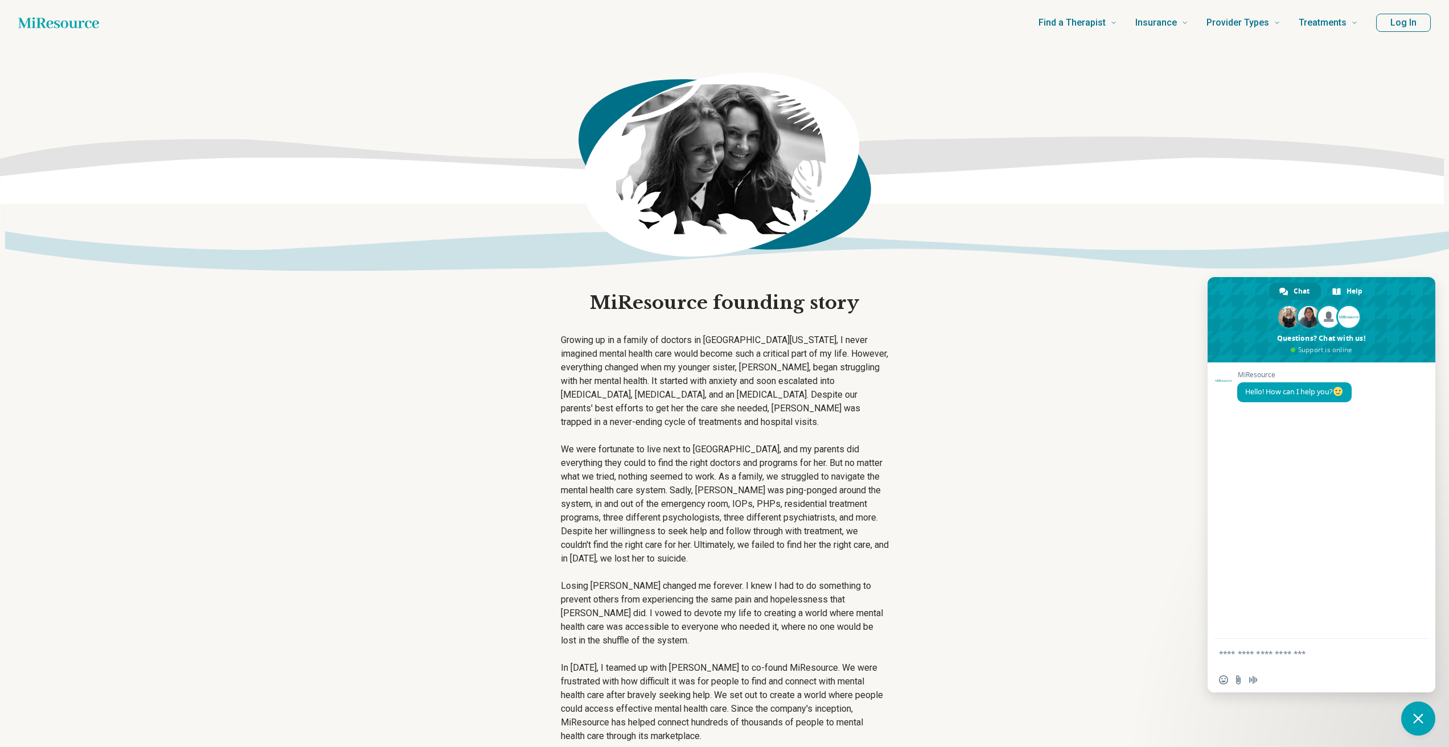
click at [744, 466] on p "We were fortunate to live next to [GEOGRAPHIC_DATA], and my parents did everyth…" at bounding box center [725, 504] width 328 height 123
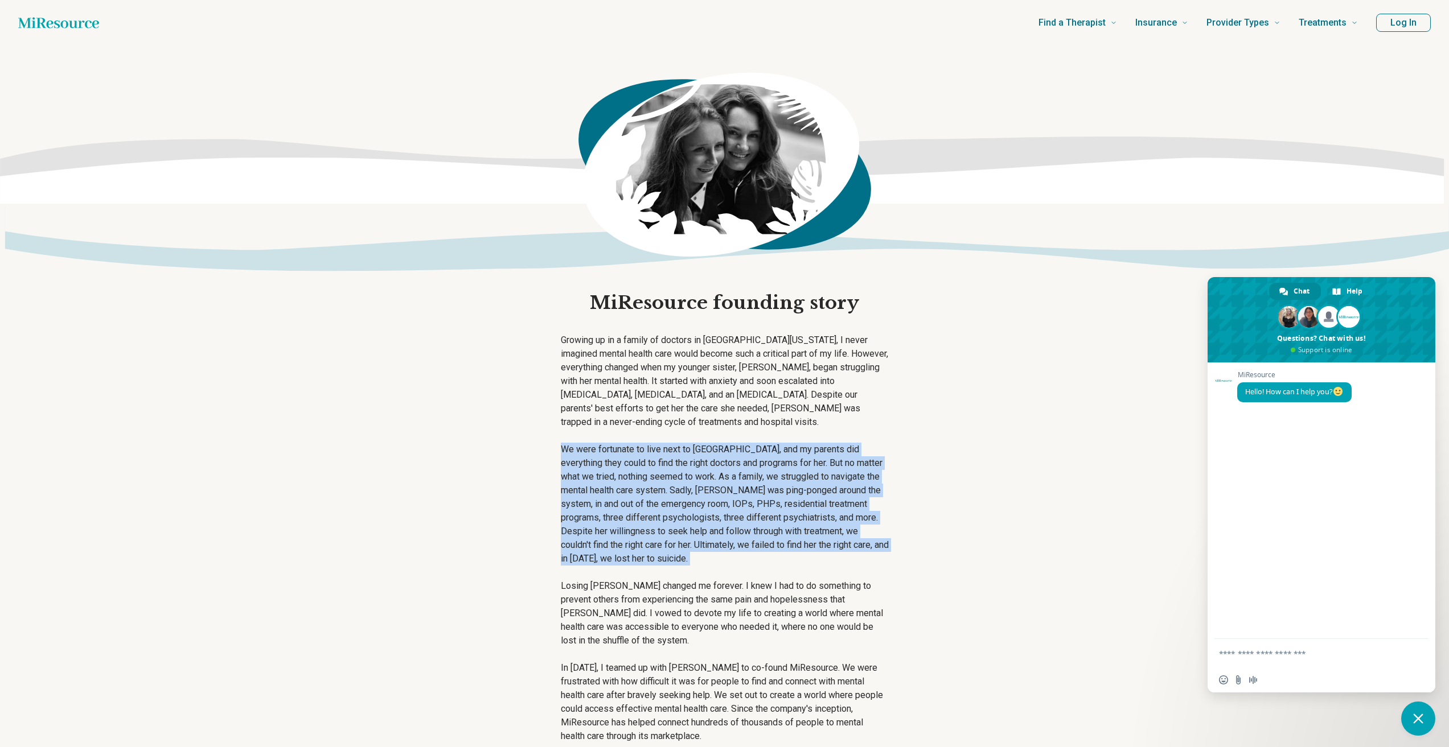
click at [744, 466] on p "We were fortunate to live next to [GEOGRAPHIC_DATA], and my parents did everyth…" at bounding box center [725, 504] width 328 height 123
click at [955, 534] on main "MiResource founding story Growing up in a family of doctors in [GEOGRAPHIC_DATA…" at bounding box center [724, 514] width 1449 height 936
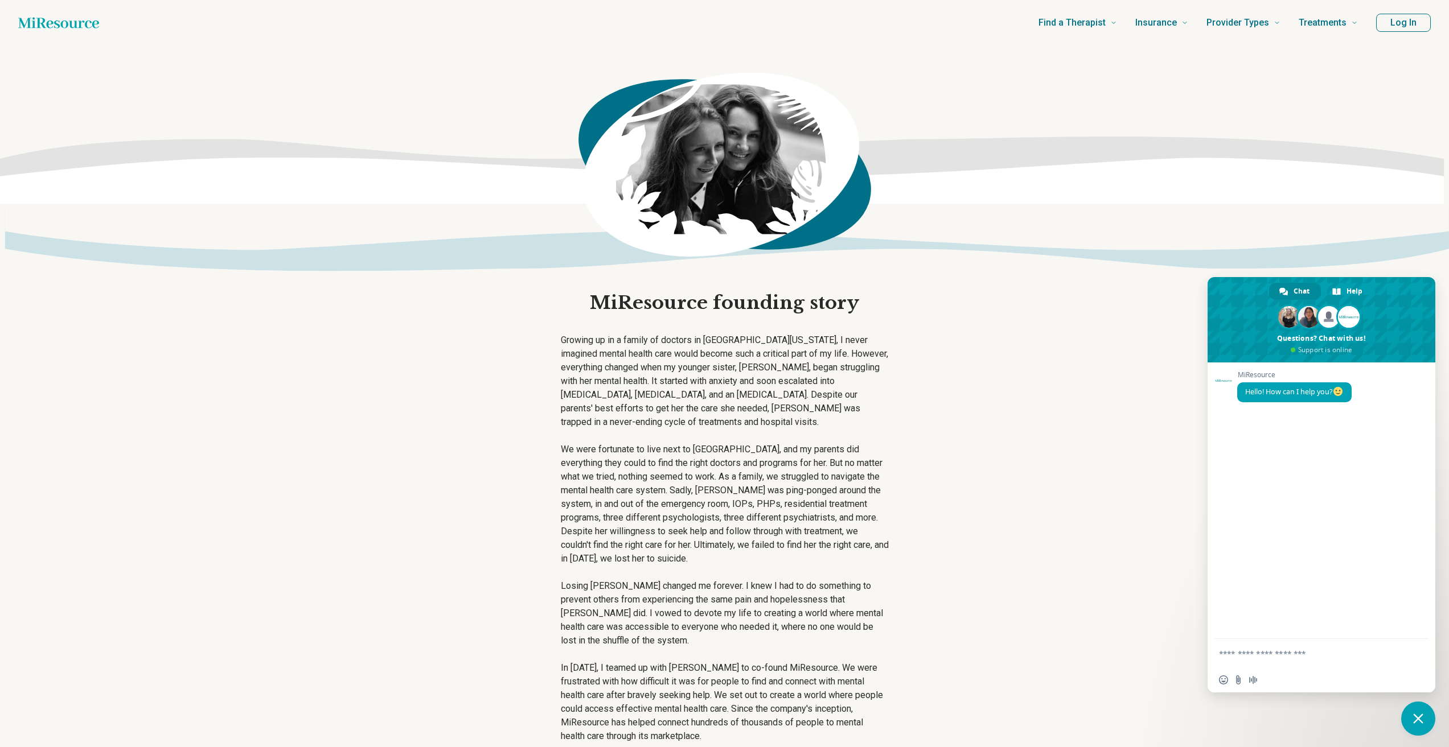
click at [741, 589] on p "Losing [PERSON_NAME] changed me forever. I knew I had to do something to preven…" at bounding box center [725, 613] width 328 height 68
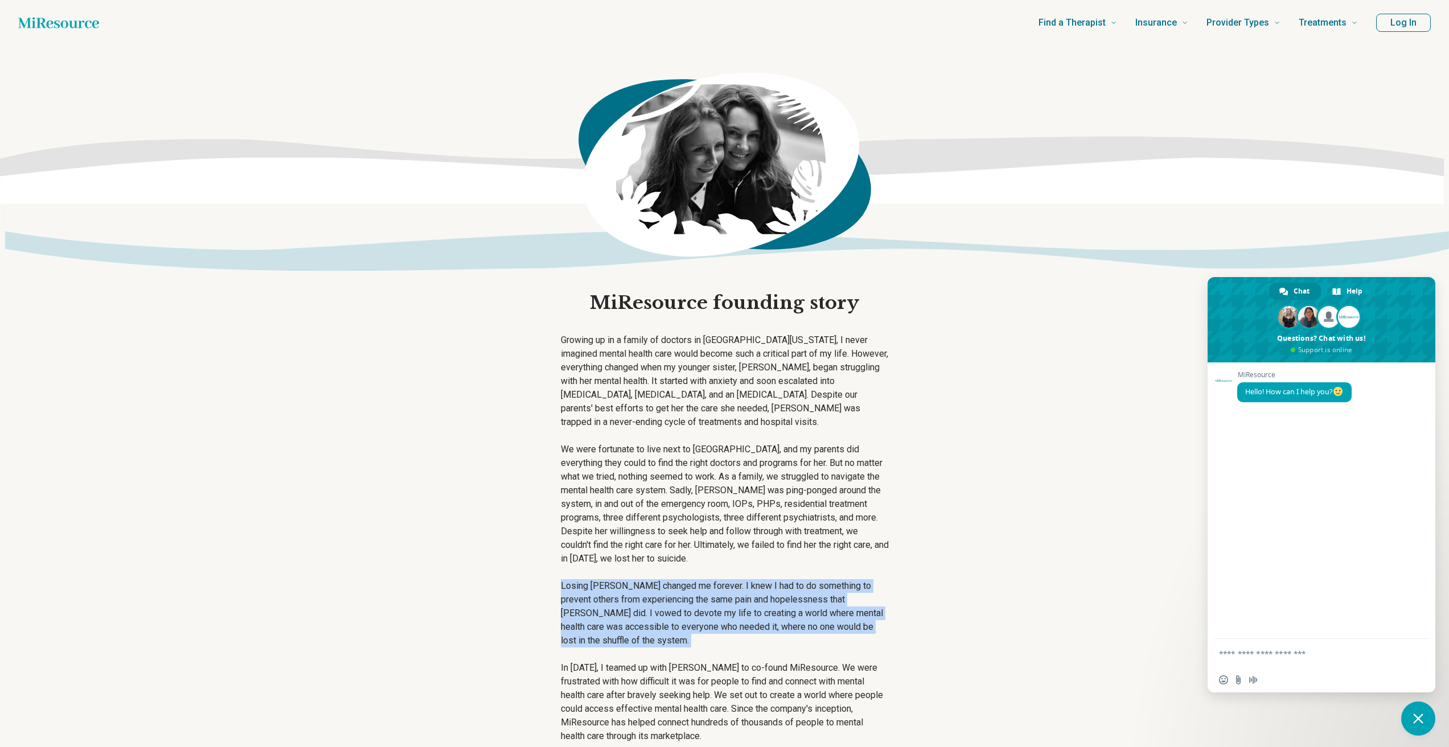
click at [741, 589] on p "Losing [PERSON_NAME] changed me forever. I knew I had to do something to preven…" at bounding box center [725, 613] width 328 height 68
click at [959, 616] on main "MiResource founding story Growing up in a family of doctors in [GEOGRAPHIC_DATA…" at bounding box center [724, 514] width 1449 height 936
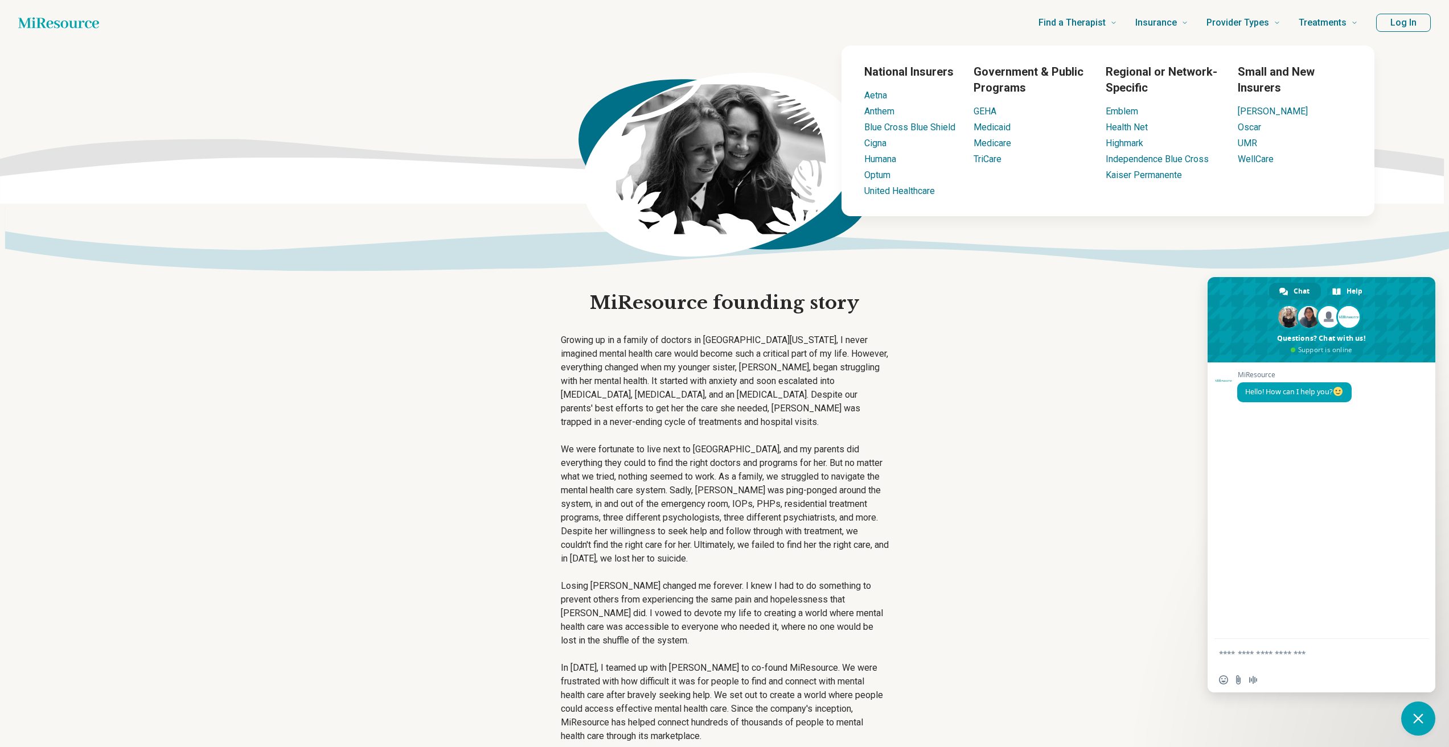
click at [1025, 294] on main "MiResource founding story Growing up in a family of doctors in [GEOGRAPHIC_DATA…" at bounding box center [724, 514] width 1449 height 936
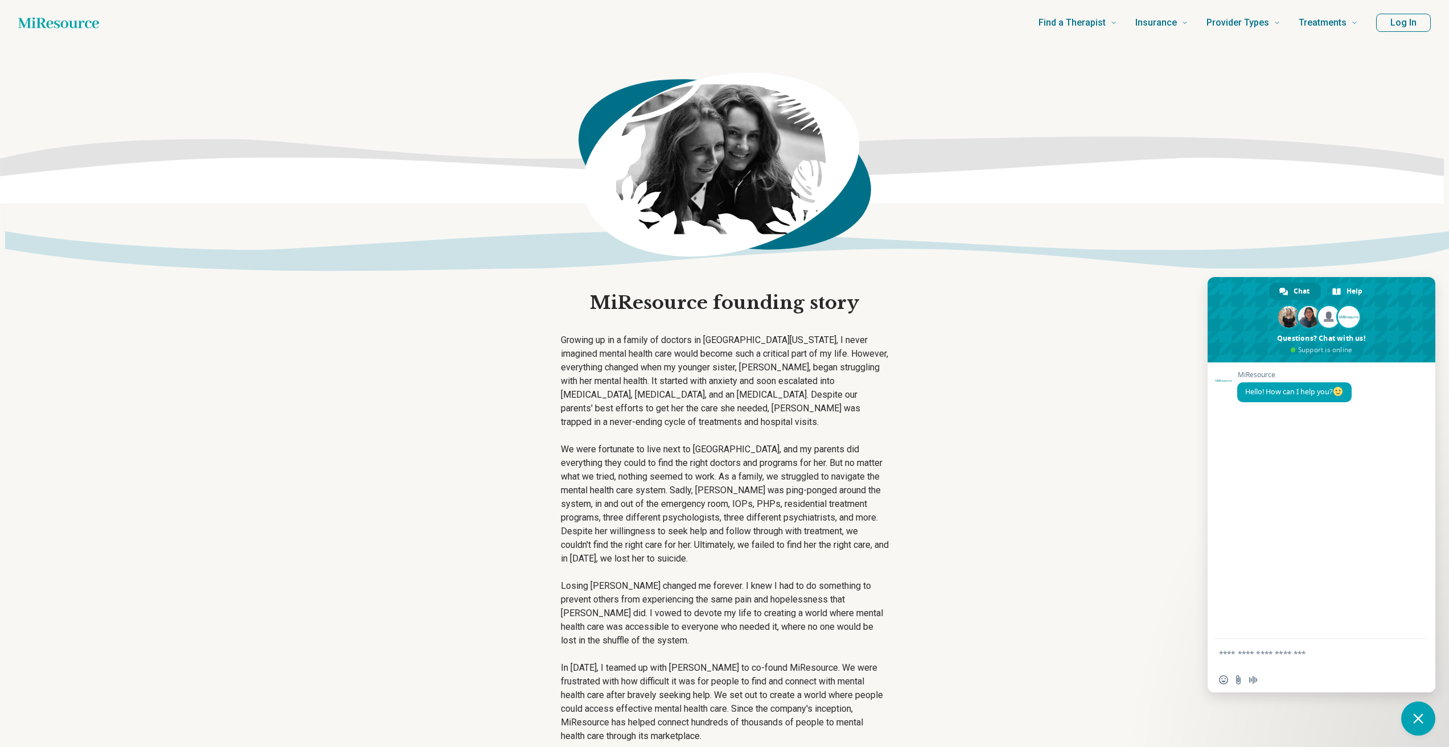
click at [371, 593] on main "MiResource founding story Growing up in a family of doctors in [GEOGRAPHIC_DATA…" at bounding box center [724, 514] width 1449 height 936
click at [735, 540] on p "We were fortunate to live next to [GEOGRAPHIC_DATA], and my parents did everyth…" at bounding box center [725, 504] width 328 height 123
click at [691, 520] on p "We were fortunate to live next to [GEOGRAPHIC_DATA], and my parents did everyth…" at bounding box center [725, 504] width 328 height 123
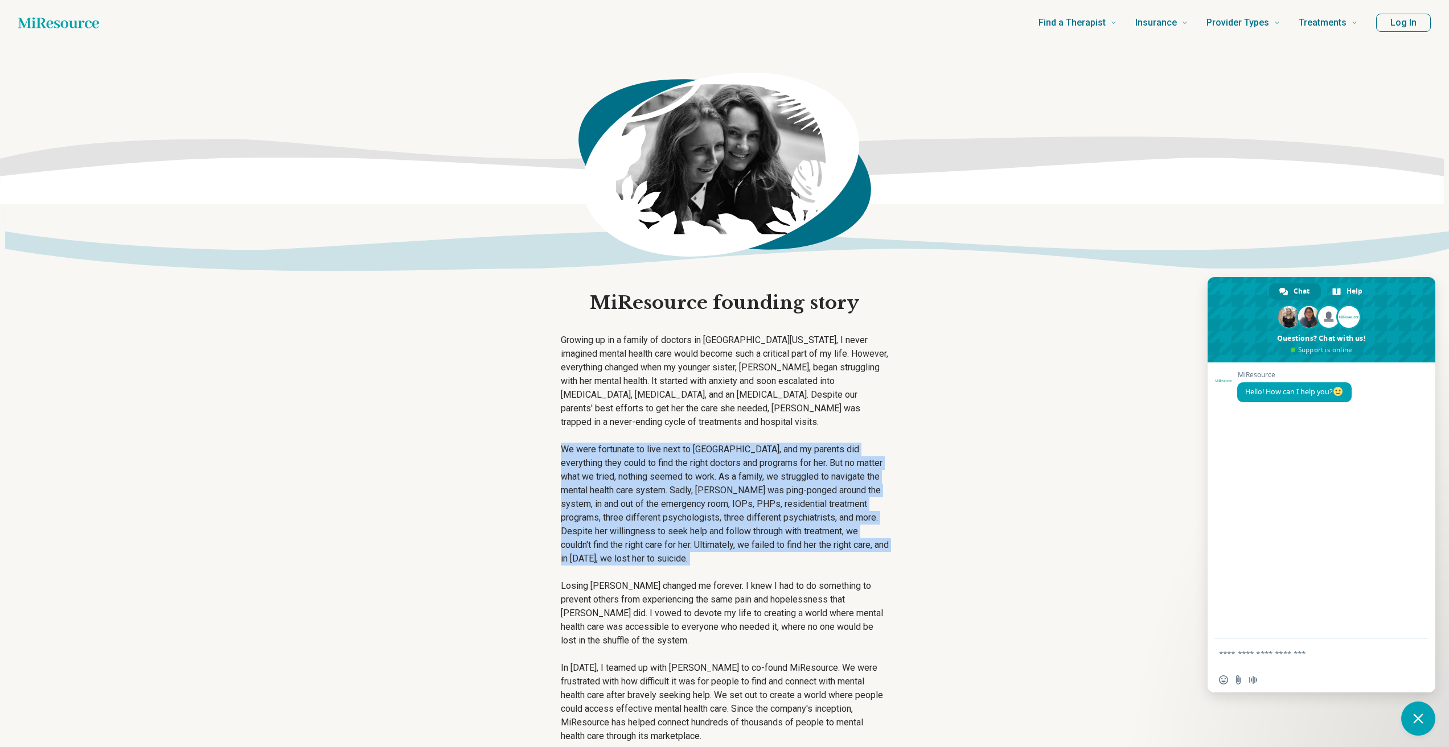
click at [691, 520] on p "We were fortunate to live next to [GEOGRAPHIC_DATA], and my parents did everyth…" at bounding box center [725, 504] width 328 height 123
click at [792, 561] on p "We were fortunate to live next to [GEOGRAPHIC_DATA], and my parents did everyth…" at bounding box center [725, 504] width 328 height 123
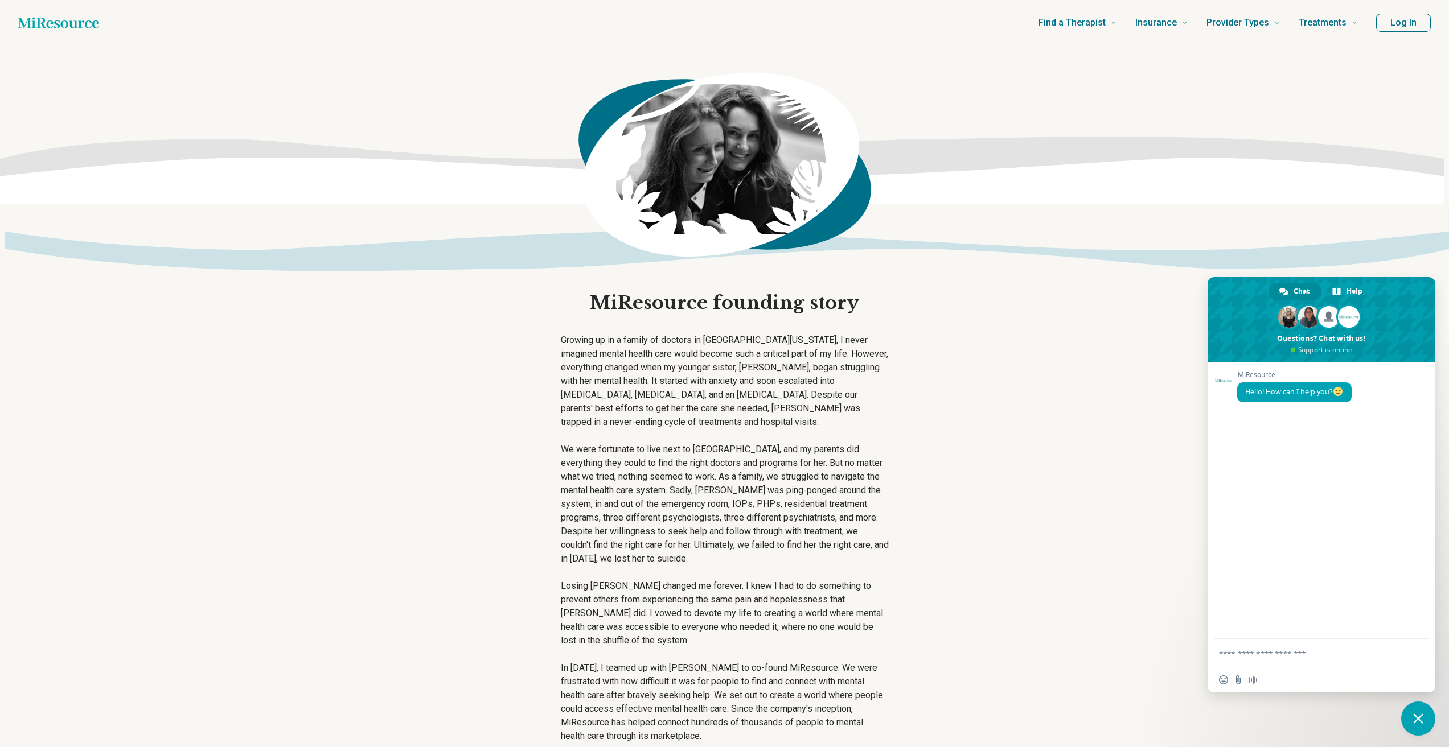
click at [787, 598] on p "Losing [PERSON_NAME] changed me forever. I knew I had to do something to preven…" at bounding box center [725, 613] width 328 height 68
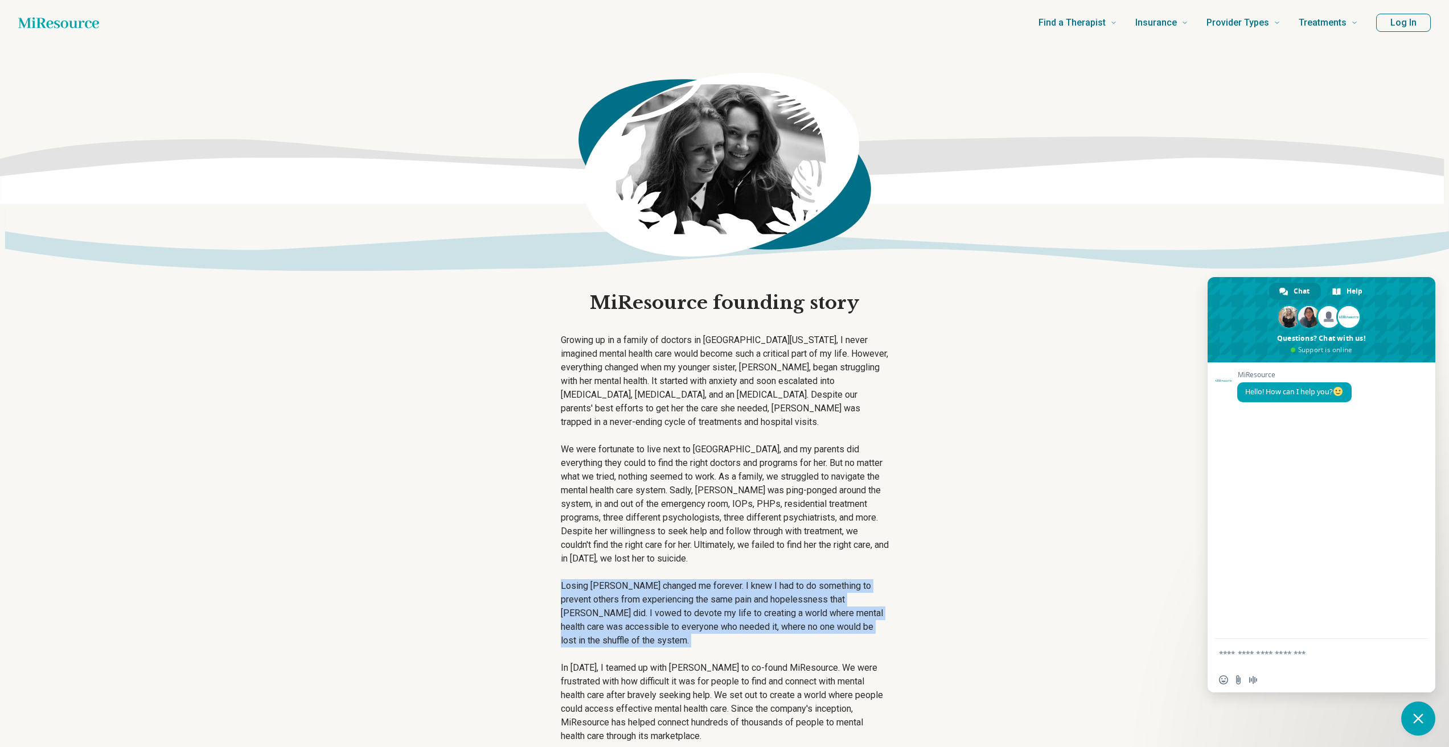
click at [787, 598] on p "Losing [PERSON_NAME] changed me forever. I knew I had to do something to preven…" at bounding box center [725, 613] width 328 height 68
click at [931, 632] on main "MiResource founding story Growing up in a family of doctors in [GEOGRAPHIC_DATA…" at bounding box center [724, 514] width 1449 height 936
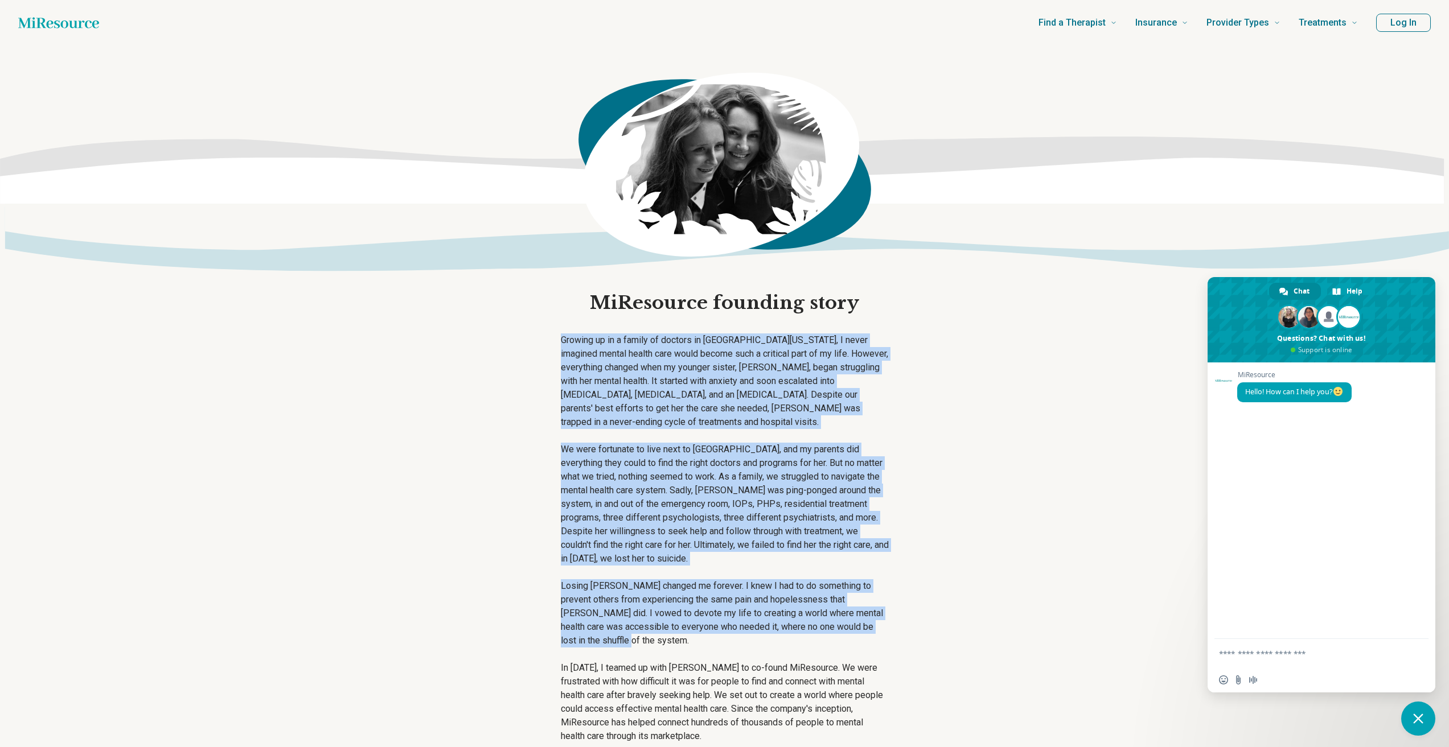
drag, startPoint x: 657, startPoint y: 644, endPoint x: 479, endPoint y: 303, distance: 384.9
click at [487, 314] on main "MiResource founding story Growing up in a family of doctors in [GEOGRAPHIC_DATA…" at bounding box center [724, 514] width 1449 height 936
click at [583, 352] on p "Growing up in a family of doctors in [GEOGRAPHIC_DATA][US_STATE], I never imagi…" at bounding box center [725, 382] width 328 height 96
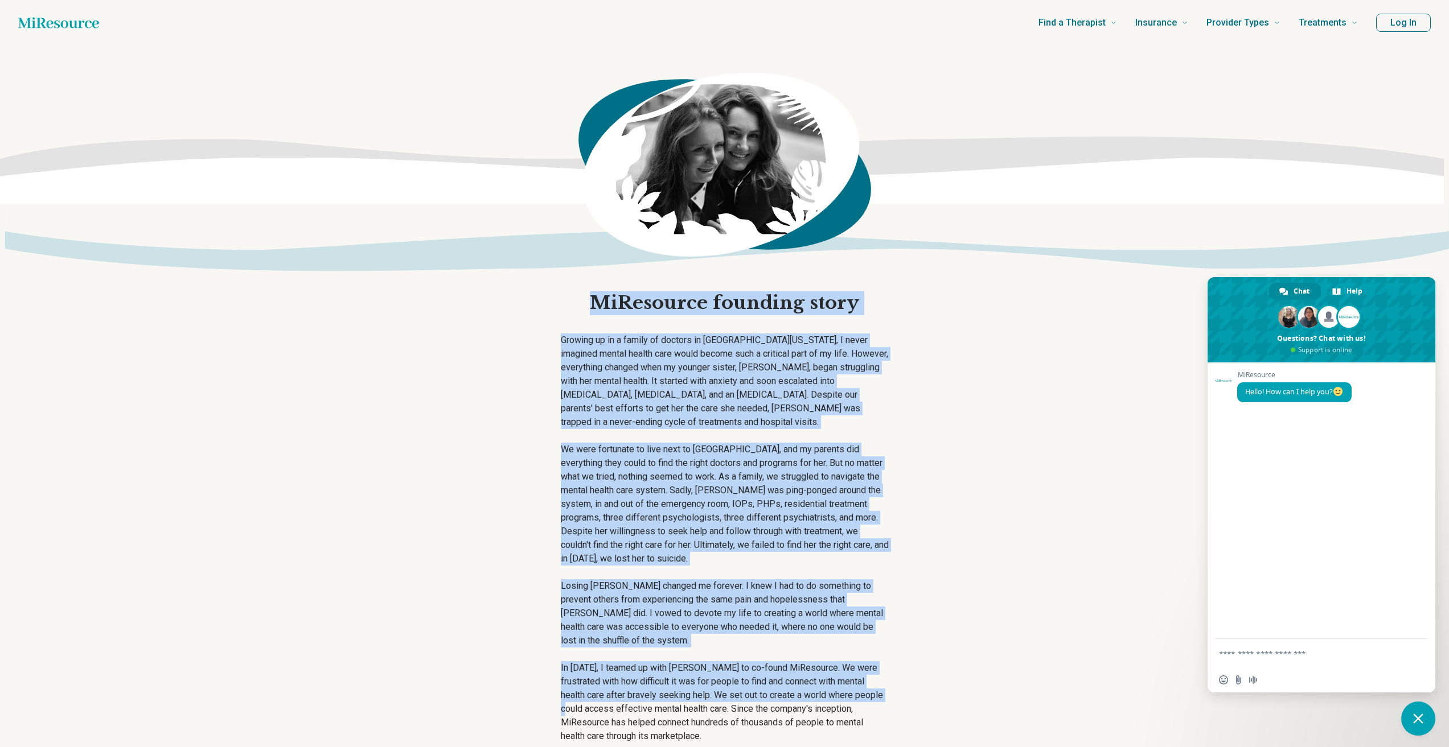
drag, startPoint x: 608, startPoint y: 306, endPoint x: 946, endPoint y: 693, distance: 513.5
click at [946, 693] on main "MiResource founding story Growing up in a family of doctors in [GEOGRAPHIC_DATA…" at bounding box center [724, 514] width 1449 height 936
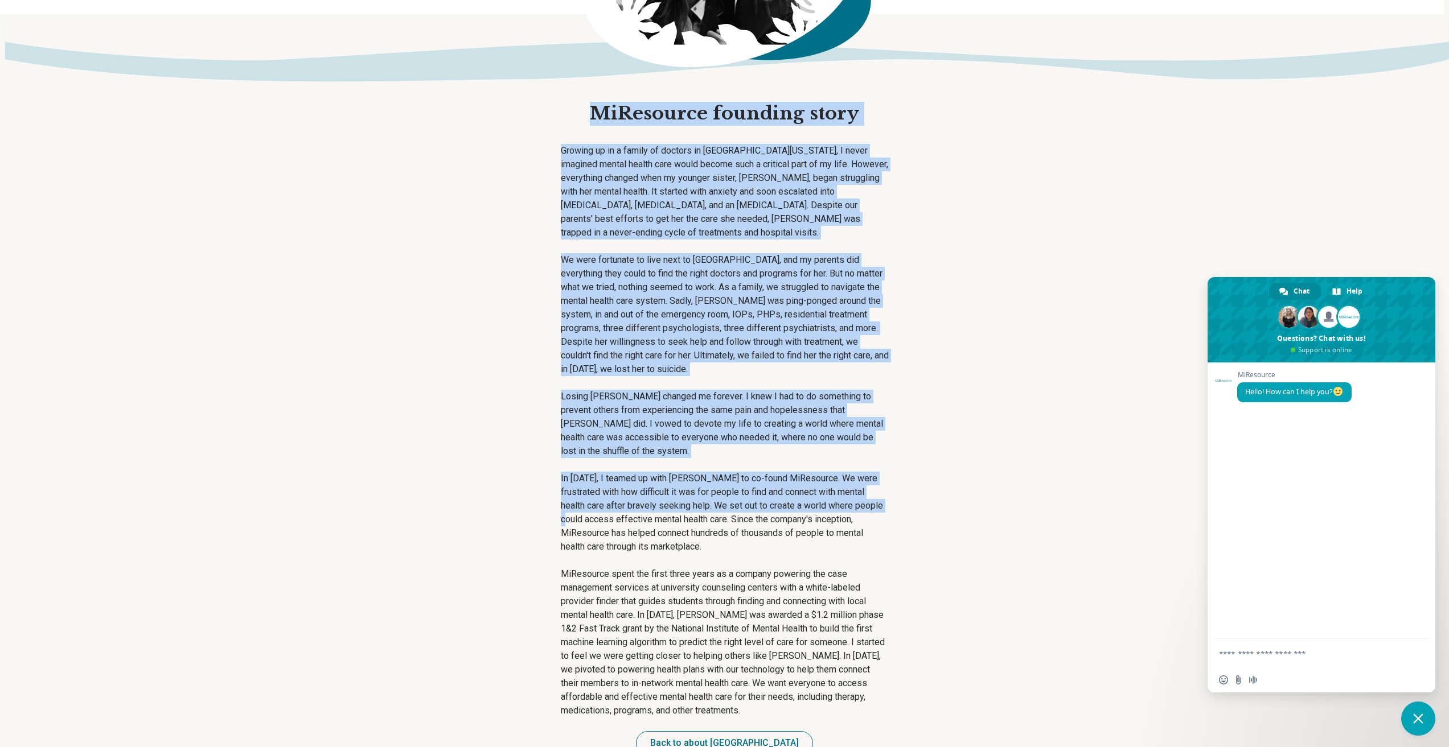
scroll to position [342, 0]
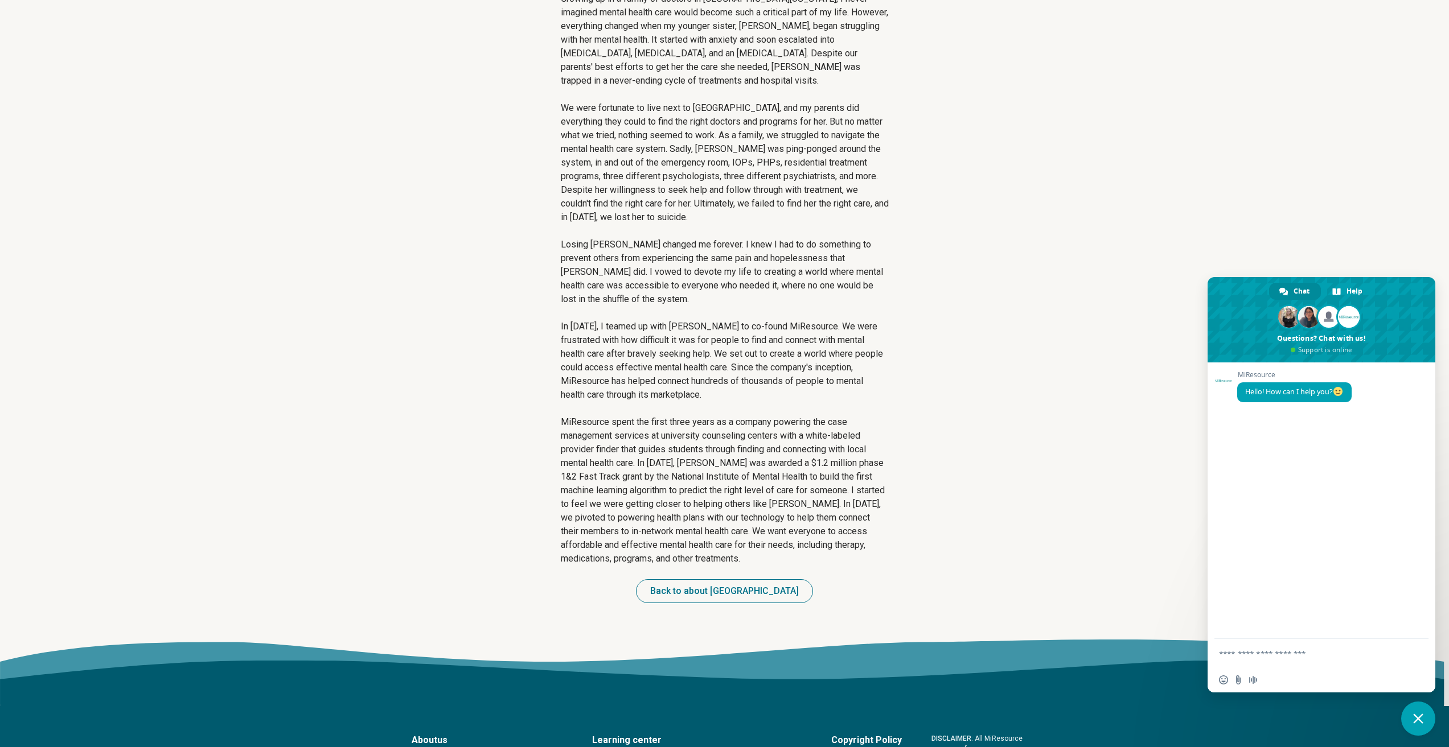
click at [776, 459] on p "MiResource spent the first three years as a company powering the case managemen…" at bounding box center [725, 491] width 328 height 150
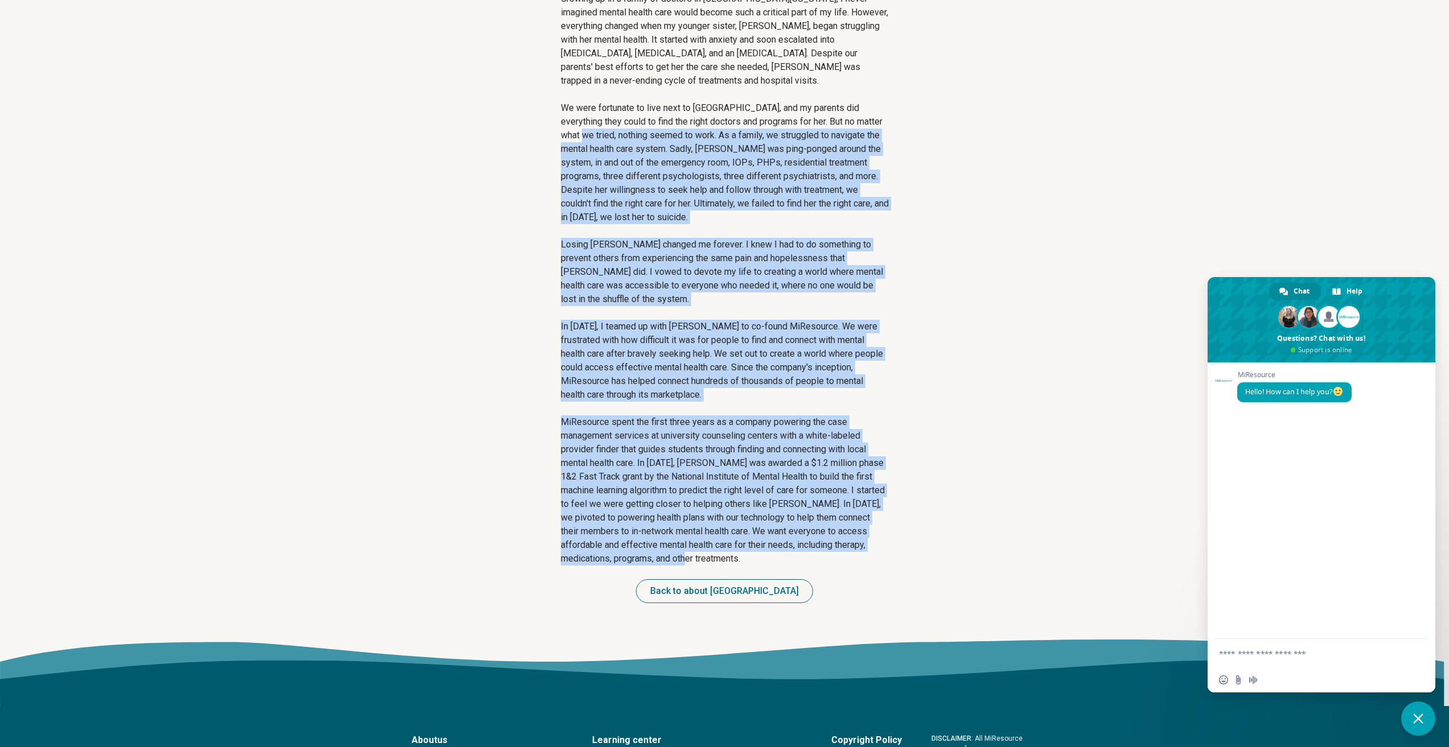
drag, startPoint x: 811, startPoint y: 392, endPoint x: 614, endPoint y: 145, distance: 315.8
click at [613, 142] on div "MiResource founding story Growing up in a family of doctors in [GEOGRAPHIC_DATA…" at bounding box center [725, 172] width 346 height 936
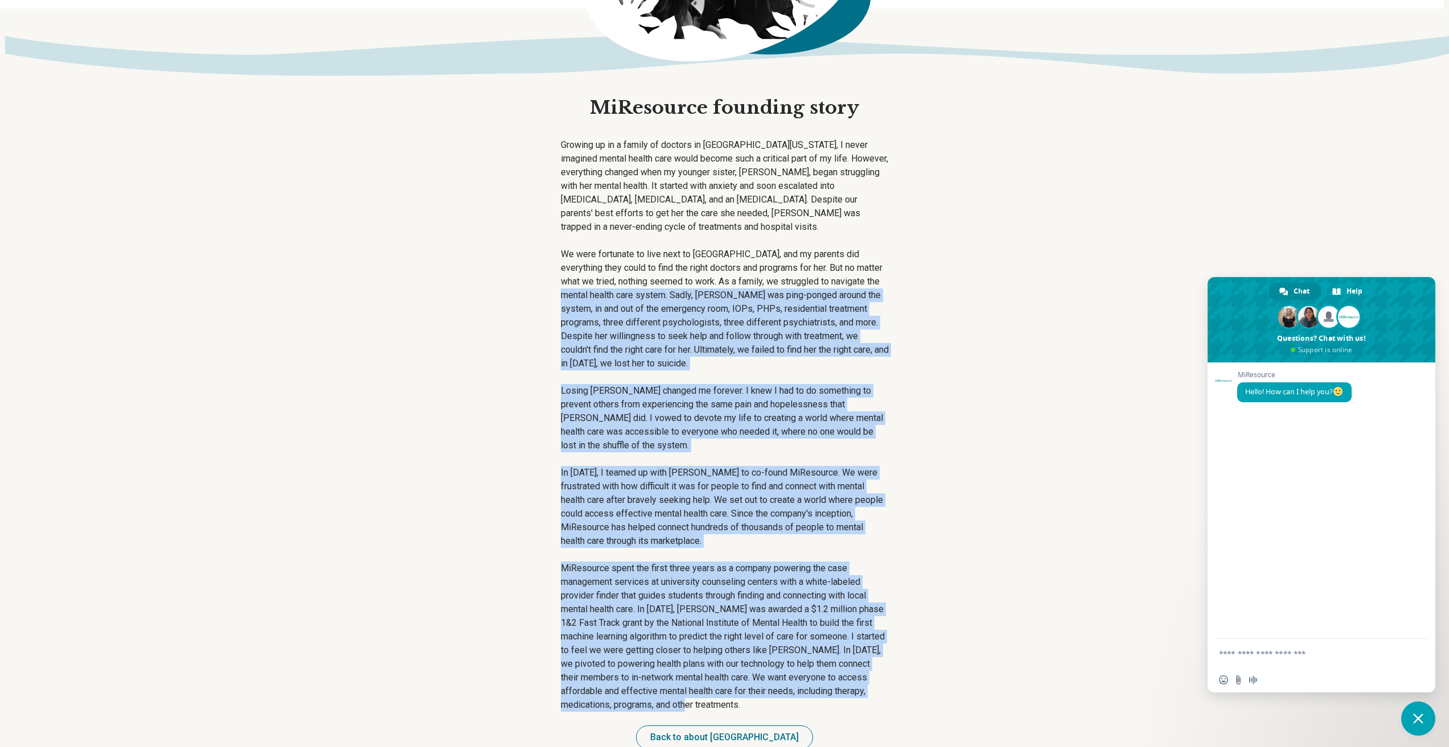
scroll to position [171, 0]
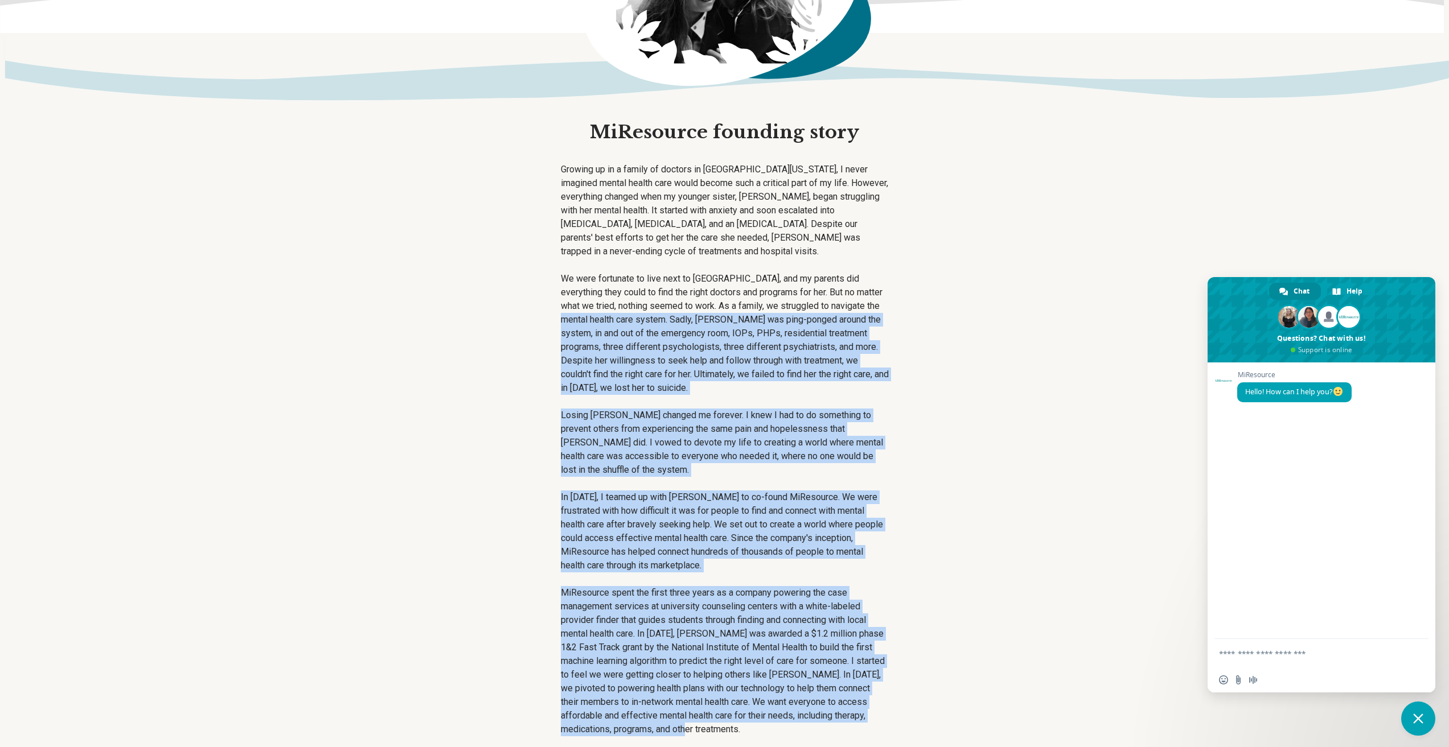
click at [767, 431] on p "Losing [PERSON_NAME] changed me forever. I knew I had to do something to preven…" at bounding box center [725, 443] width 328 height 68
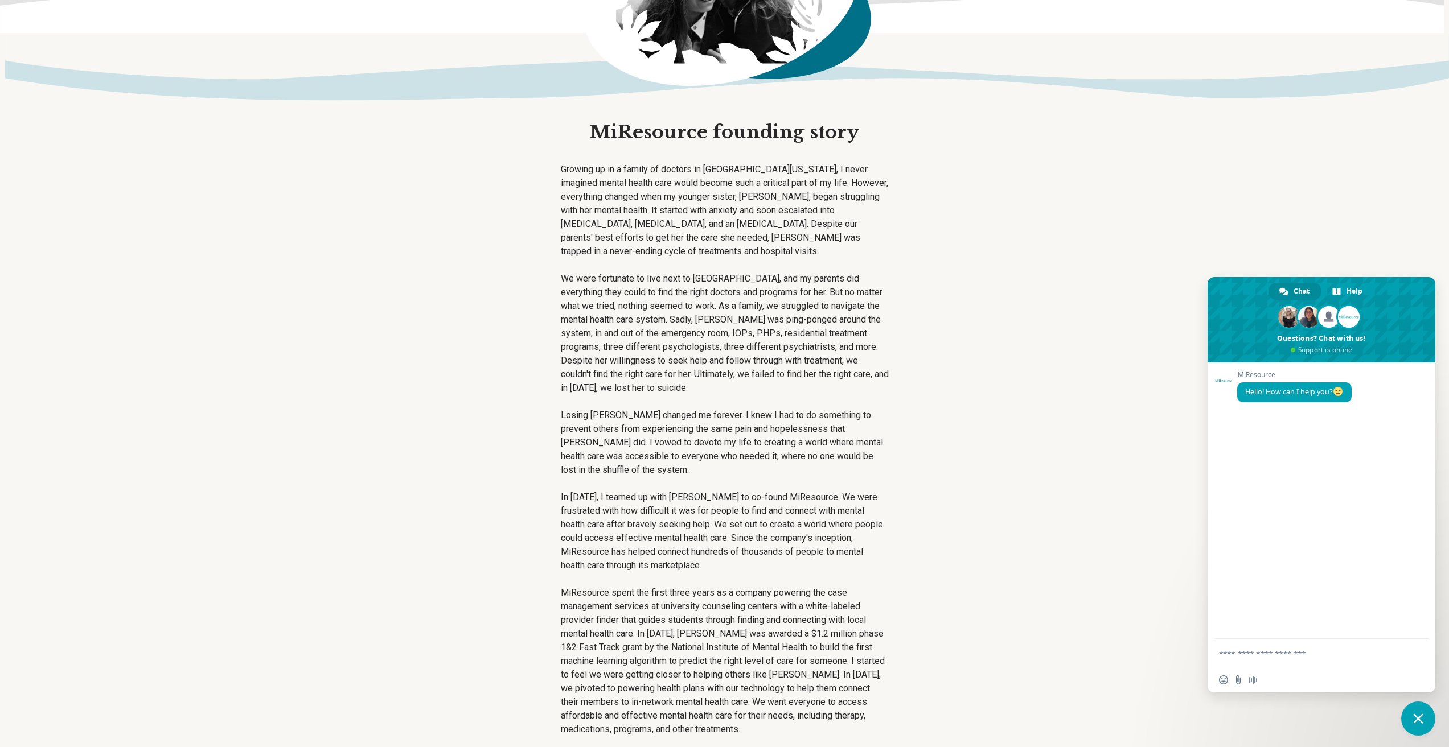
click at [840, 95] on icon at bounding box center [724, 66] width 1449 height 67
click at [815, 137] on h1 "MiResource founding story" at bounding box center [724, 133] width 269 height 24
click at [853, 190] on p "Growing up in a family of doctors in [GEOGRAPHIC_DATA][US_STATE], I never imagi…" at bounding box center [725, 211] width 328 height 96
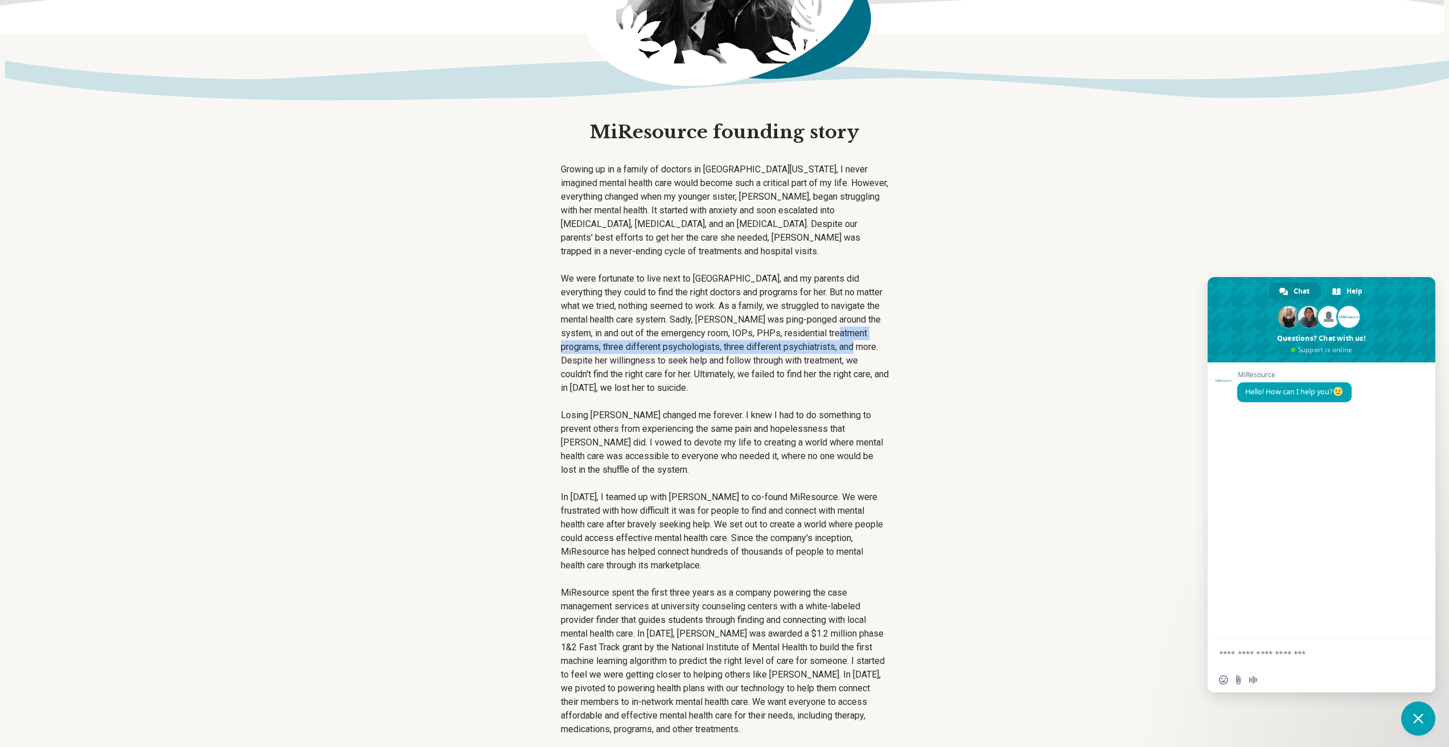
click at [309, 349] on main "MiResource founding story Growing up in a family of doctors in [GEOGRAPHIC_DATA…" at bounding box center [724, 343] width 1449 height 936
click at [435, 345] on main "MiResource founding story Growing up in a family of doctors in [GEOGRAPHIC_DATA…" at bounding box center [724, 343] width 1449 height 936
click at [590, 397] on div "Growing up in a family of doctors in [GEOGRAPHIC_DATA][US_STATE], I never imagi…" at bounding box center [725, 450] width 328 height 574
click at [670, 396] on div "Growing up in a family of doctors in [GEOGRAPHIC_DATA][US_STATE], I never imagi…" at bounding box center [725, 450] width 328 height 574
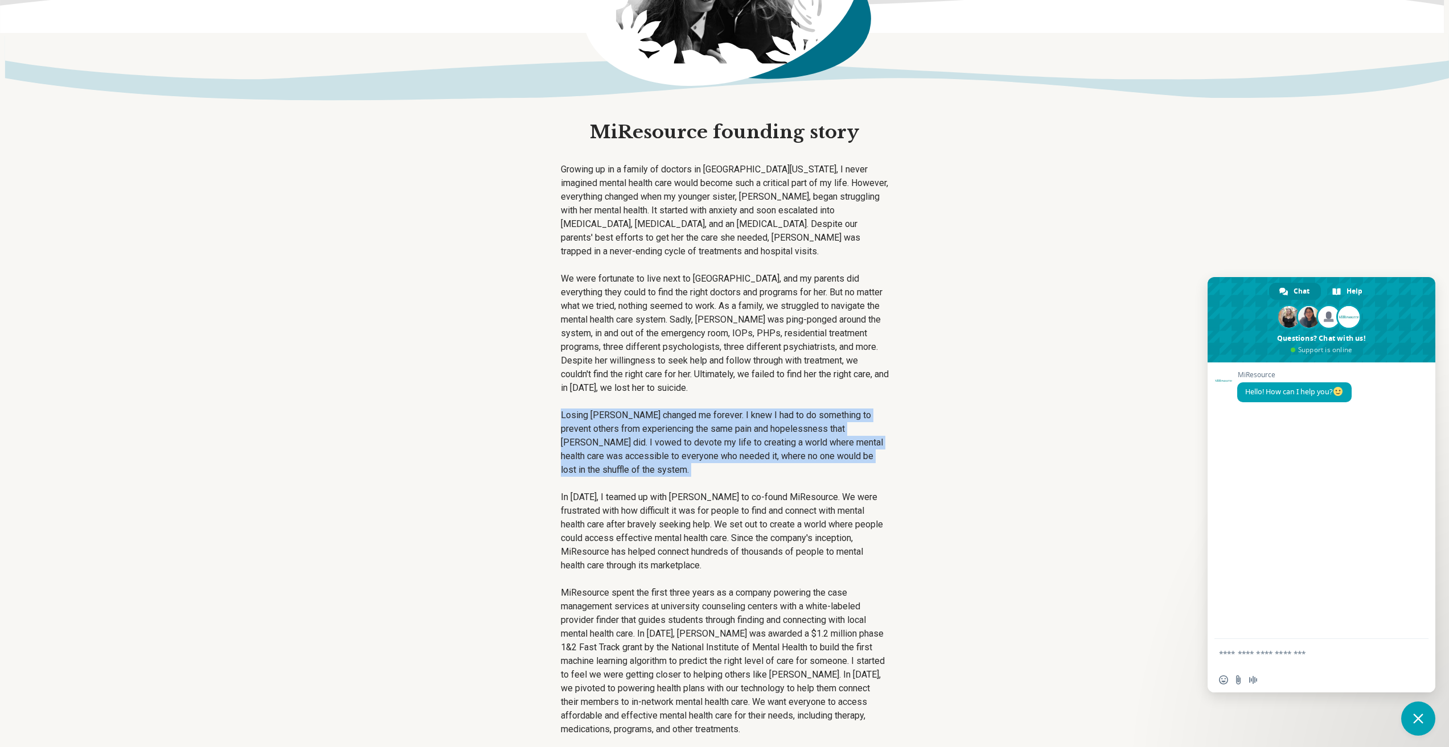
click at [670, 396] on div "Growing up in a family of doctors in [GEOGRAPHIC_DATA][US_STATE], I never imagi…" at bounding box center [725, 450] width 328 height 574
click at [751, 406] on div "Growing up in a family of doctors in [GEOGRAPHIC_DATA][US_STATE], I never imagi…" at bounding box center [725, 450] width 328 height 574
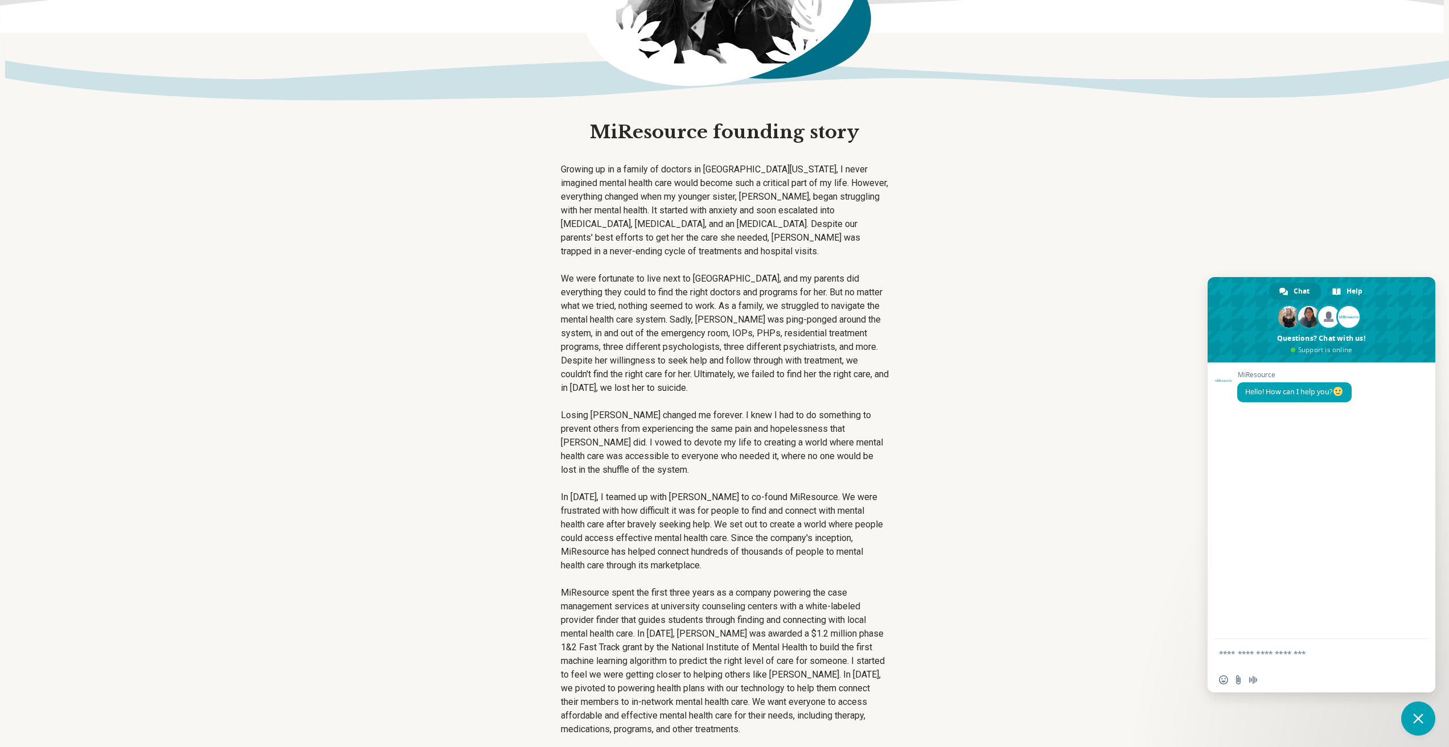
click at [760, 444] on p "Losing [PERSON_NAME] changed me forever. I knew I had to do something to preven…" at bounding box center [725, 443] width 328 height 68
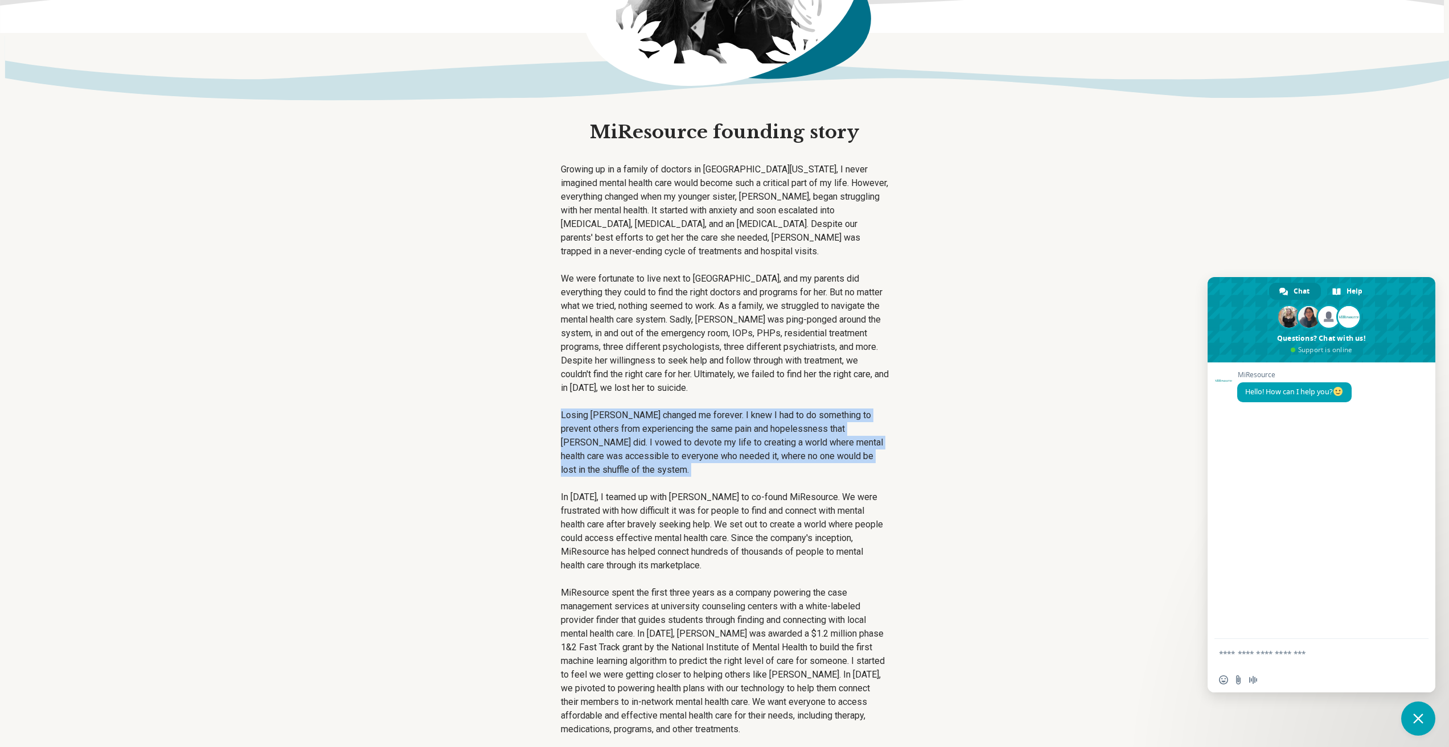
click at [760, 444] on p "Losing [PERSON_NAME] changed me forever. I knew I had to do something to preven…" at bounding box center [725, 443] width 328 height 68
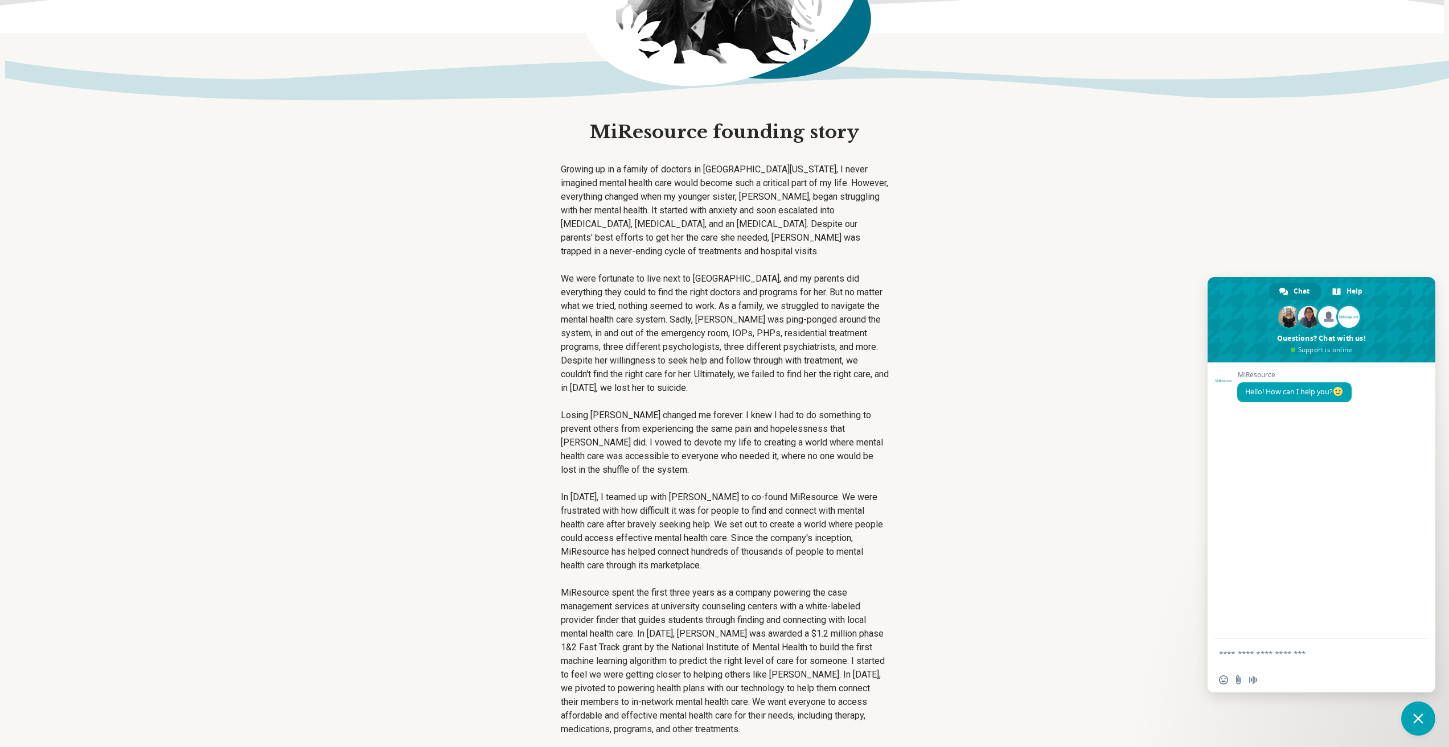
click at [840, 490] on div "Growing up in a family of doctors in [GEOGRAPHIC_DATA][US_STATE], I never imagi…" at bounding box center [725, 450] width 328 height 574
click at [839, 509] on p "In [DATE], I teamed up with [PERSON_NAME] to co-found MiResource. We were frust…" at bounding box center [725, 532] width 328 height 82
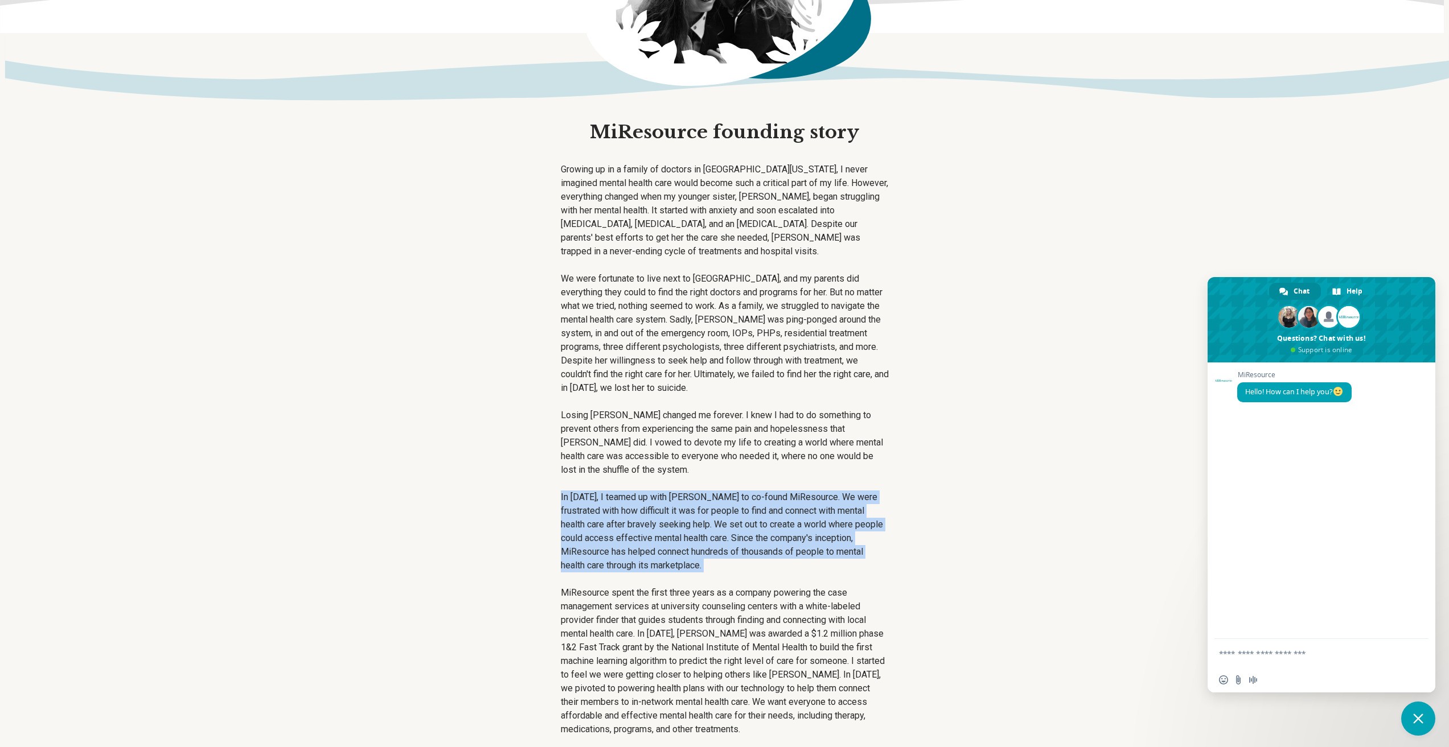
click at [839, 509] on p "In [DATE], I teamed up with [PERSON_NAME] to co-found MiResource. We were frust…" at bounding box center [725, 532] width 328 height 82
click at [960, 558] on main "MiResource founding story Growing up in a family of doctors in [GEOGRAPHIC_DATA…" at bounding box center [724, 343] width 1449 height 936
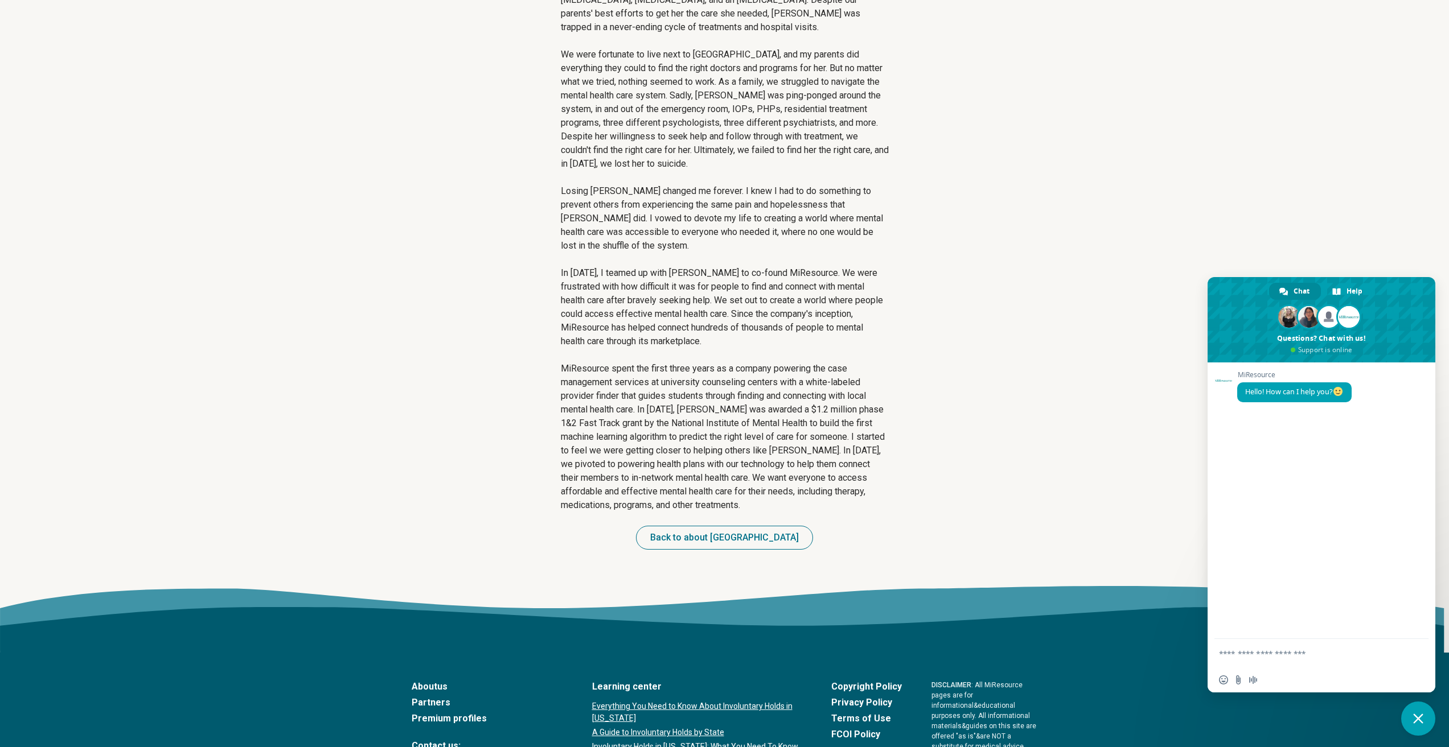
scroll to position [398, 0]
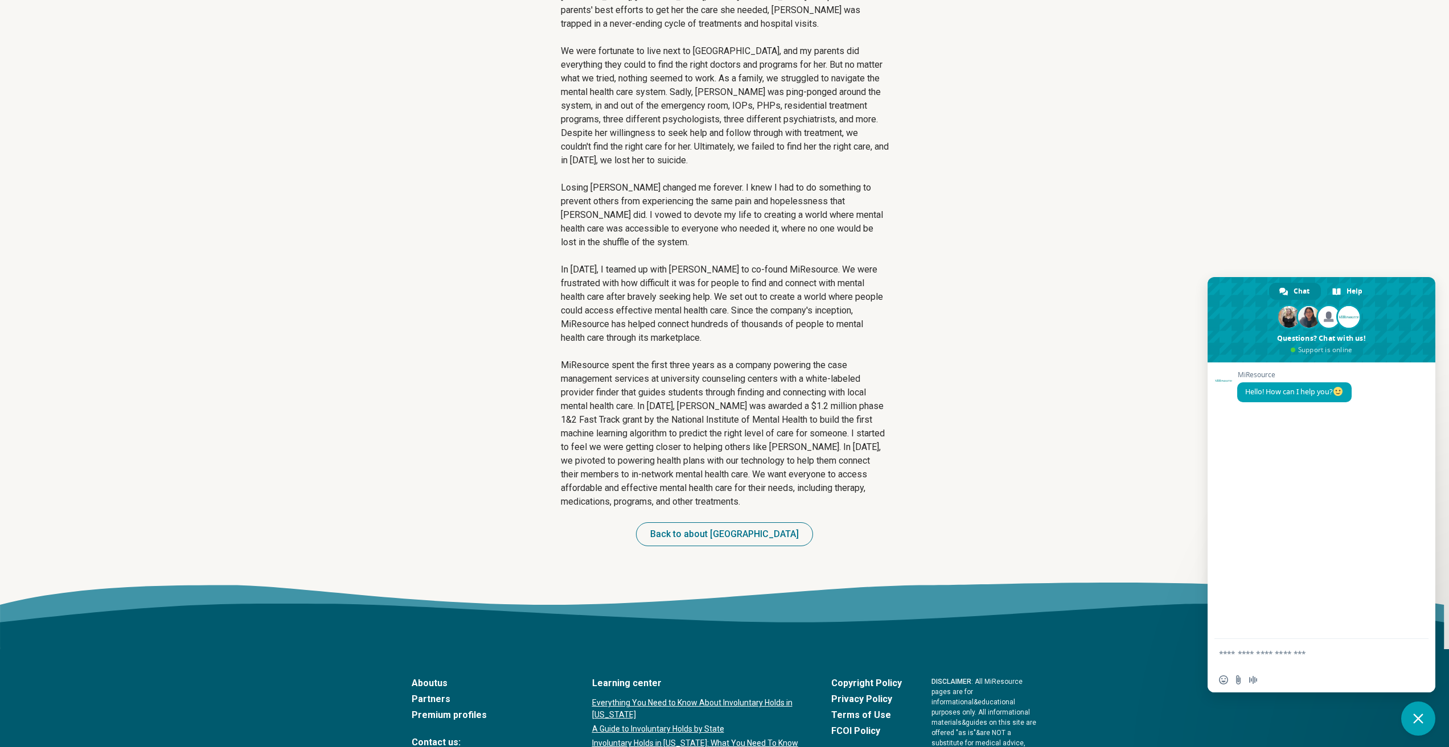
click at [750, 438] on p "MiResource spent the first three years as a company powering the case managemen…" at bounding box center [725, 434] width 328 height 150
click at [1011, 500] on main "MiResource founding story Growing up in a family of doctors in [GEOGRAPHIC_DATA…" at bounding box center [724, 115] width 1449 height 936
click at [1284, 235] on main "MiResource founding story Growing up in a family of doctors in [GEOGRAPHIC_DATA…" at bounding box center [724, 115] width 1449 height 936
click at [1423, 717] on span "Close chat" at bounding box center [1418, 719] width 34 height 34
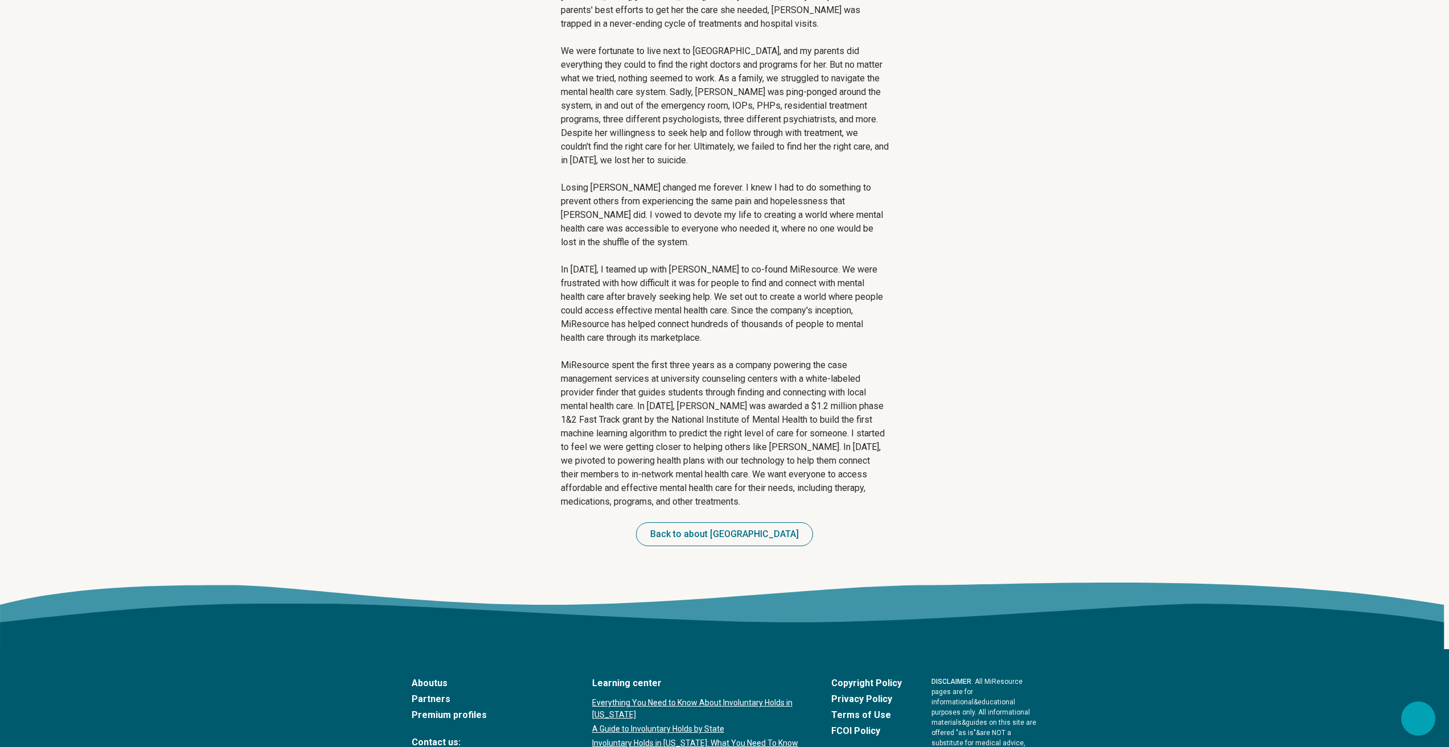
click at [1048, 327] on main "MiResource founding story Growing up in a family of doctors in [GEOGRAPHIC_DATA…" at bounding box center [724, 115] width 1449 height 936
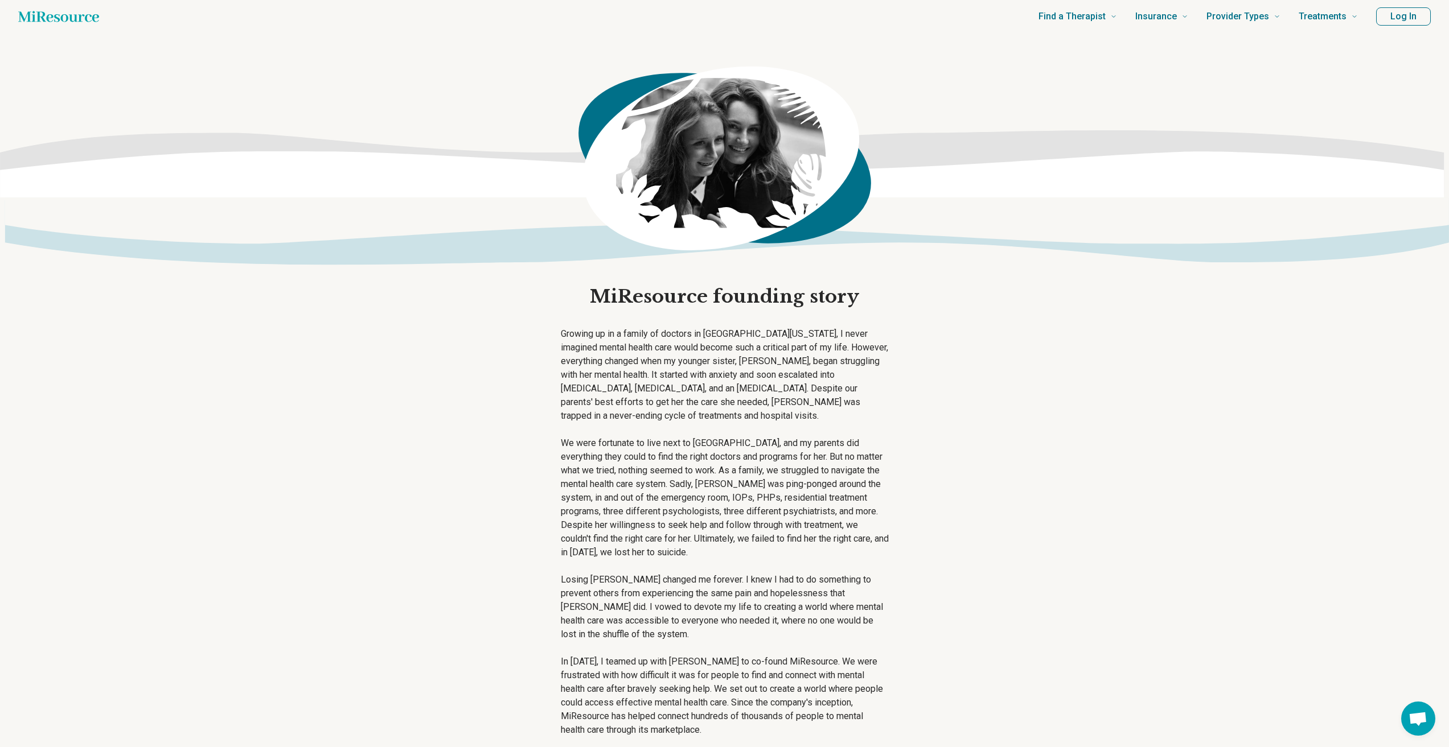
scroll to position [0, 0]
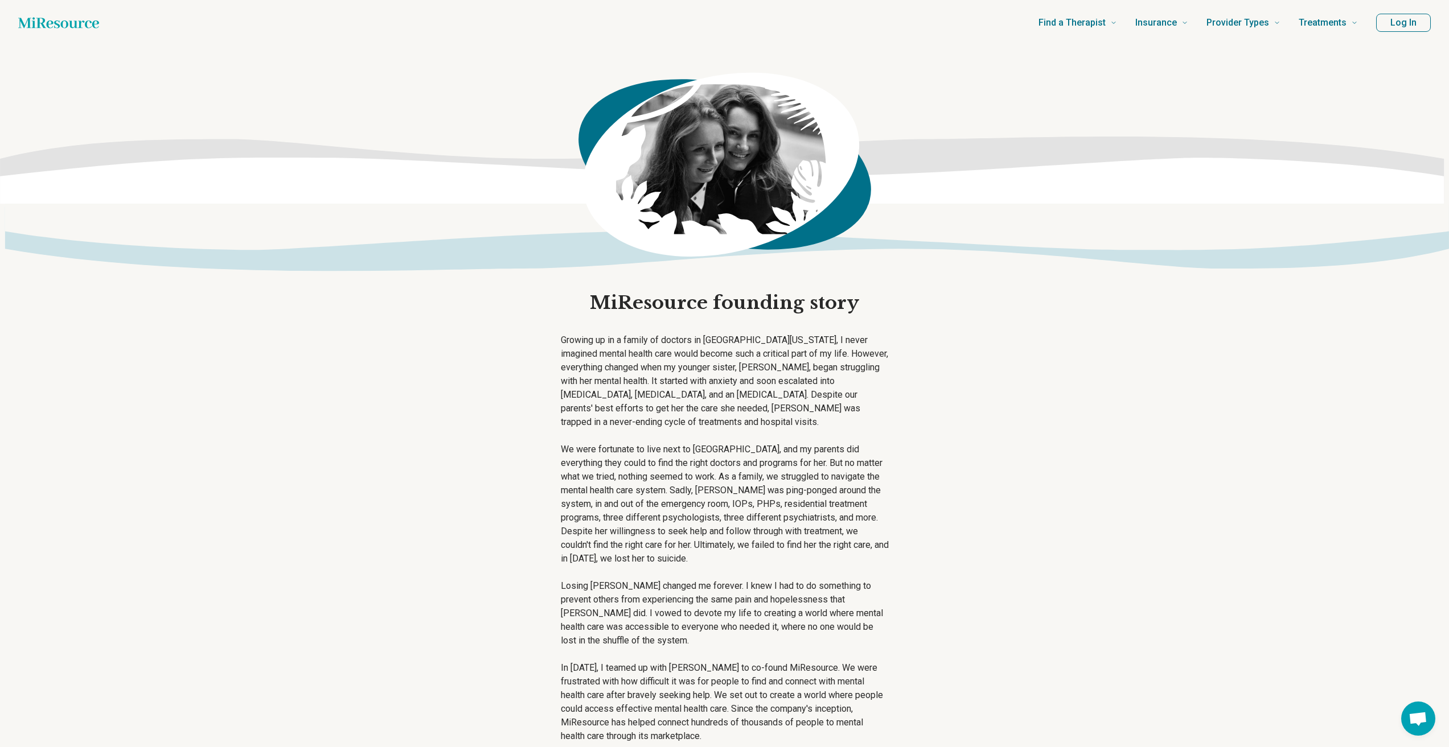
click at [1260, 462] on main "MiResource founding story Growing up in a family of doctors in [GEOGRAPHIC_DATA…" at bounding box center [724, 514] width 1449 height 936
click at [1237, 459] on main "MiResource founding story Growing up in a family of doctors in [GEOGRAPHIC_DATA…" at bounding box center [724, 514] width 1449 height 936
click at [623, 339] on p "Growing up in a family of doctors in [GEOGRAPHIC_DATA][US_STATE], I never imagi…" at bounding box center [725, 382] width 328 height 96
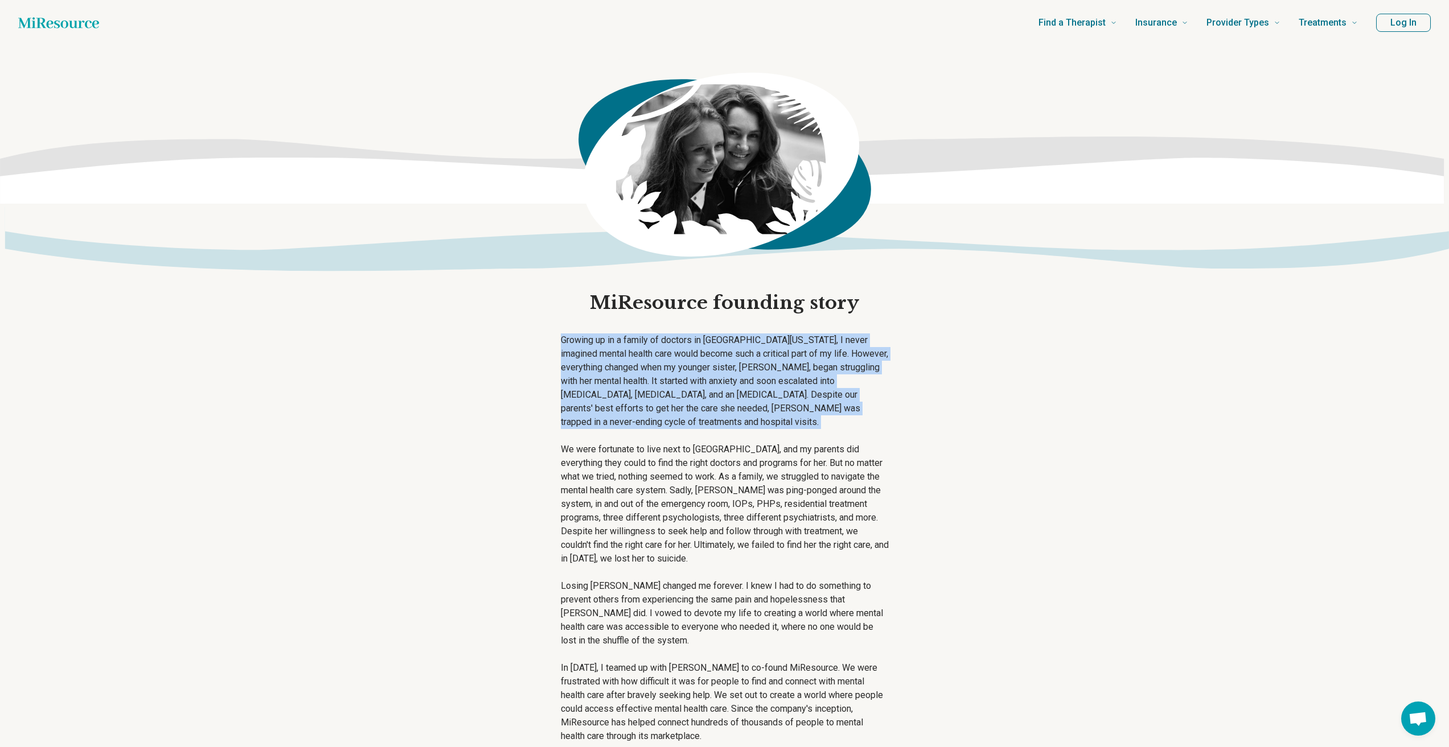
click at [623, 339] on p "Growing up in a family of doctors in [GEOGRAPHIC_DATA][US_STATE], I never imagi…" at bounding box center [725, 382] width 328 height 96
click at [692, 391] on p "Growing up in a family of doctors in [GEOGRAPHIC_DATA][US_STATE], I never imagi…" at bounding box center [725, 382] width 328 height 96
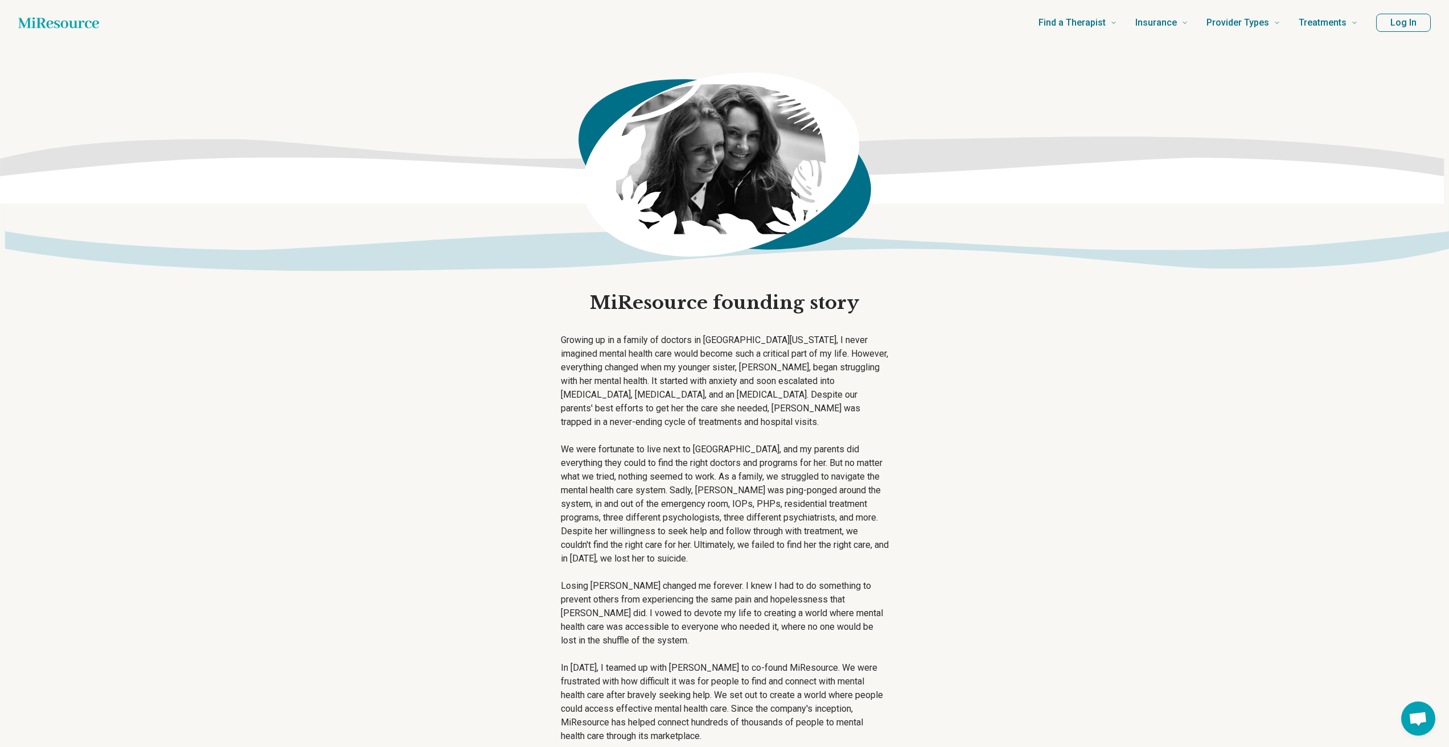
click at [616, 449] on p "We were fortunate to live next to [GEOGRAPHIC_DATA], and my parents did everyth…" at bounding box center [725, 504] width 328 height 123
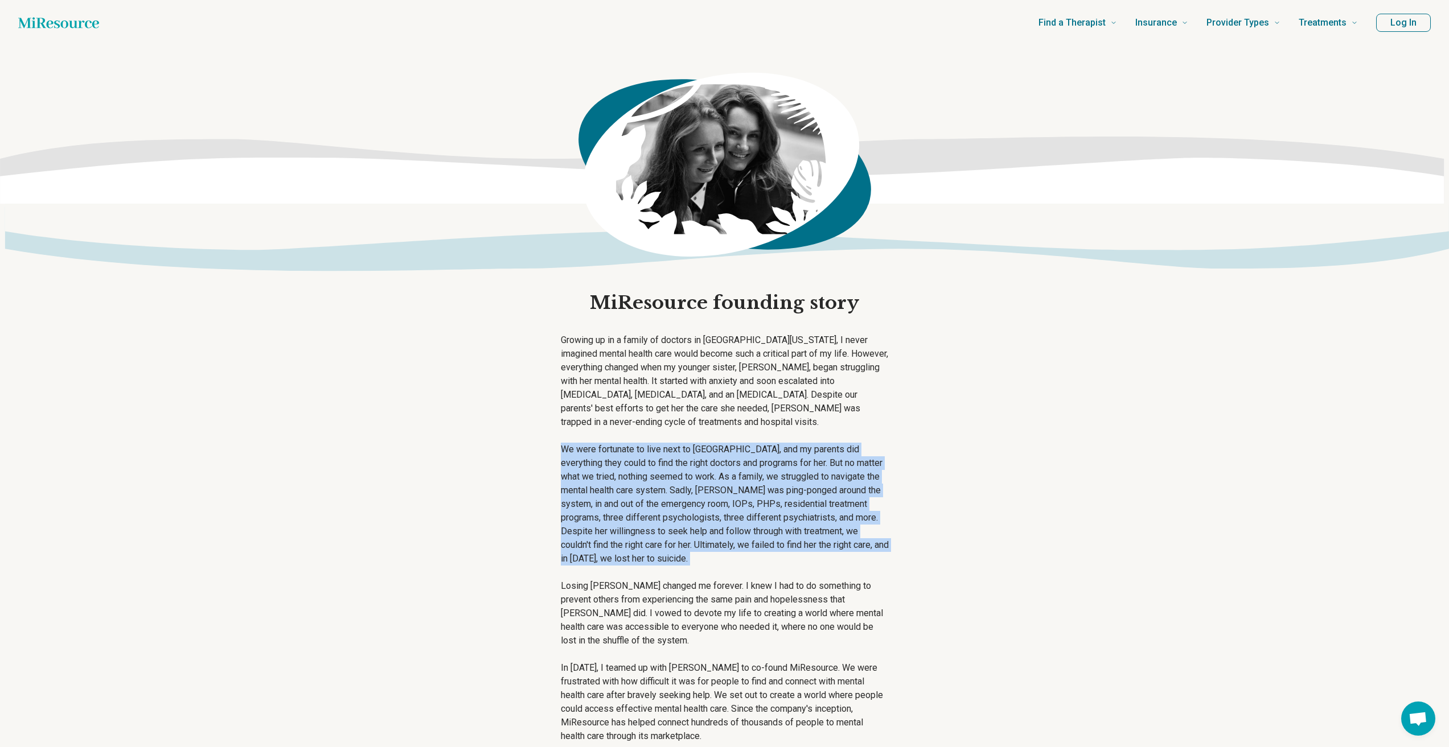
click at [616, 449] on p "We were fortunate to live next to [GEOGRAPHIC_DATA], and my parents did everyth…" at bounding box center [725, 504] width 328 height 123
click at [788, 535] on p "We were fortunate to live next to [GEOGRAPHIC_DATA], and my parents did everyth…" at bounding box center [725, 504] width 328 height 123
drag, startPoint x: 672, startPoint y: 540, endPoint x: 467, endPoint y: 414, distance: 240.9
click at [467, 414] on main "MiResource founding story Growing up in a family of doctors in [GEOGRAPHIC_DATA…" at bounding box center [724, 514] width 1449 height 936
click at [660, 419] on p "Growing up in a family of doctors in [GEOGRAPHIC_DATA][US_STATE], I never imagi…" at bounding box center [725, 382] width 328 height 96
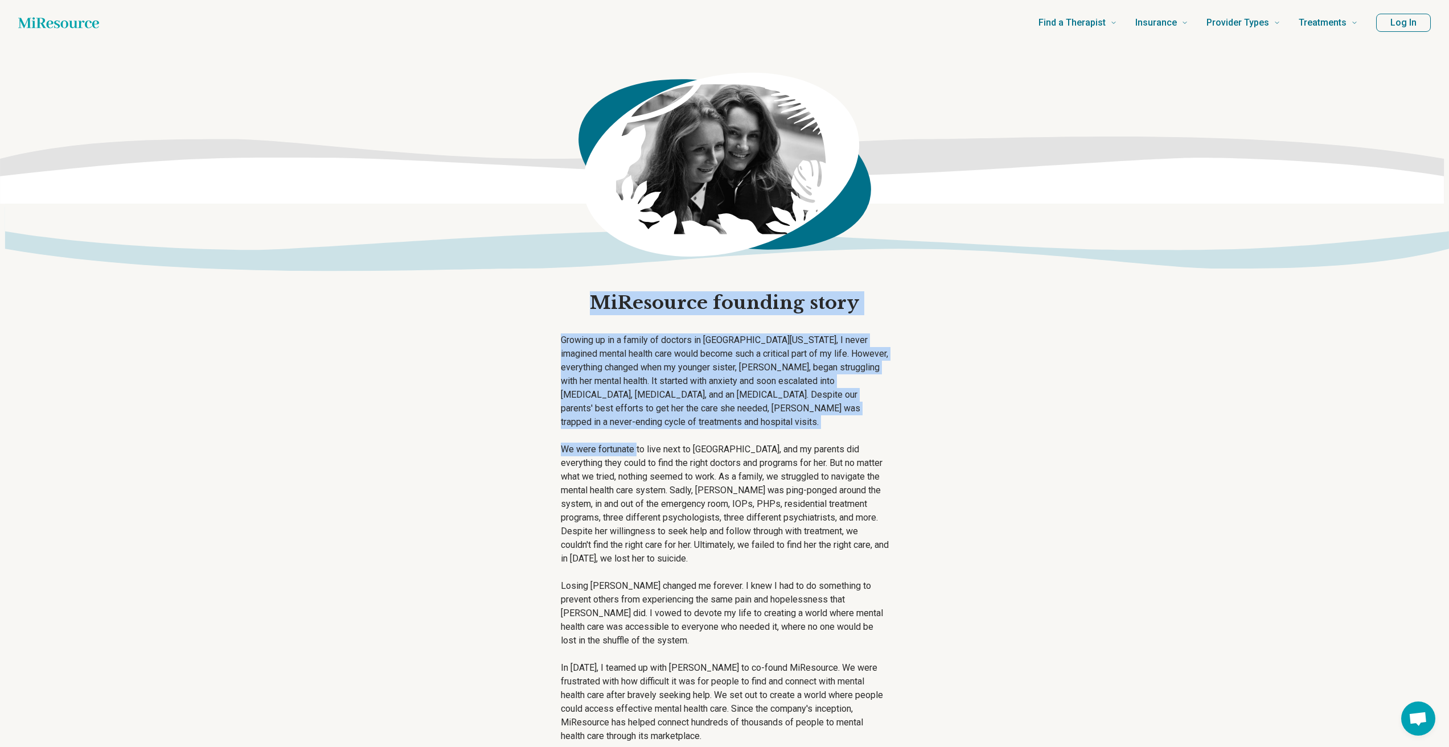
drag, startPoint x: 606, startPoint y: 413, endPoint x: 469, endPoint y: 290, distance: 184.2
click at [469, 290] on main "MiResource founding story Growing up in a family of doctors in [GEOGRAPHIC_DATA…" at bounding box center [724, 514] width 1449 height 936
click at [603, 307] on h1 "MiResource founding story" at bounding box center [724, 303] width 269 height 24
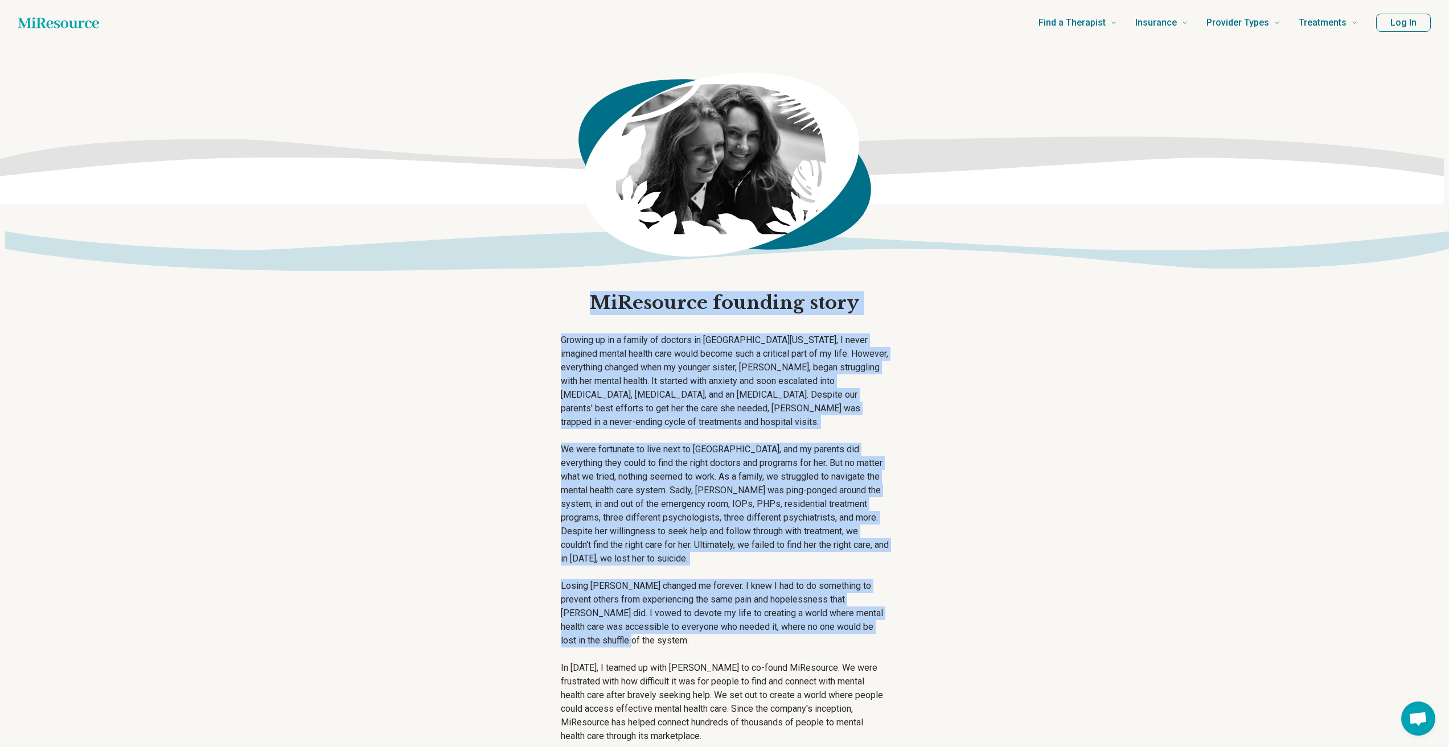
drag, startPoint x: 599, startPoint y: 297, endPoint x: 971, endPoint y: 642, distance: 507.9
click at [971, 642] on main "MiResource founding story Growing up in a family of doctors in [GEOGRAPHIC_DATA…" at bounding box center [724, 514] width 1449 height 936
click at [971, 636] on main "MiResource founding story Growing up in a family of doctors in [GEOGRAPHIC_DATA…" at bounding box center [724, 514] width 1449 height 936
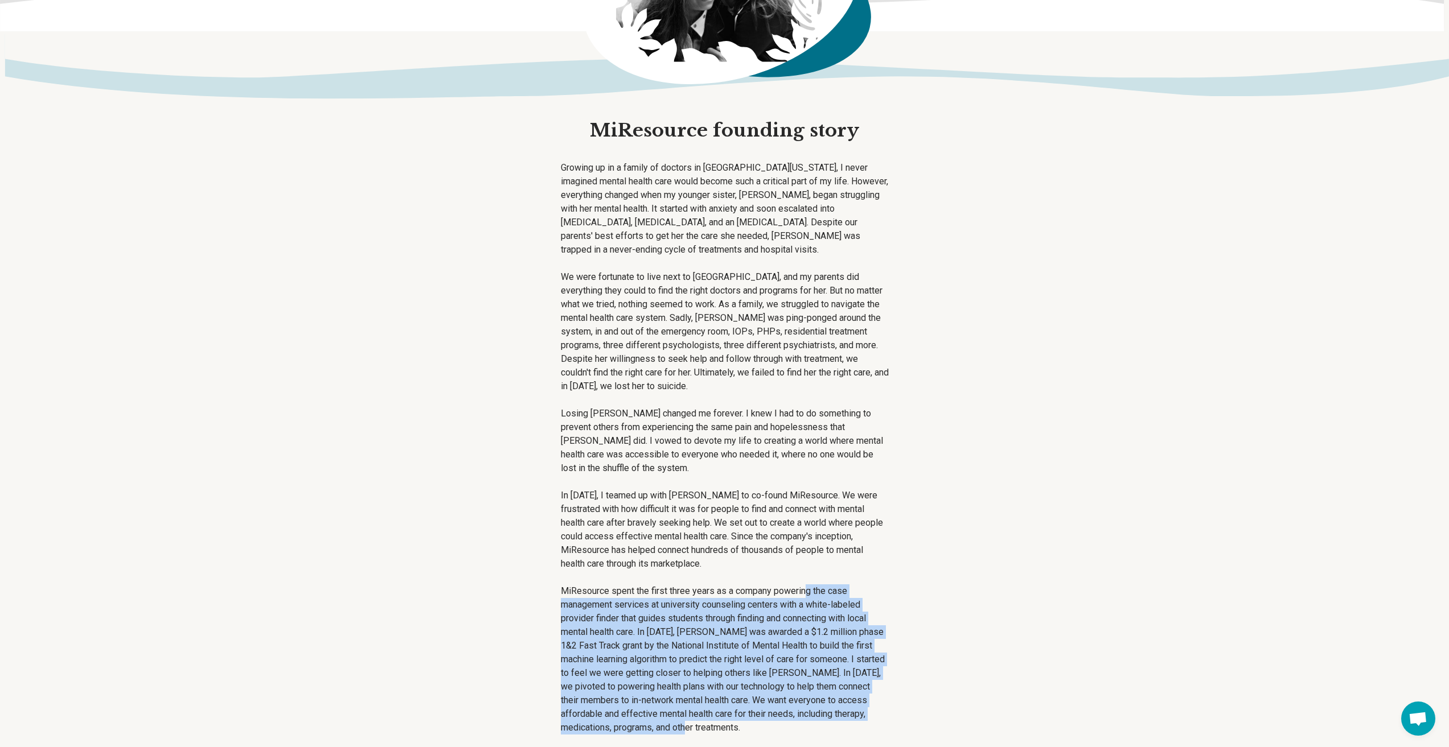
scroll to position [114, 0]
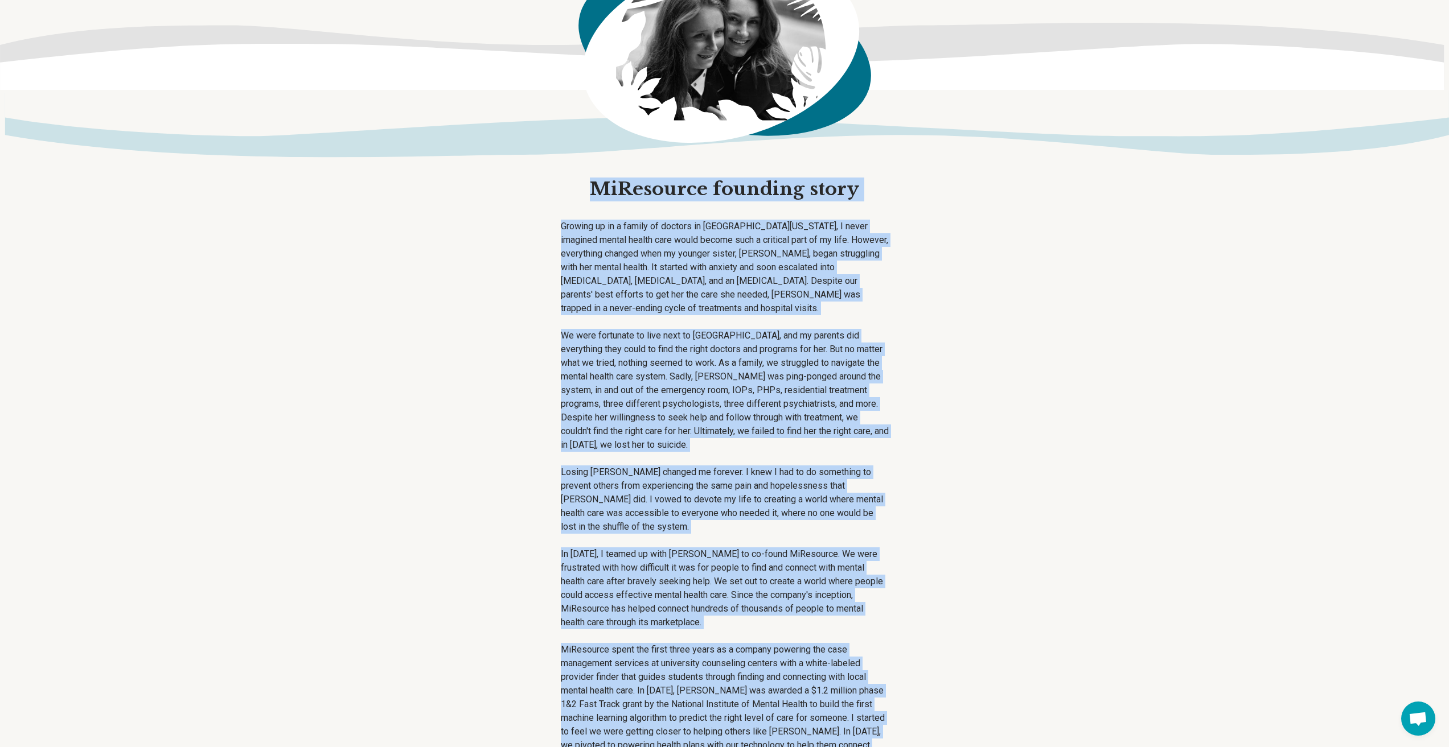
drag, startPoint x: 799, startPoint y: 602, endPoint x: 562, endPoint y: 161, distance: 501.2
click at [562, 161] on div "MiResource founding story Growing up in a family of doctors in [GEOGRAPHIC_DATA…" at bounding box center [725, 400] width 346 height 936
click at [682, 270] on p "Growing up in a family of doctors in [GEOGRAPHIC_DATA][US_STATE], I never imagi…" at bounding box center [725, 268] width 328 height 96
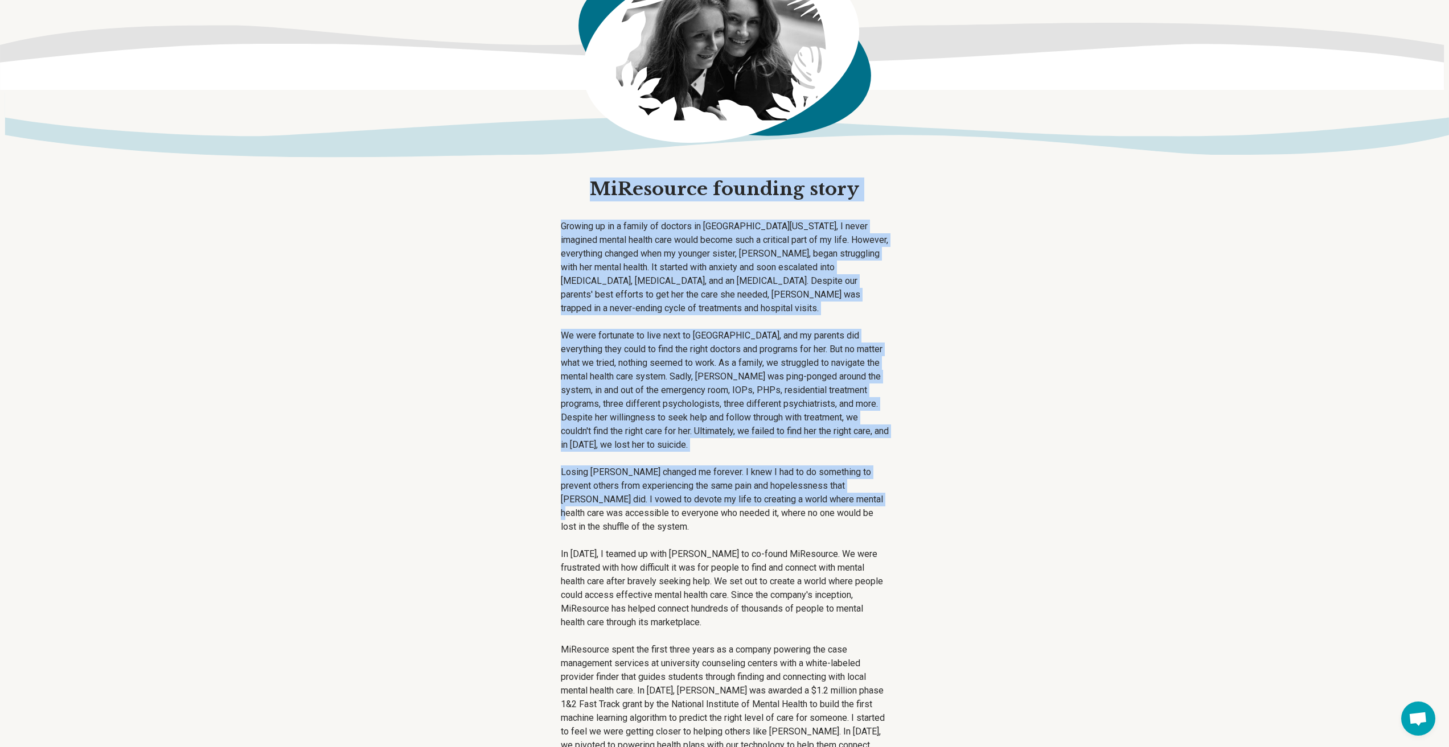
drag, startPoint x: 638, startPoint y: 219, endPoint x: 986, endPoint y: 496, distance: 445.5
click at [986, 496] on main "MiResource founding story Growing up in a family of doctors in [GEOGRAPHIC_DATA…" at bounding box center [724, 400] width 1449 height 936
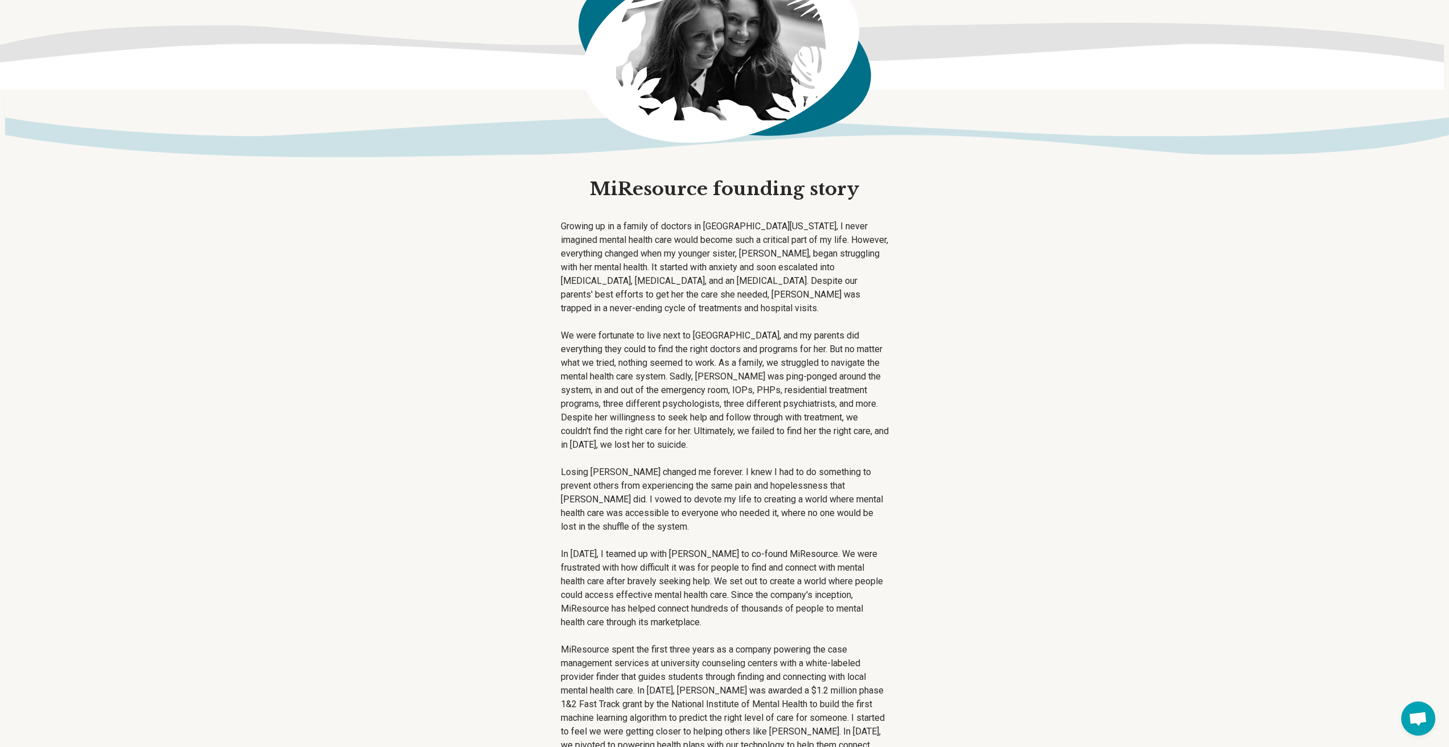
click at [367, 495] on main "MiResource founding story Growing up in a family of doctors in [GEOGRAPHIC_DATA…" at bounding box center [724, 400] width 1449 height 936
click at [423, 288] on main "MiResource founding story Growing up in a family of doctors in [GEOGRAPHIC_DATA…" at bounding box center [724, 400] width 1449 height 936
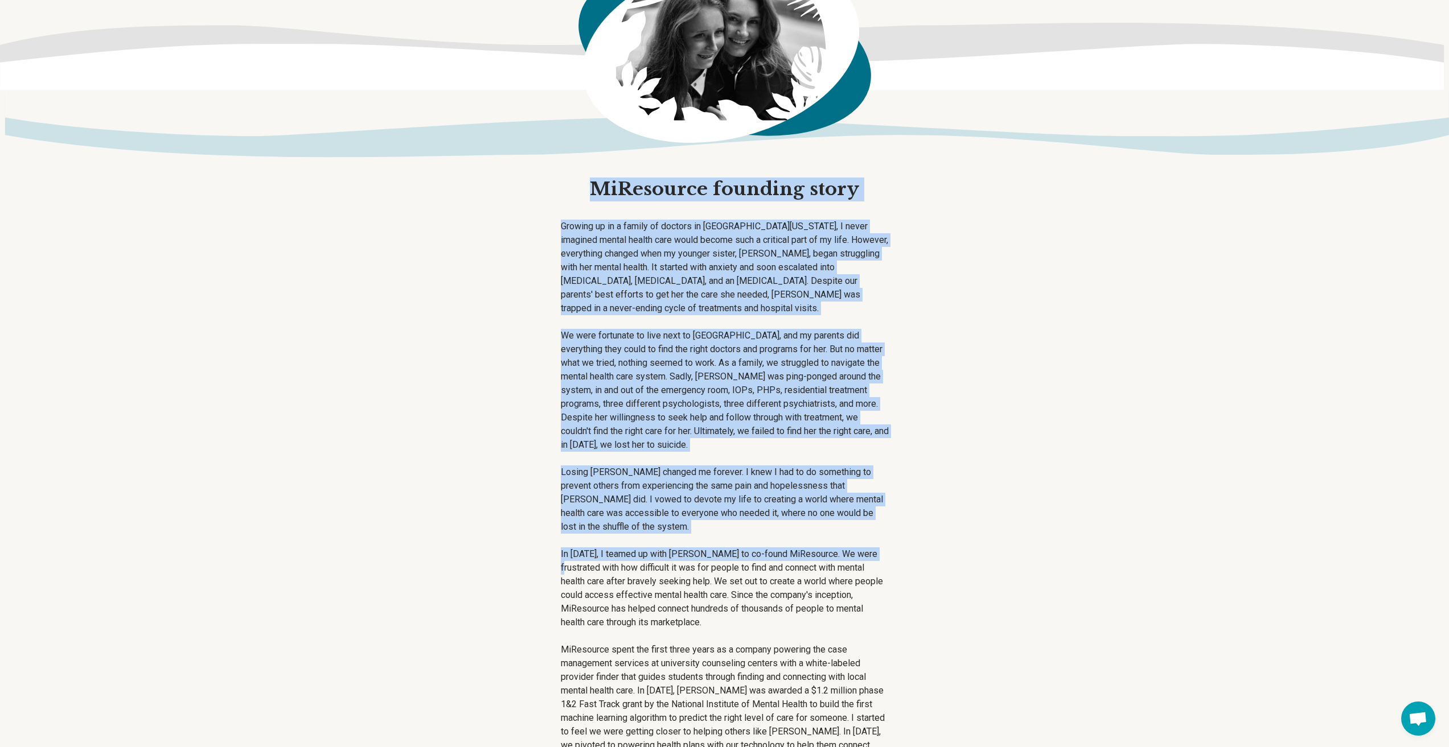
drag, startPoint x: 595, startPoint y: 187, endPoint x: 957, endPoint y: 538, distance: 504.3
click at [957, 538] on main "MiResource founding story Growing up in a family of doctors in [GEOGRAPHIC_DATA…" at bounding box center [724, 400] width 1449 height 936
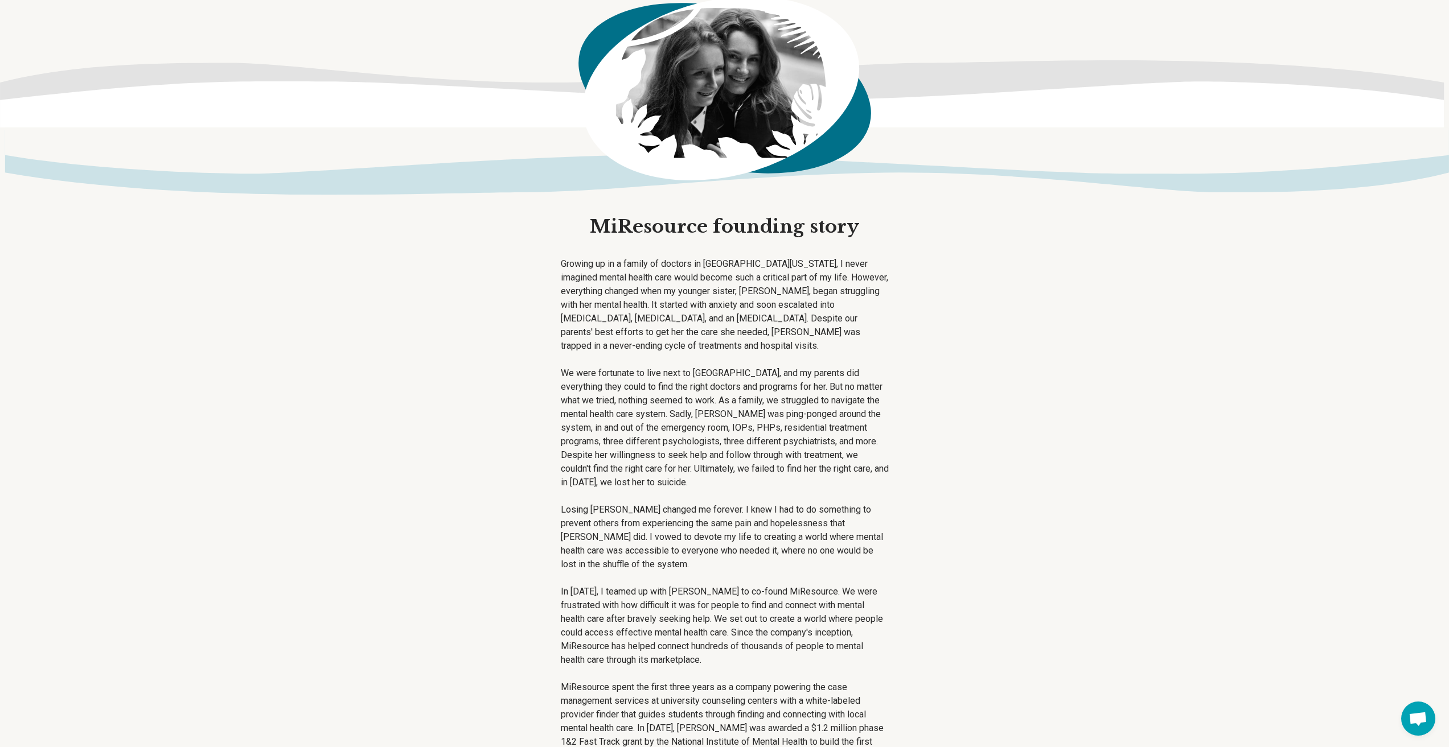
scroll to position [0, 0]
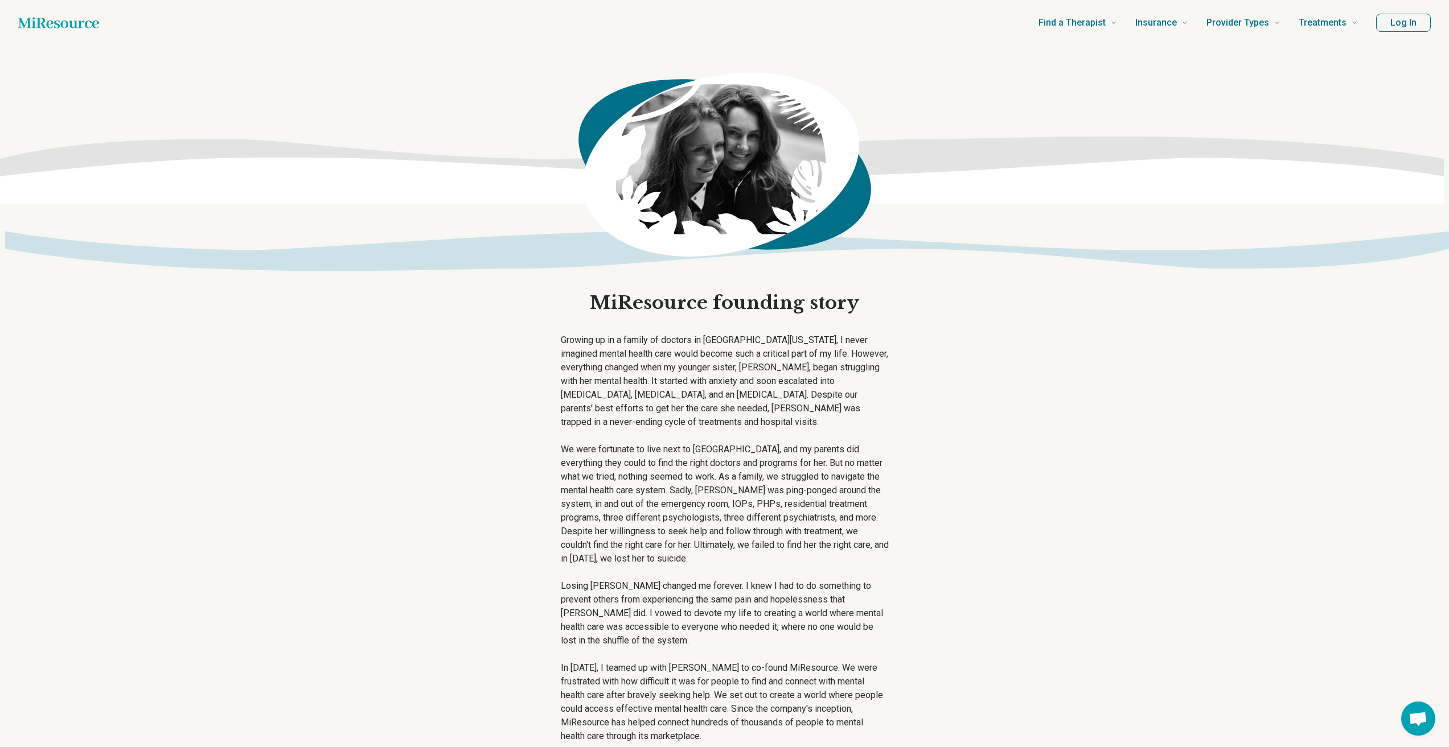
click at [900, 530] on main "MiResource founding story Growing up in a family of doctors in [GEOGRAPHIC_DATA…" at bounding box center [724, 514] width 1449 height 936
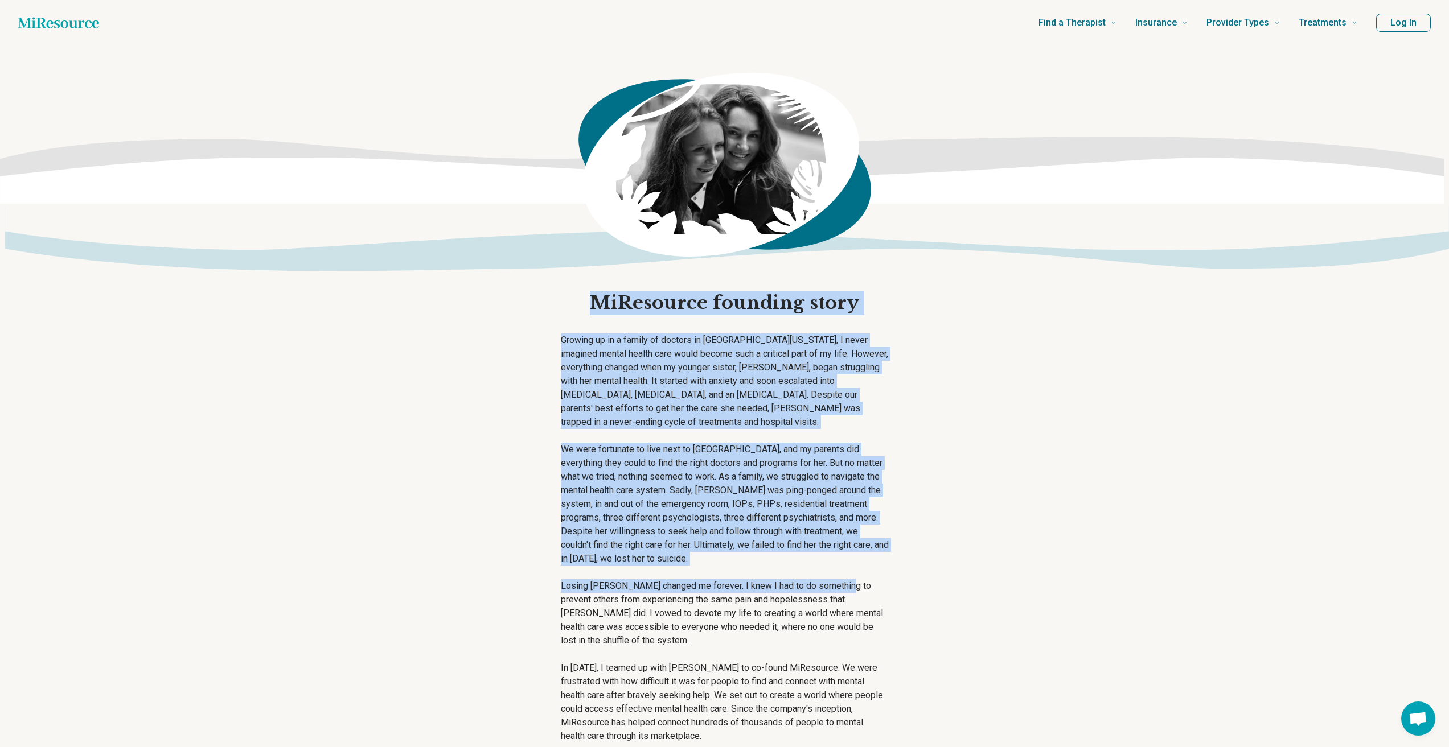
drag, startPoint x: 840, startPoint y: 567, endPoint x: 368, endPoint y: 254, distance: 565.8
click at [368, 254] on main "MiResource founding story Growing up in a family of doctors in [GEOGRAPHIC_DATA…" at bounding box center [724, 514] width 1449 height 936
click at [606, 347] on p "Growing up in a family of doctors in [GEOGRAPHIC_DATA][US_STATE], I never imagi…" at bounding box center [725, 382] width 328 height 96
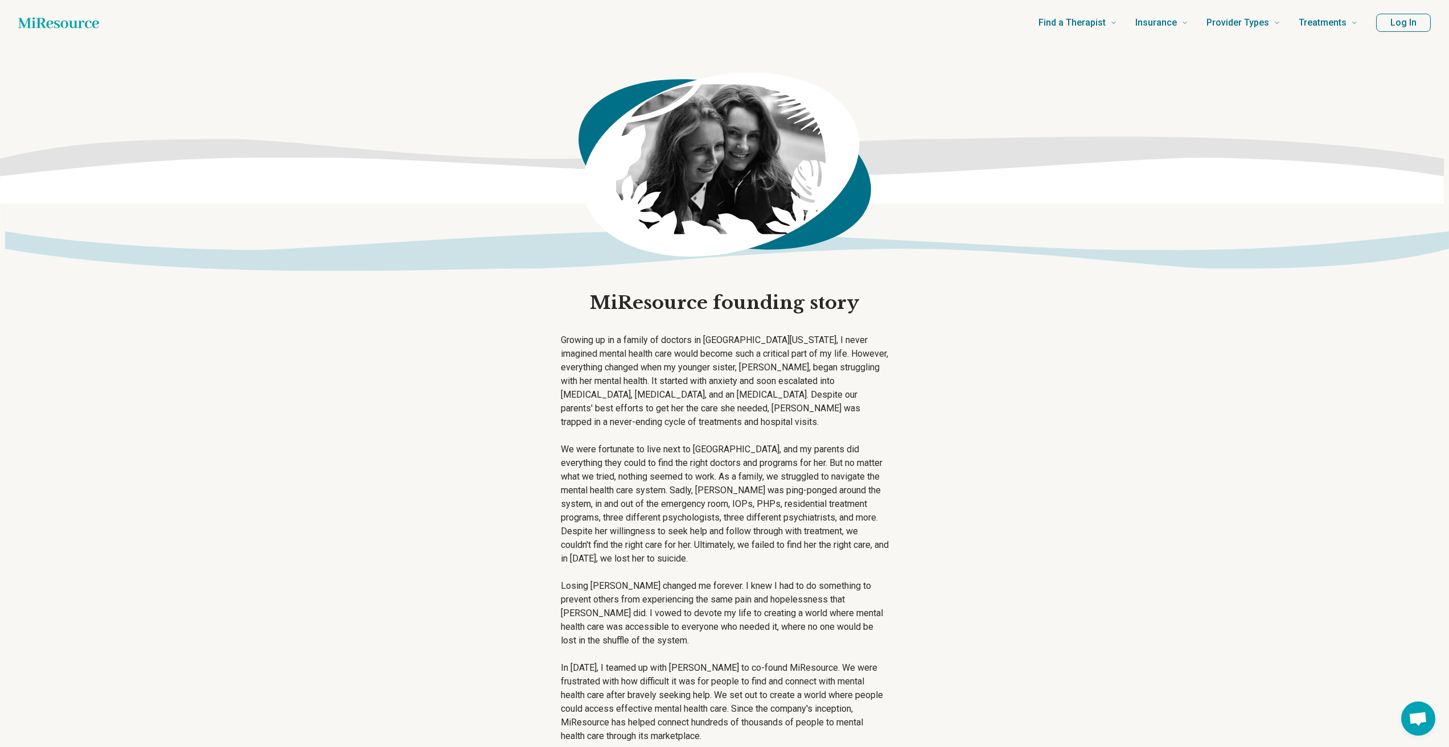
click at [444, 505] on main "MiResource founding story Growing up in a family of doctors in [GEOGRAPHIC_DATA…" at bounding box center [724, 514] width 1449 height 936
click at [469, 227] on icon at bounding box center [724, 226] width 1449 height 47
click at [637, 313] on h1 "MiResource founding story" at bounding box center [724, 303] width 269 height 24
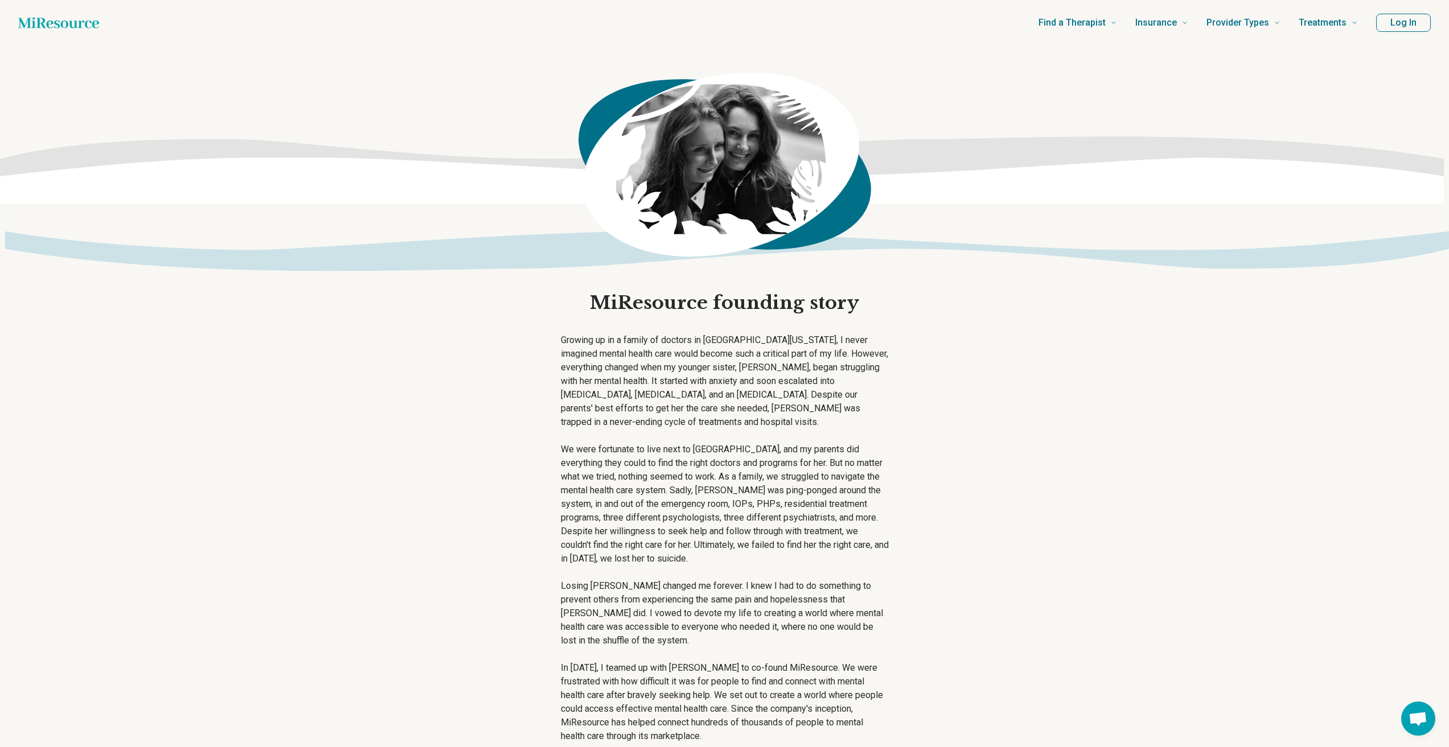
click at [719, 356] on p "Growing up in a family of doctors in [GEOGRAPHIC_DATA][US_STATE], I never imagi…" at bounding box center [725, 382] width 328 height 96
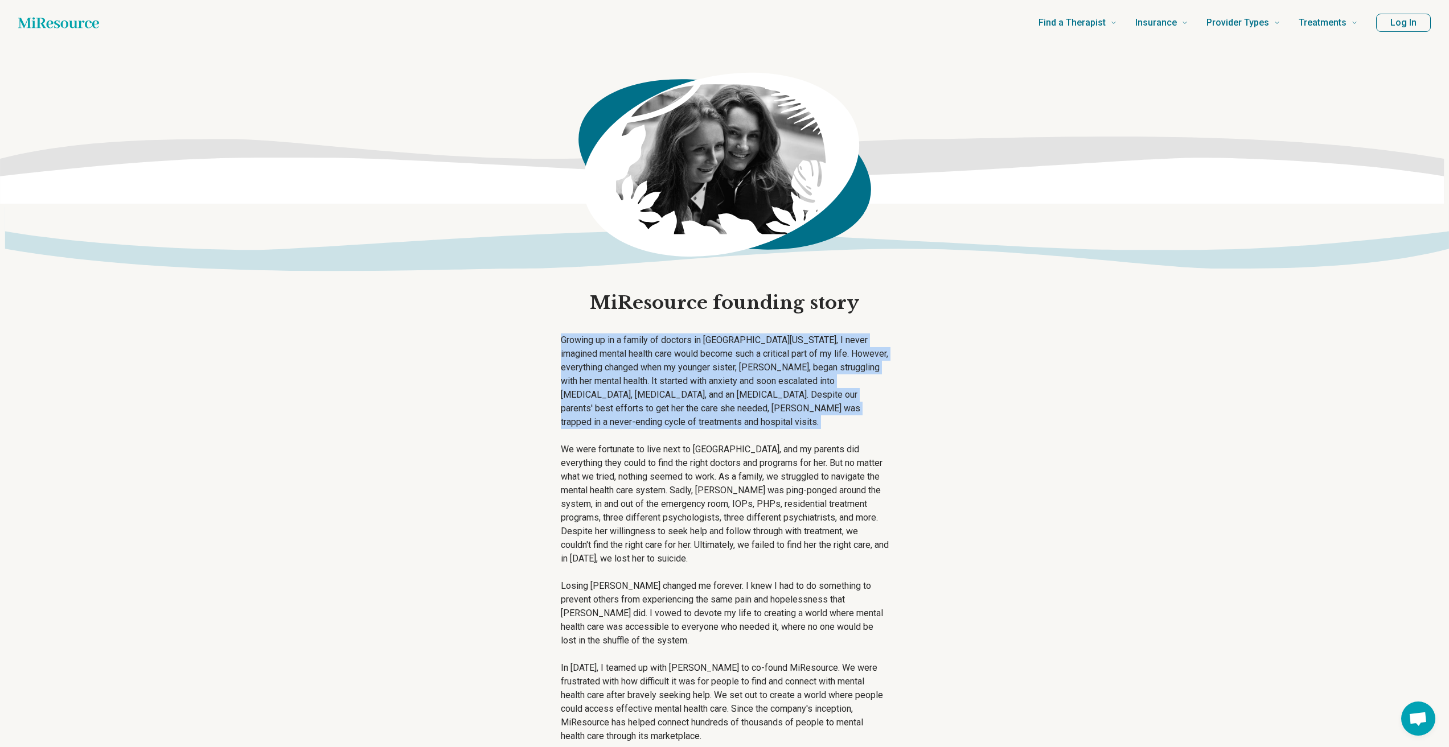
click at [719, 356] on p "Growing up in a family of doctors in [GEOGRAPHIC_DATA][US_STATE], I never imagi…" at bounding box center [725, 382] width 328 height 96
click at [728, 381] on p "Growing up in a family of doctors in [GEOGRAPHIC_DATA][US_STATE], I never imagi…" at bounding box center [725, 382] width 328 height 96
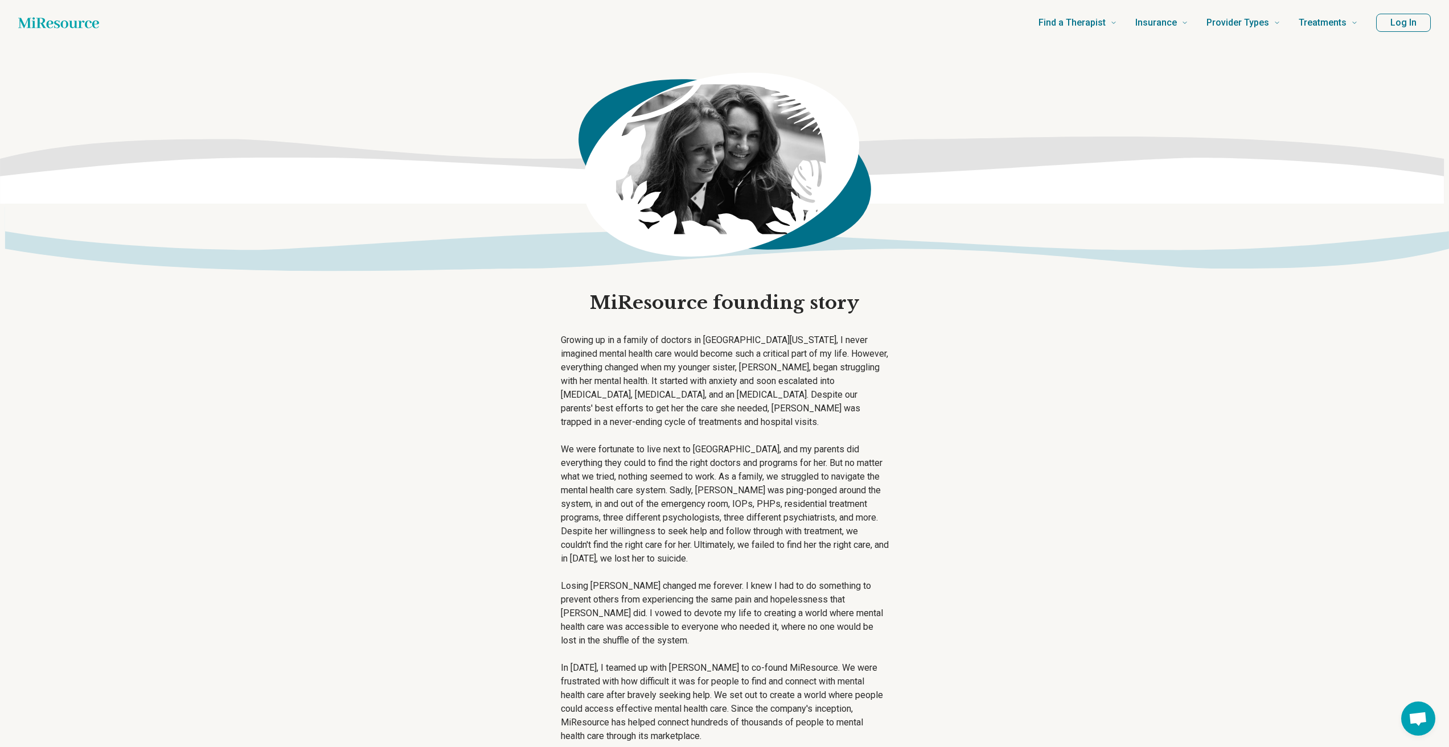
click at [1062, 405] on main "MiResource founding story Growing up in a family of doctors in [GEOGRAPHIC_DATA…" at bounding box center [724, 514] width 1449 height 936
click at [1039, 441] on main "MiResource founding story Growing up in a family of doctors in [GEOGRAPHIC_DATA…" at bounding box center [724, 514] width 1449 height 936
click at [417, 105] on div at bounding box center [724, 159] width 1449 height 226
click at [1171, 308] on main "MiResource founding story Growing up in a family of doctors in [GEOGRAPHIC_DATA…" at bounding box center [724, 514] width 1449 height 936
click at [448, 114] on div at bounding box center [724, 159] width 1449 height 226
